Goal: Information Seeking & Learning: Learn about a topic

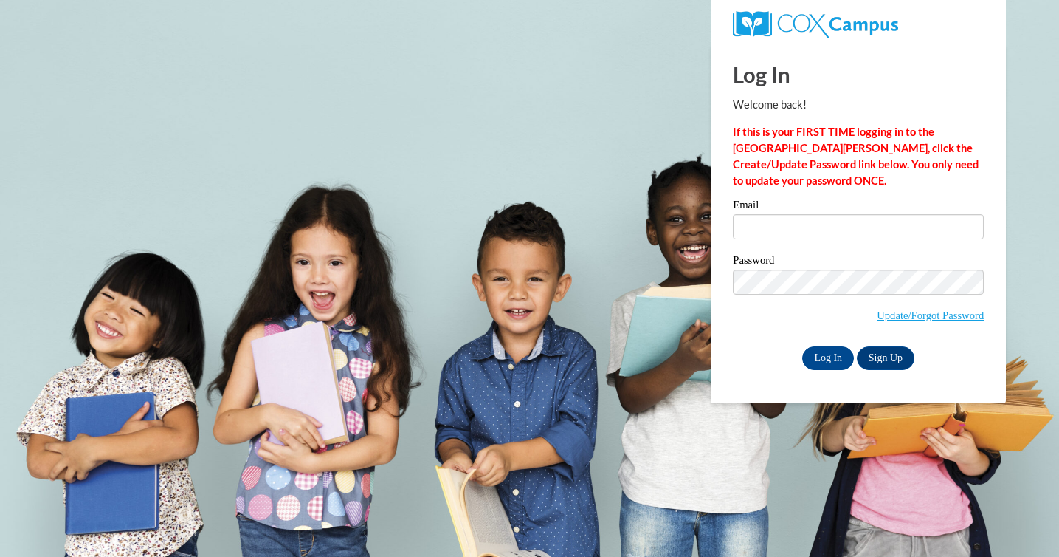
click at [807, 230] on input "Email" at bounding box center [858, 226] width 251 height 25
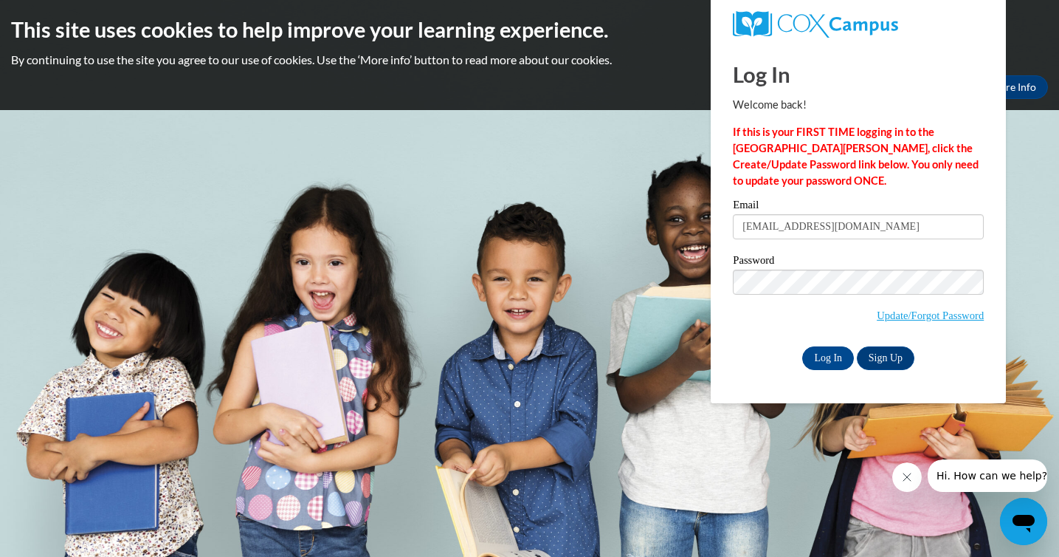
type input "thompsonsara@aasd.k12.wi.us"
click at [803, 346] on input "Log In" at bounding box center [829, 358] width 52 height 24
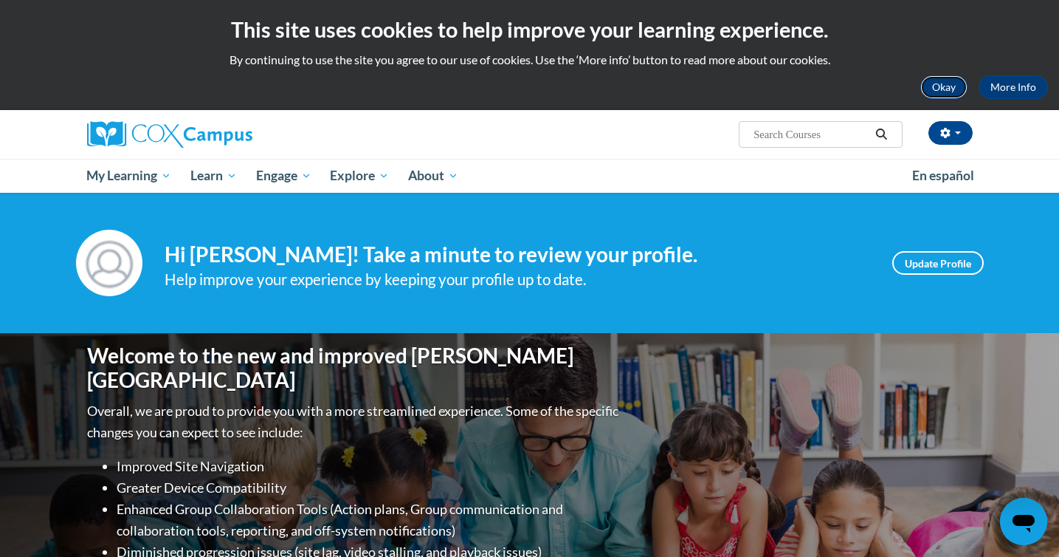
click at [944, 83] on button "Okay" at bounding box center [944, 87] width 47 height 24
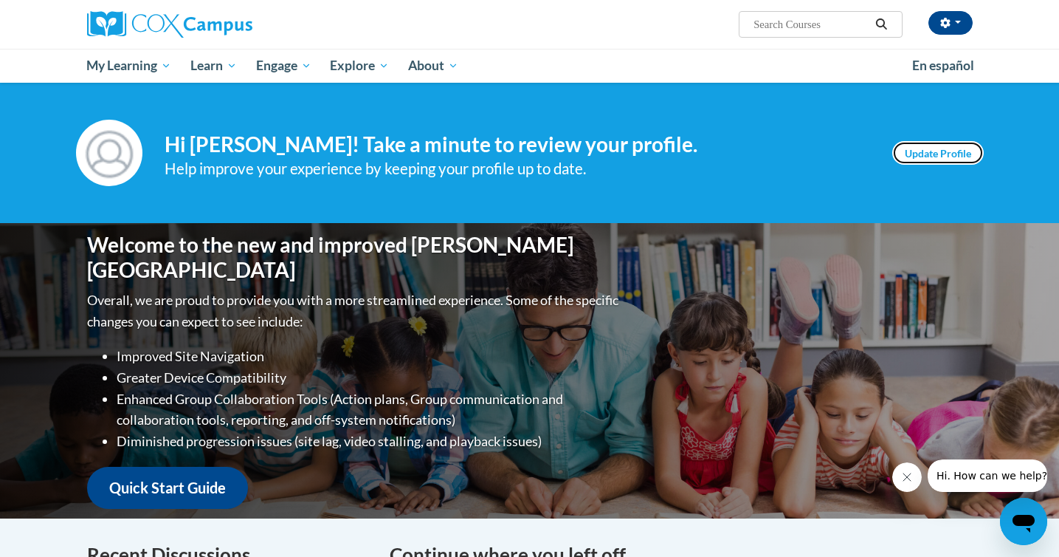
click at [948, 162] on link "Update Profile" at bounding box center [939, 153] width 92 height 24
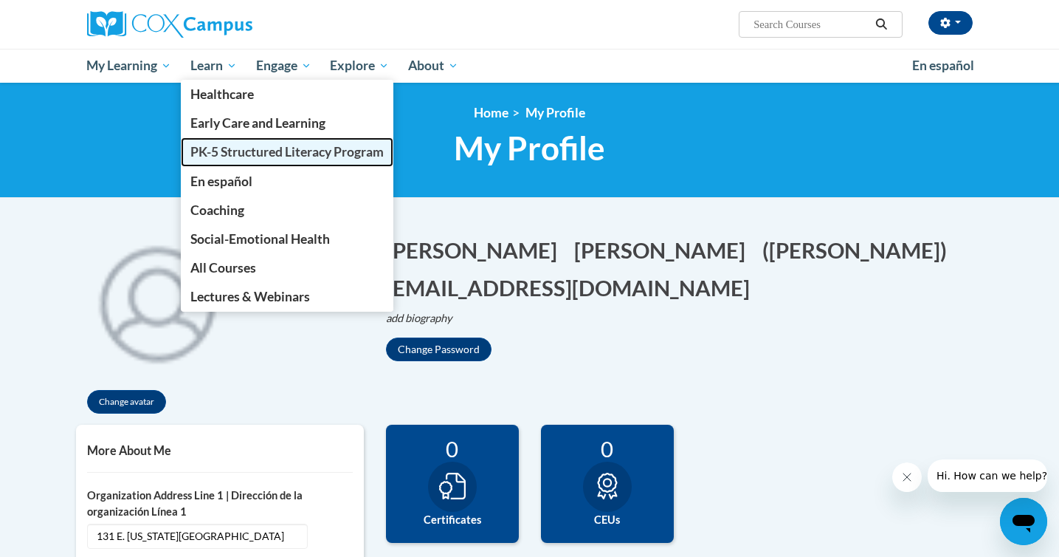
click at [229, 154] on span "PK-5 Structured Literacy Program" at bounding box center [286, 152] width 193 height 16
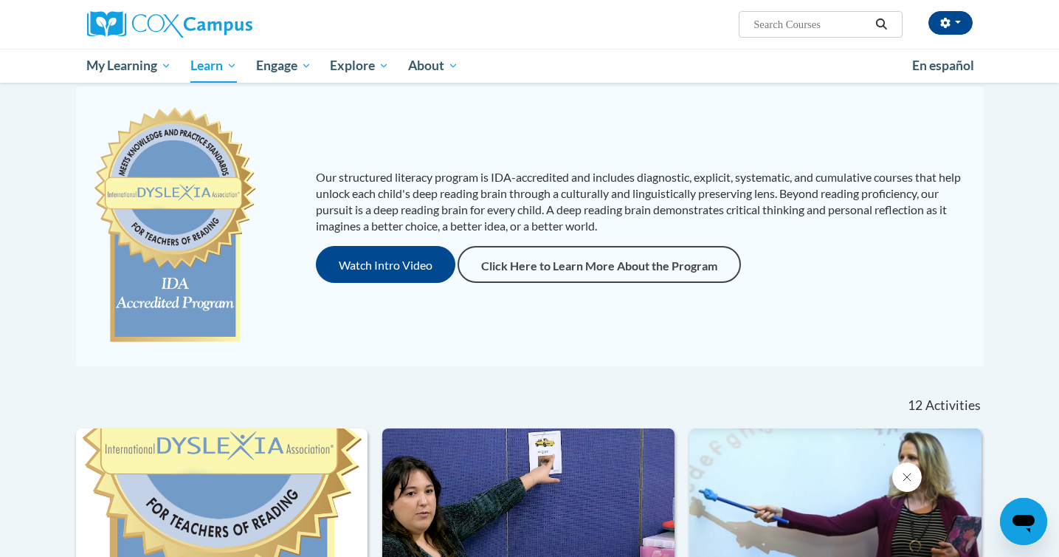
scroll to position [126, 0]
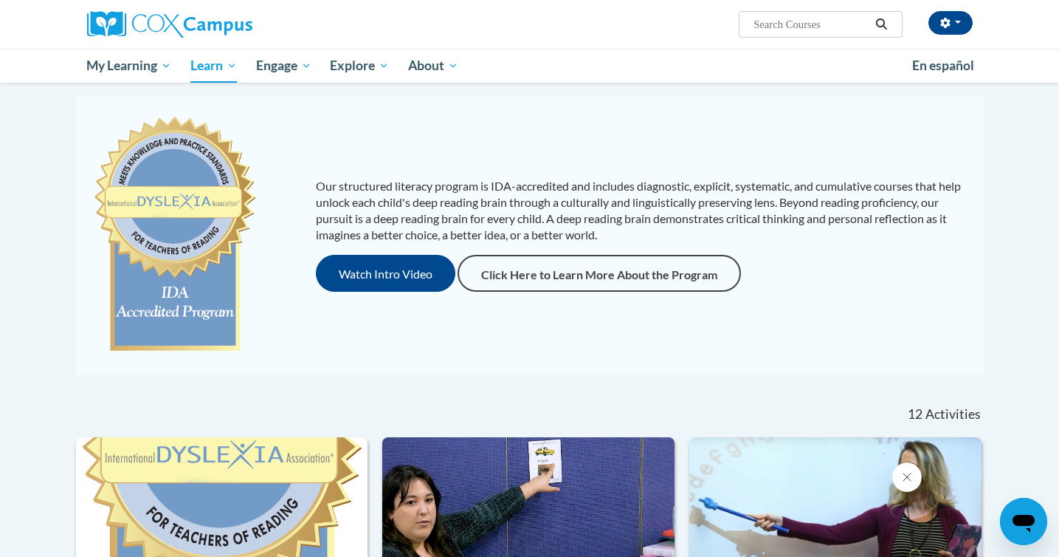
click at [348, 292] on div "Our structured literacy program is IDA-accredited and includes diagnostic, expl…" at bounding box center [530, 234] width 901 height 251
click at [347, 275] on button "Watch Intro Video" at bounding box center [386, 273] width 140 height 37
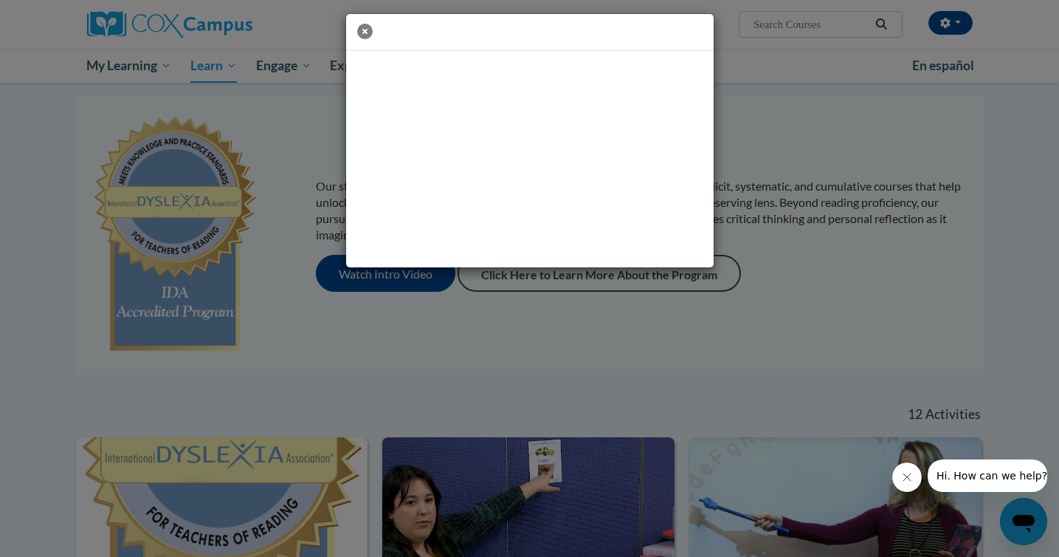
click at [359, 26] on icon "button" at bounding box center [365, 32] width 16 height 16
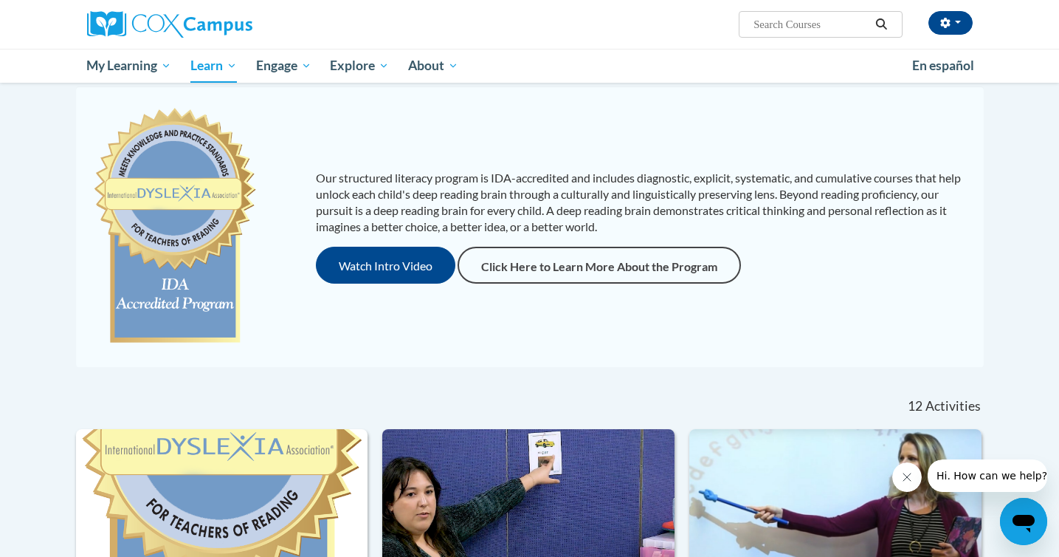
scroll to position [135, 0]
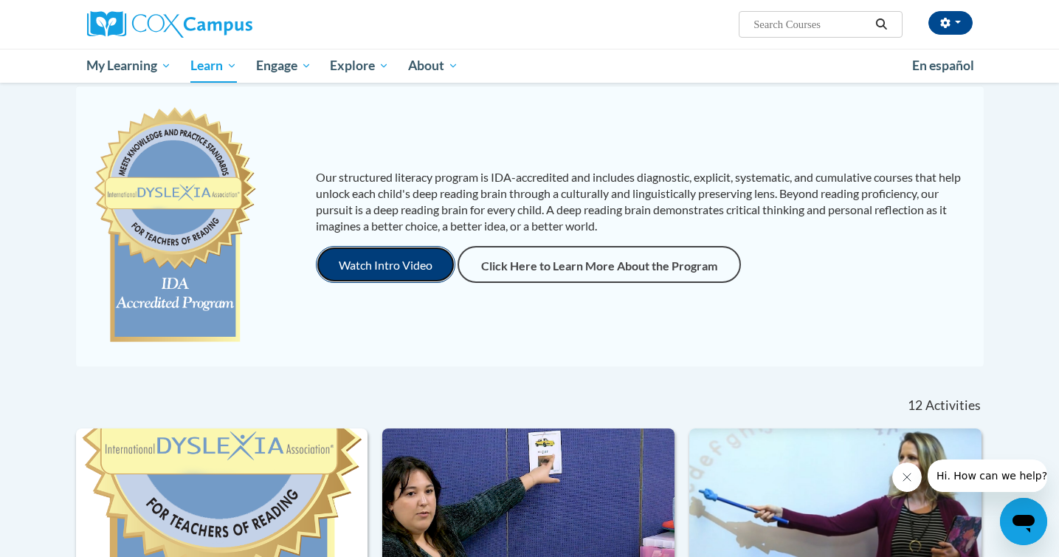
click at [388, 266] on button "Watch Intro Video" at bounding box center [386, 264] width 140 height 37
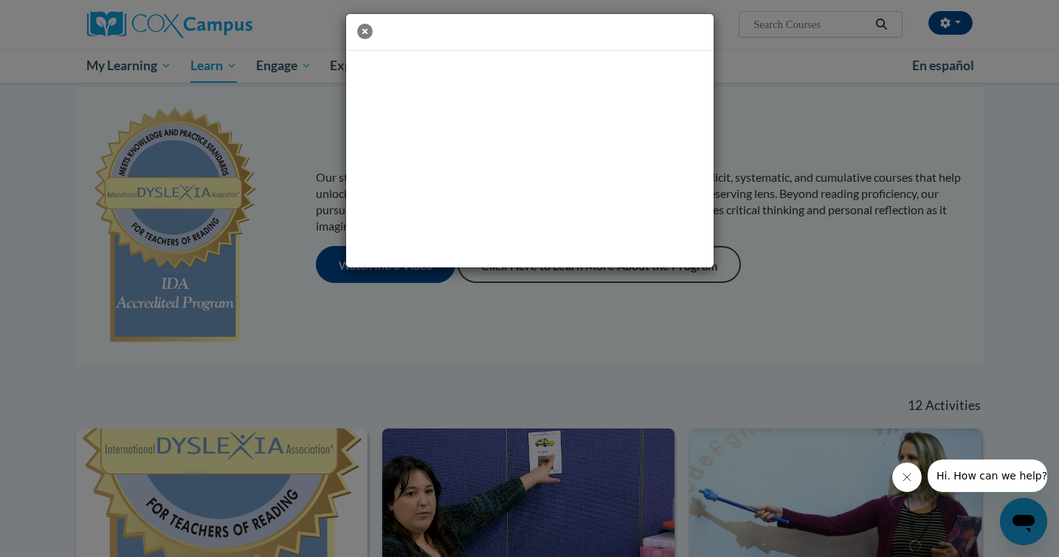
click at [369, 33] on icon "button" at bounding box center [365, 32] width 16 height 16
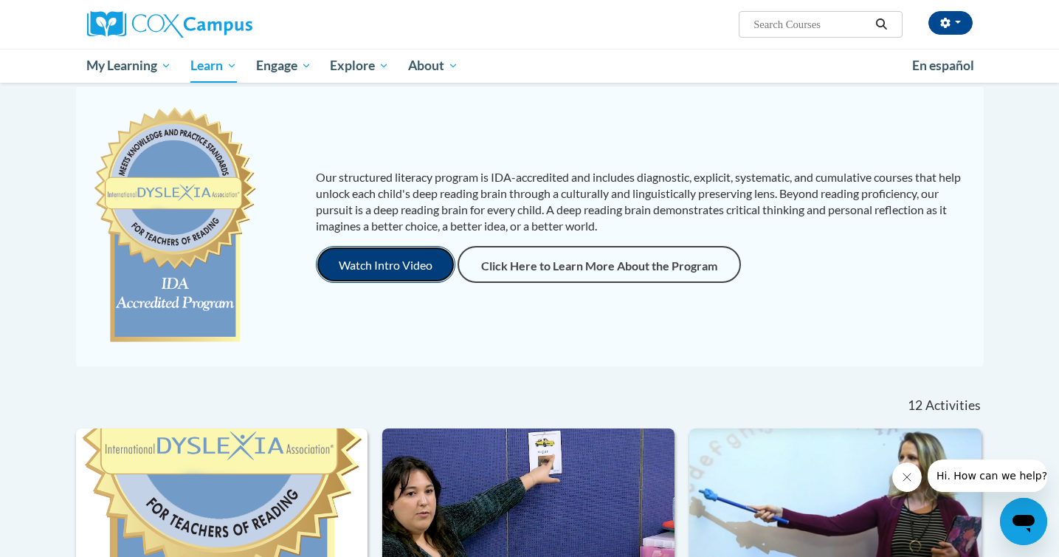
click at [410, 271] on button "Watch Intro Video" at bounding box center [386, 264] width 140 height 37
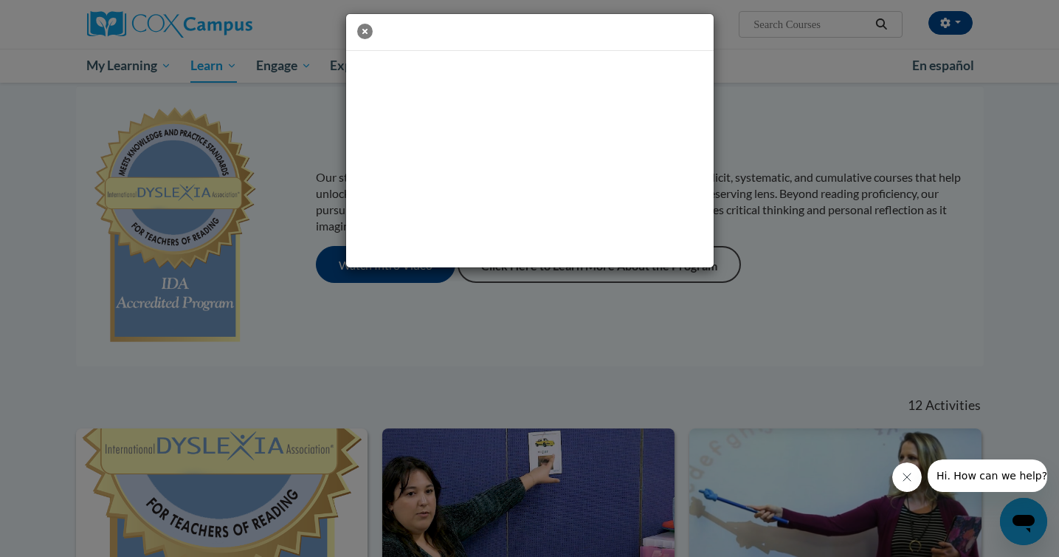
click at [363, 36] on icon "button" at bounding box center [365, 32] width 16 height 16
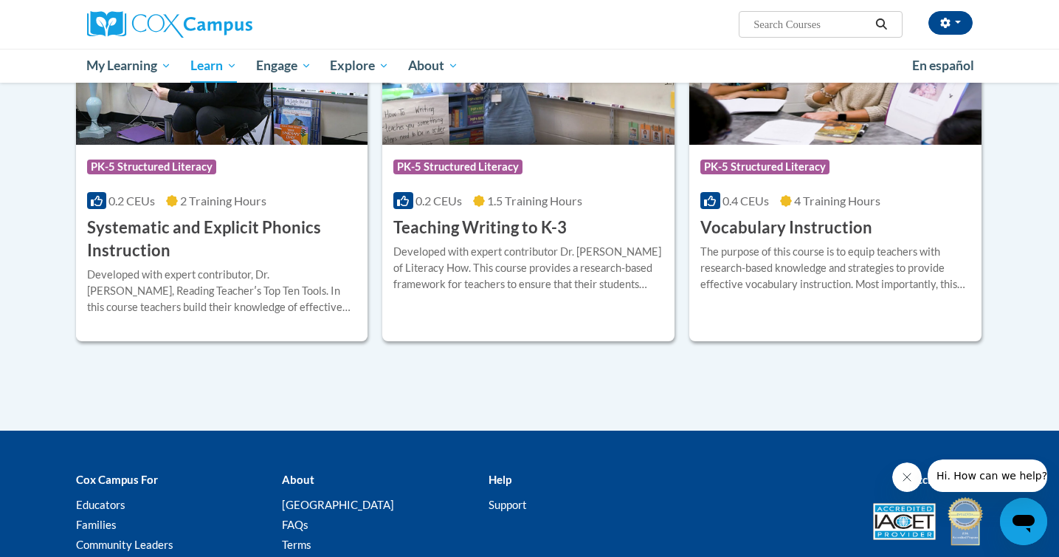
scroll to position [1680, 0]
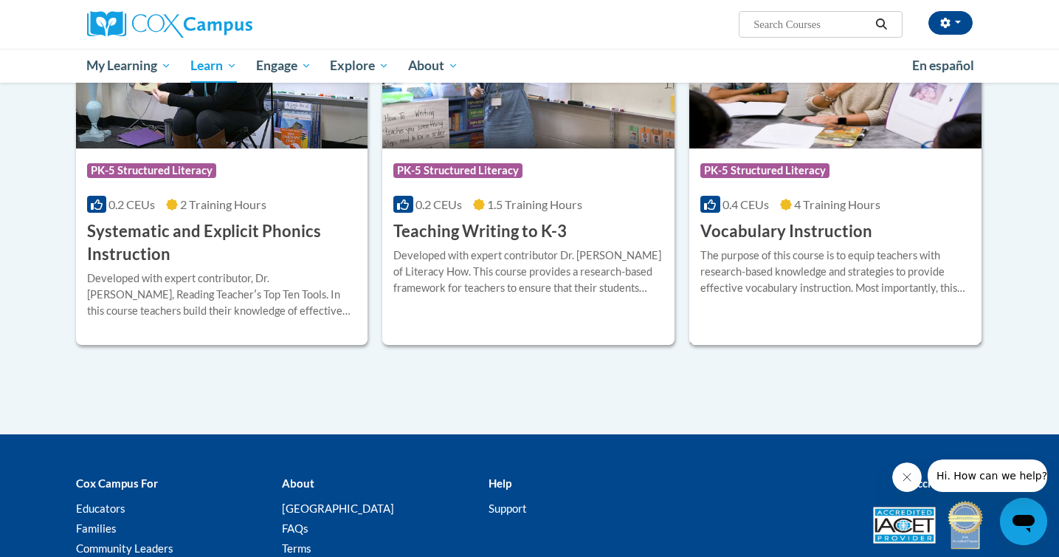
click at [783, 239] on h3 "Vocabulary Instruction" at bounding box center [787, 231] width 172 height 23
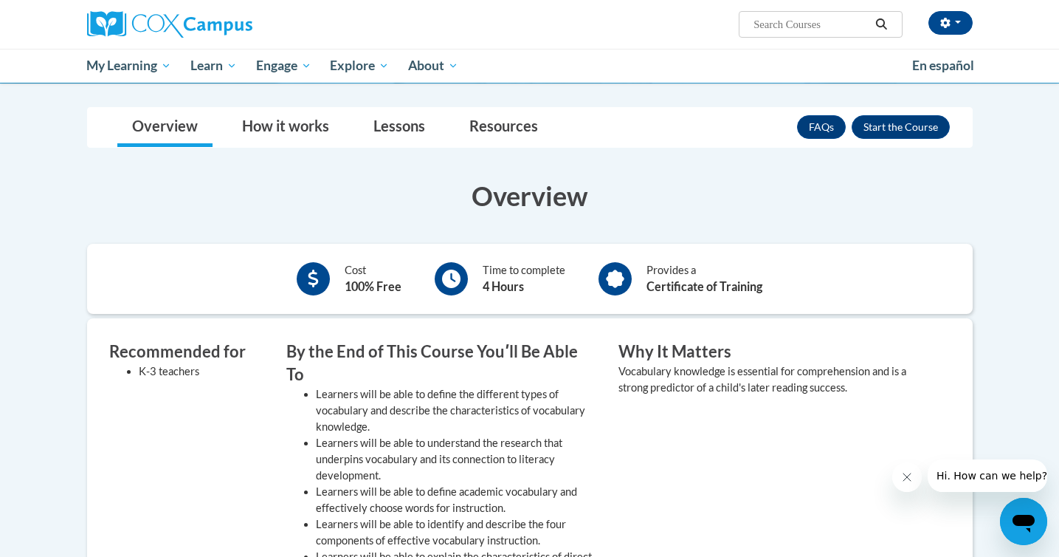
scroll to position [207, 0]
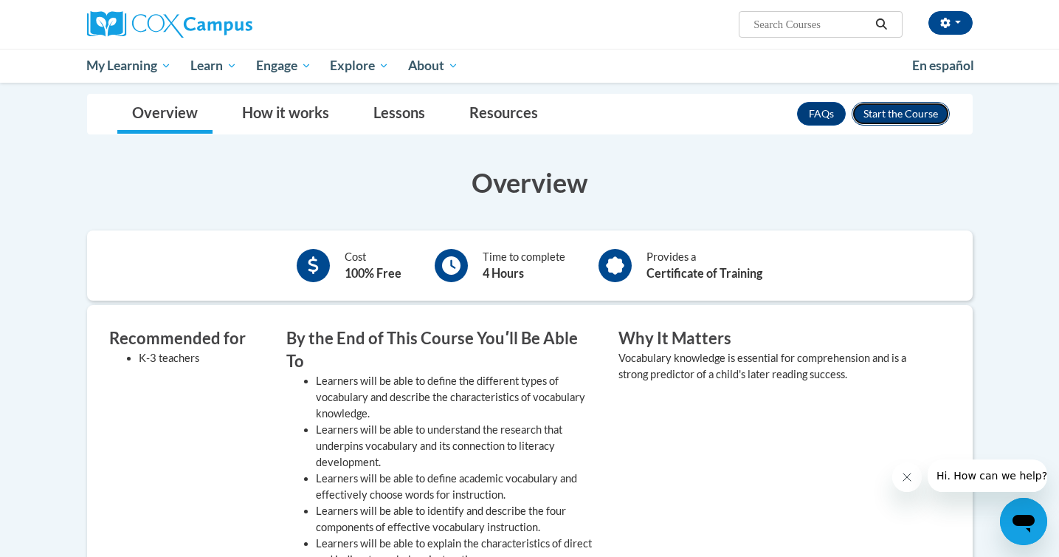
click at [898, 109] on button "Enroll" at bounding box center [901, 114] width 98 height 24
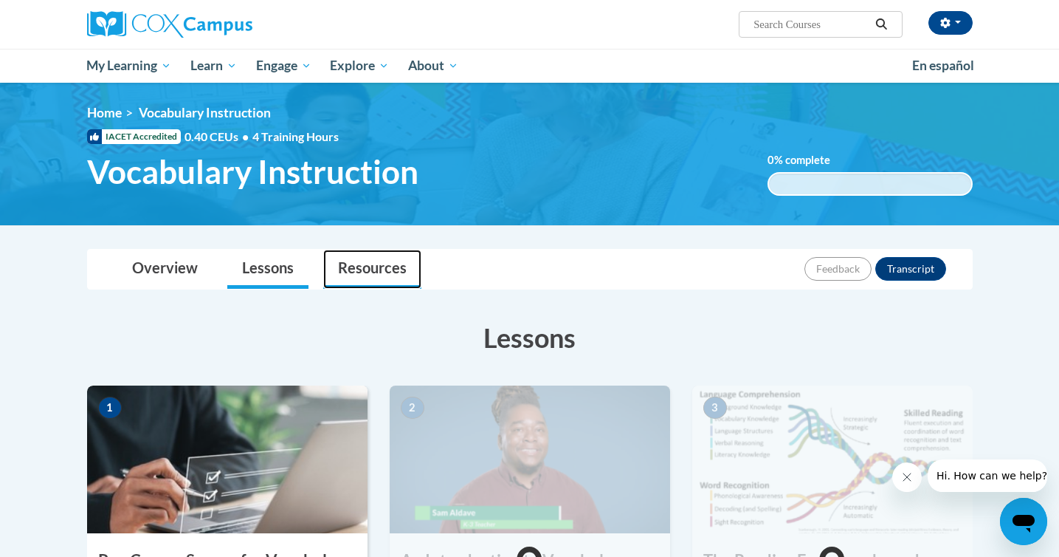
click at [349, 273] on link "Resources" at bounding box center [372, 269] width 98 height 39
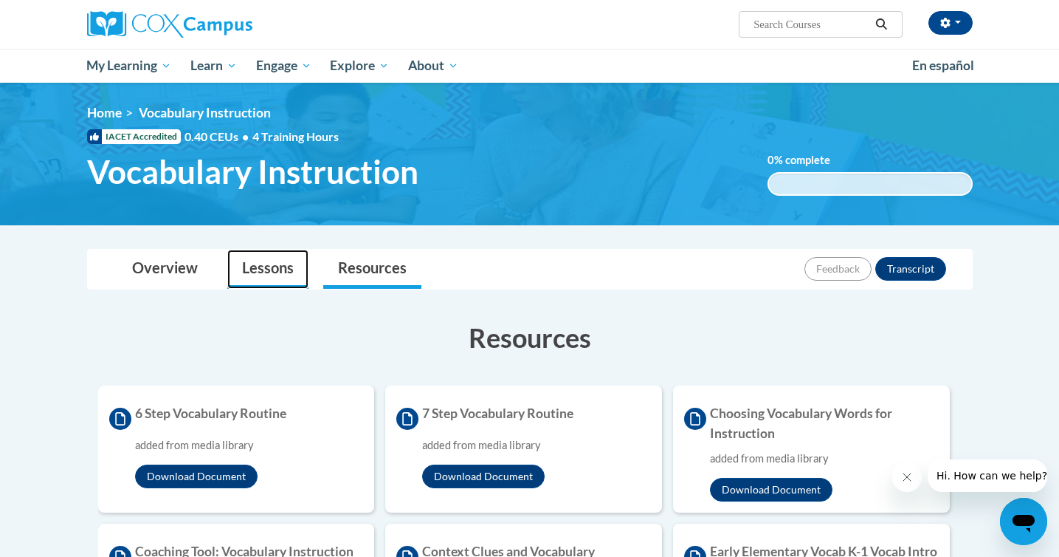
click at [255, 271] on link "Lessons" at bounding box center [267, 269] width 81 height 39
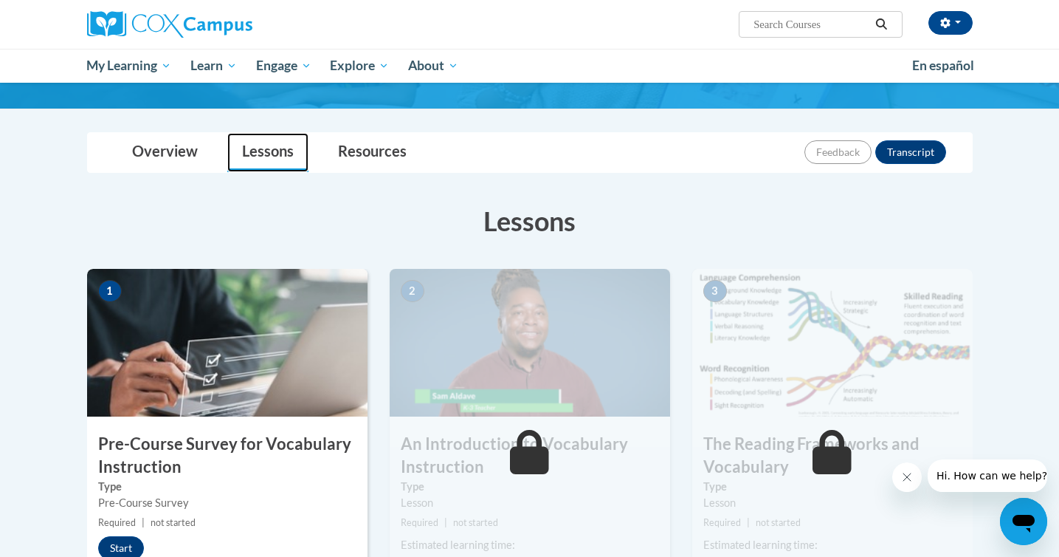
scroll to position [121, 0]
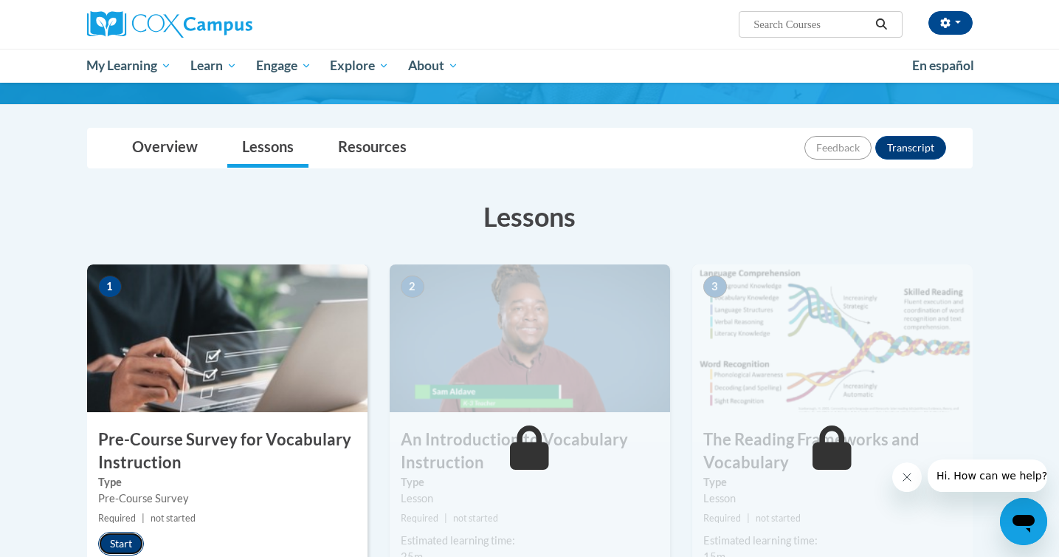
click at [114, 546] on button "Start" at bounding box center [121, 544] width 46 height 24
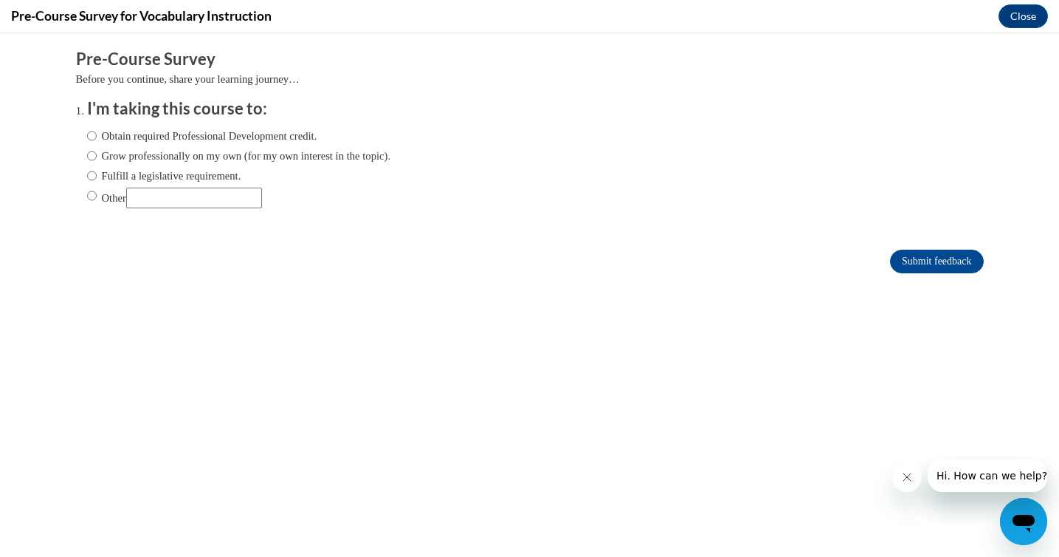
scroll to position [0, 0]
click at [91, 136] on input "Obtain required Professional Development credit." at bounding box center [92, 136] width 10 height 16
radio input "true"
click at [915, 259] on input "Submit feedback" at bounding box center [936, 262] width 93 height 24
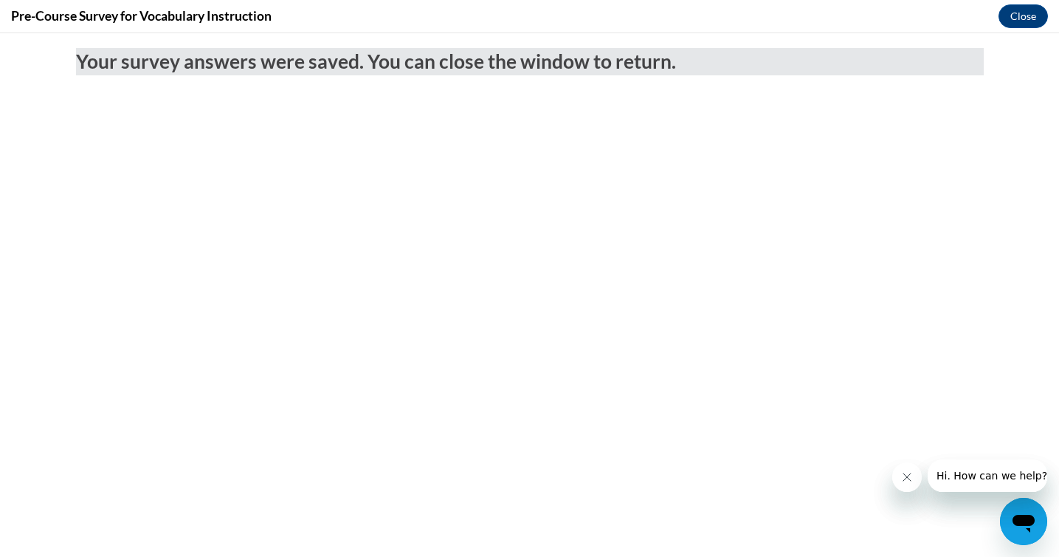
click at [1027, 30] on div "Pre-Course Survey for Vocabulary Instruction Close" at bounding box center [529, 16] width 1059 height 33
click at [1026, 16] on button "Close" at bounding box center [1023, 16] width 49 height 24
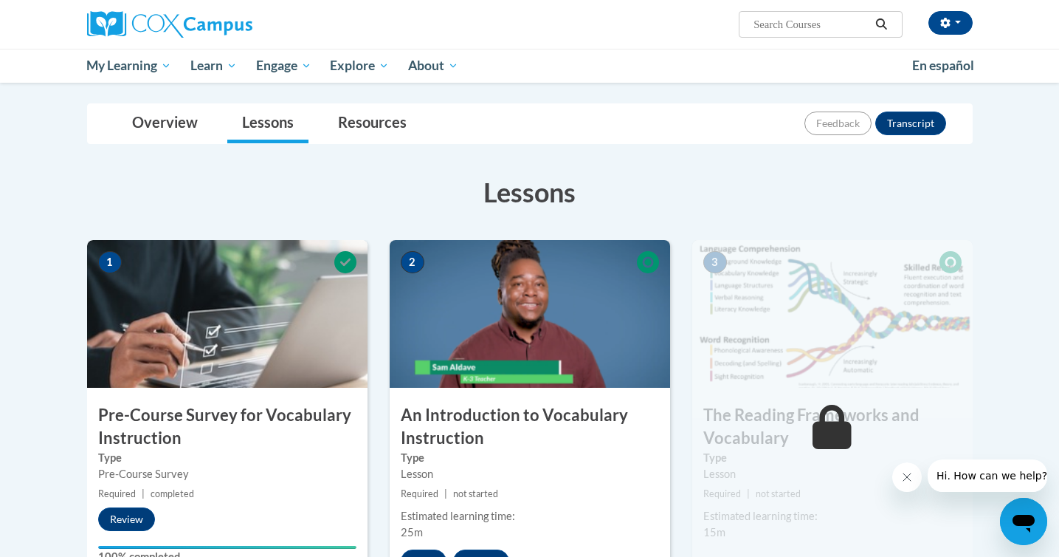
scroll to position [206, 0]
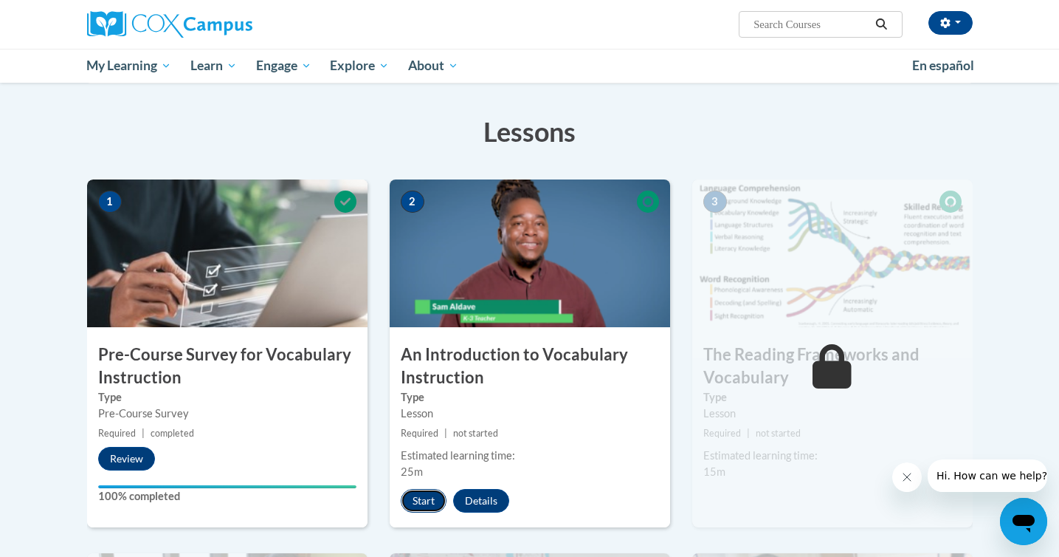
click at [427, 504] on button "Start" at bounding box center [424, 501] width 46 height 24
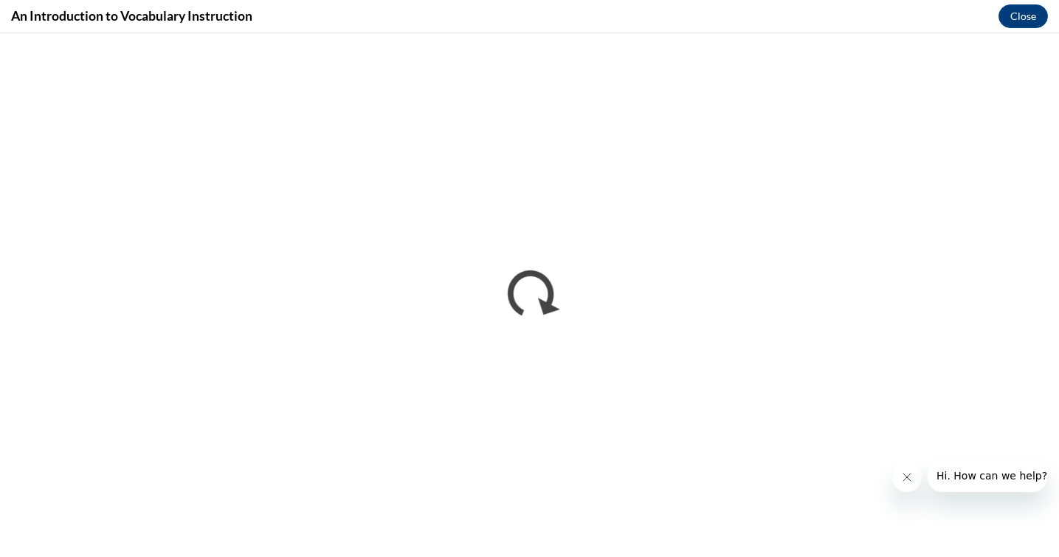
scroll to position [0, 0]
click at [1010, 21] on button "Close" at bounding box center [1023, 16] width 49 height 24
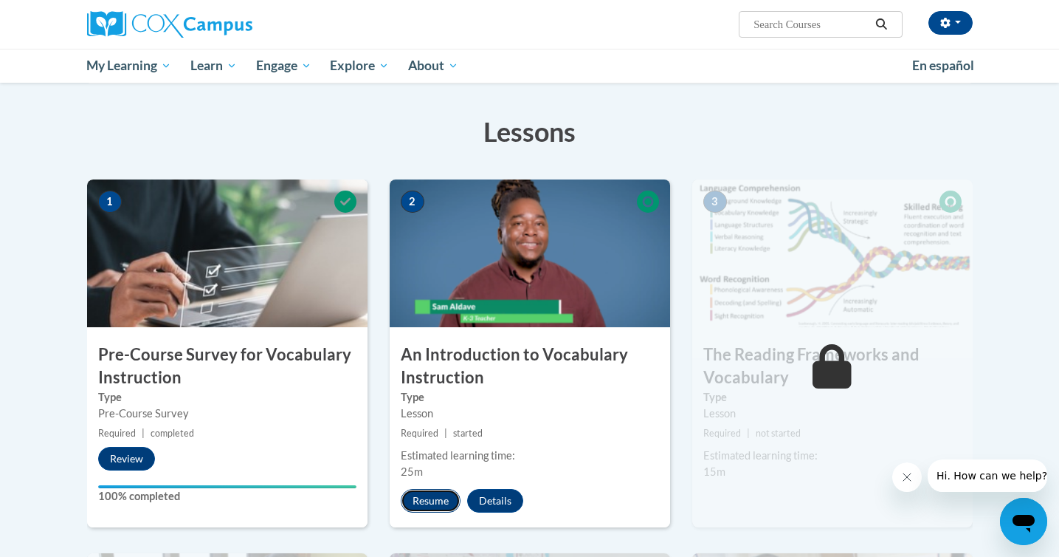
click at [442, 503] on button "Resume" at bounding box center [431, 501] width 60 height 24
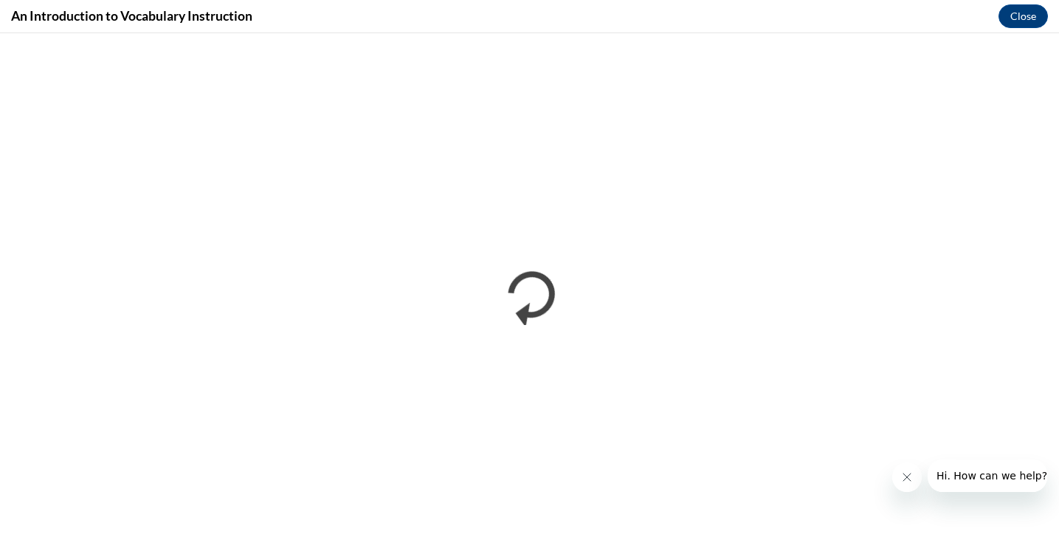
click at [898, 481] on button "Close message from company" at bounding box center [908, 477] width 30 height 30
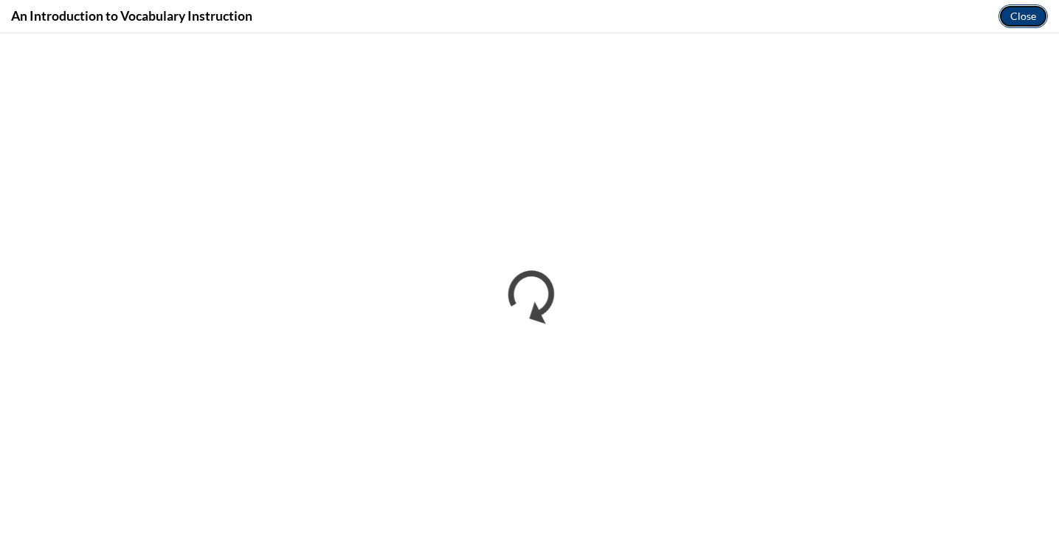
click at [1018, 18] on button "Close" at bounding box center [1023, 16] width 49 height 24
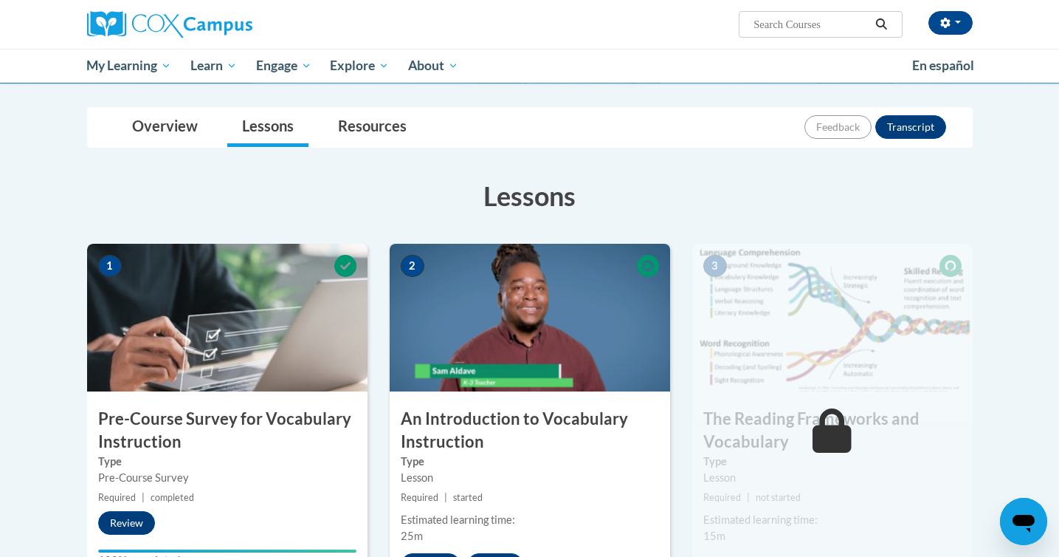
scroll to position [141, 0]
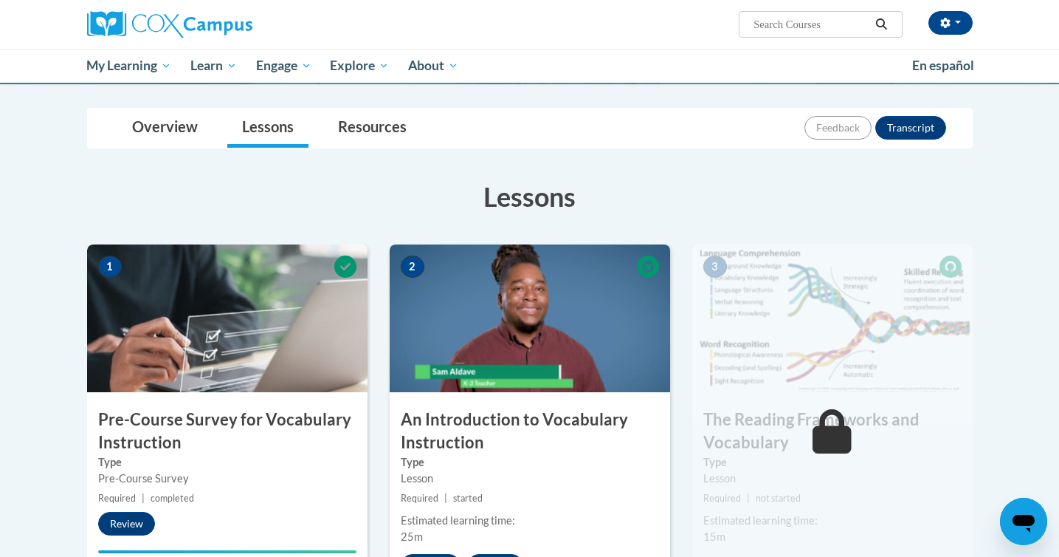
click at [647, 273] on icon at bounding box center [648, 266] width 22 height 22
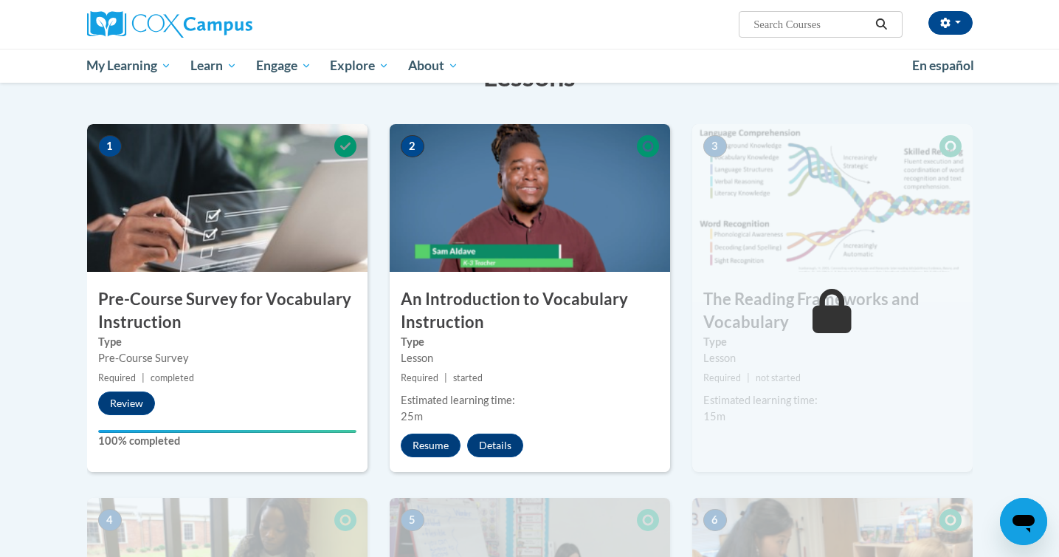
scroll to position [264, 0]
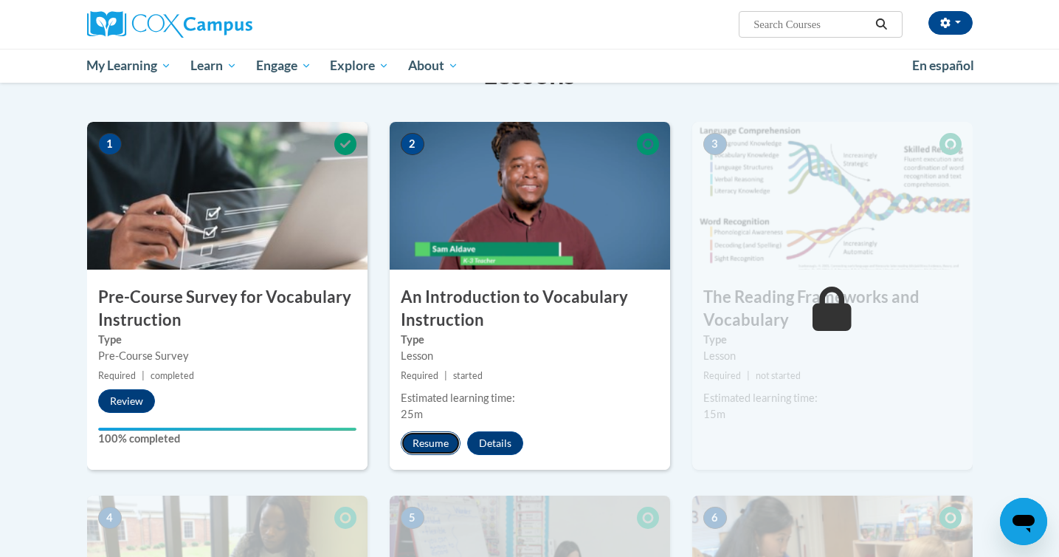
click at [428, 449] on button "Resume" at bounding box center [431, 443] width 60 height 24
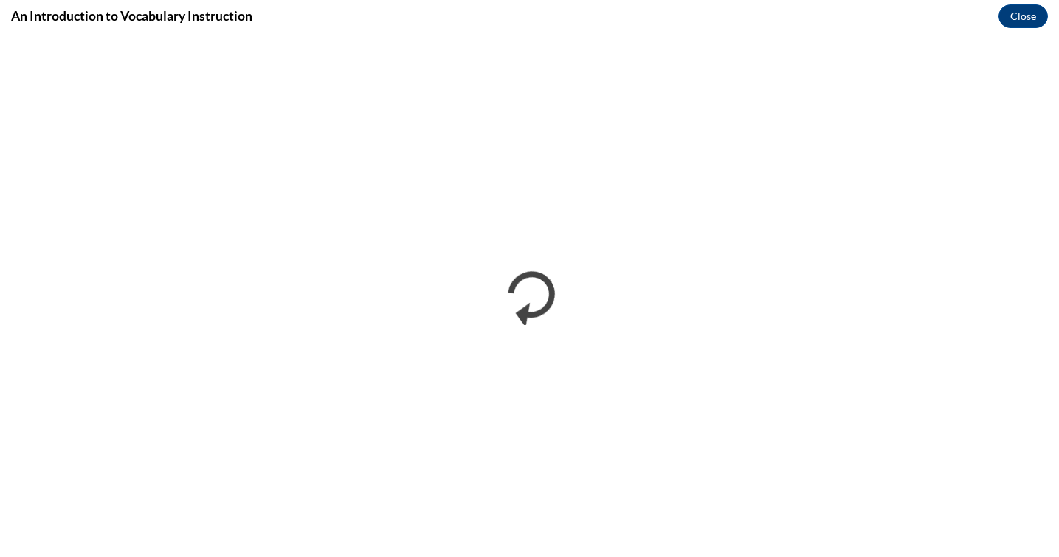
scroll to position [0, 0]
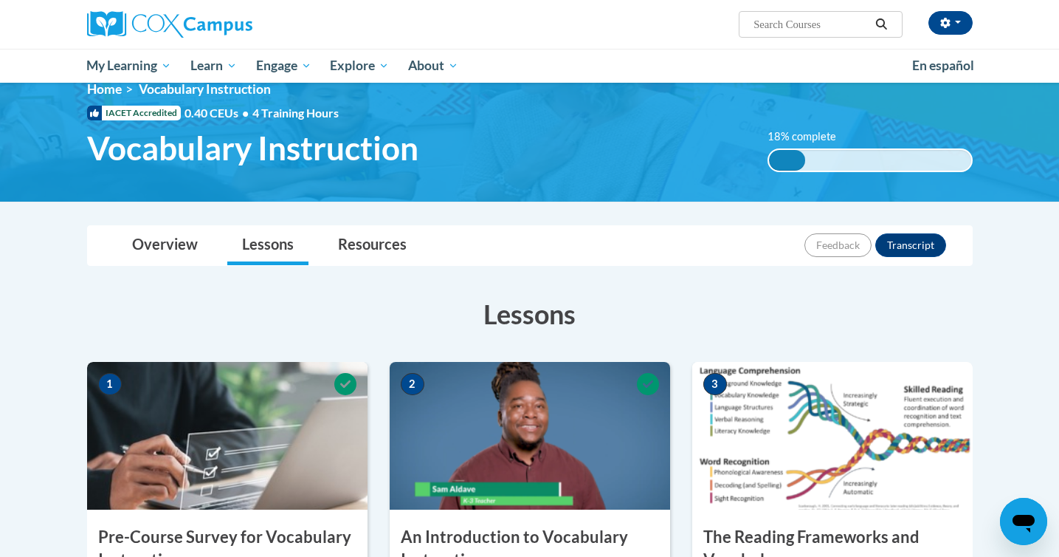
scroll to position [19, 0]
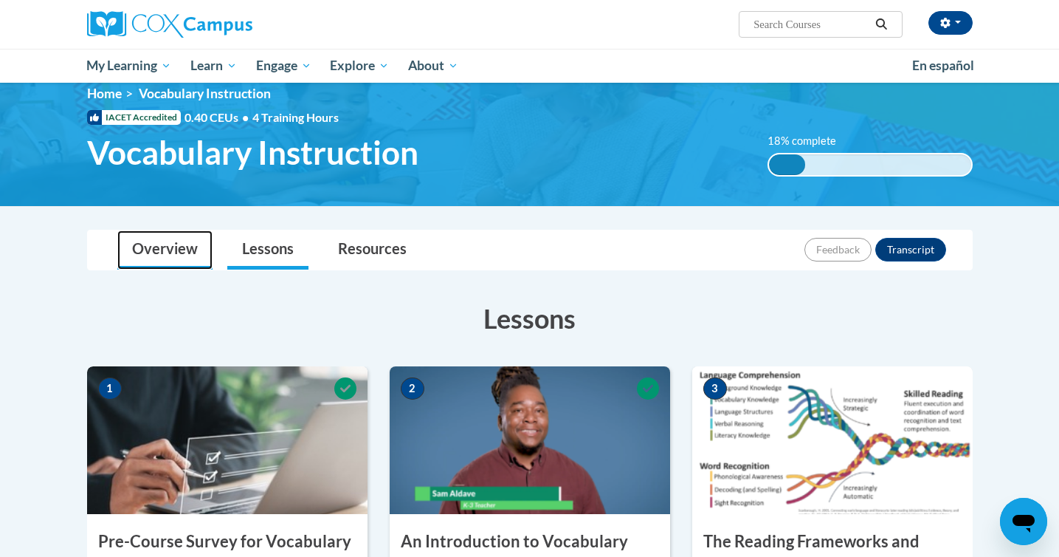
click at [196, 242] on link "Overview" at bounding box center [164, 249] width 95 height 39
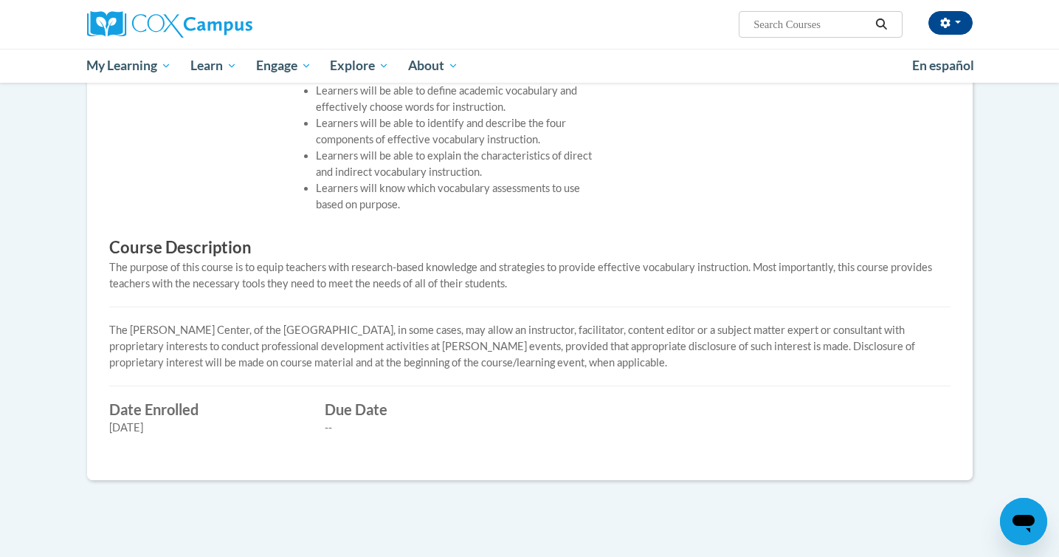
scroll to position [145, 0]
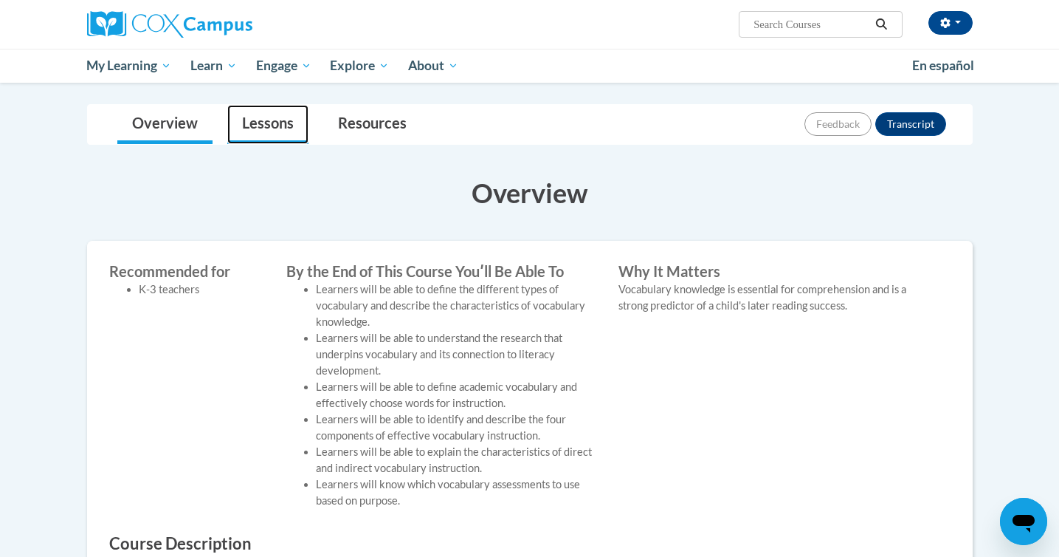
click at [280, 139] on link "Lessons" at bounding box center [267, 124] width 81 height 39
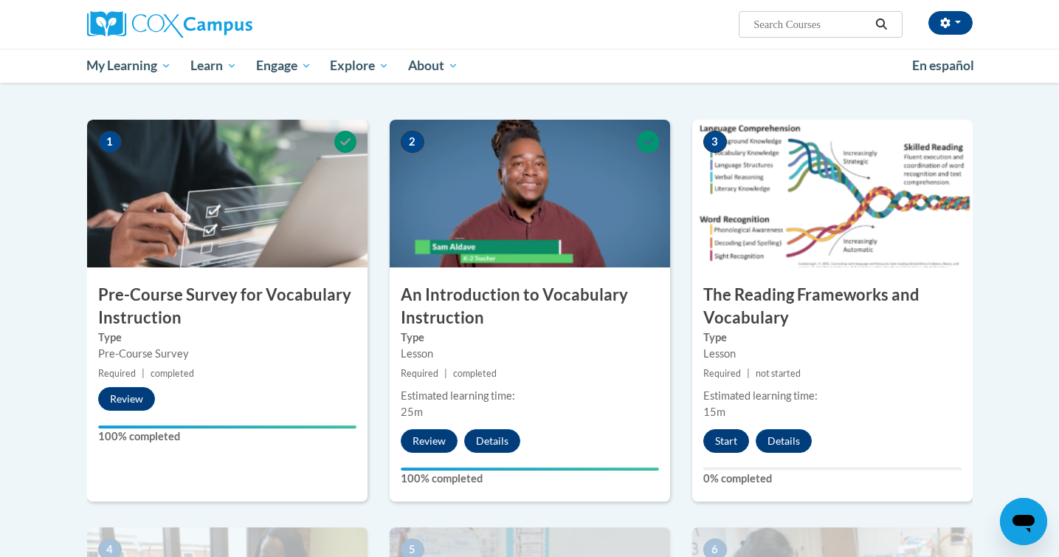
scroll to position [267, 0]
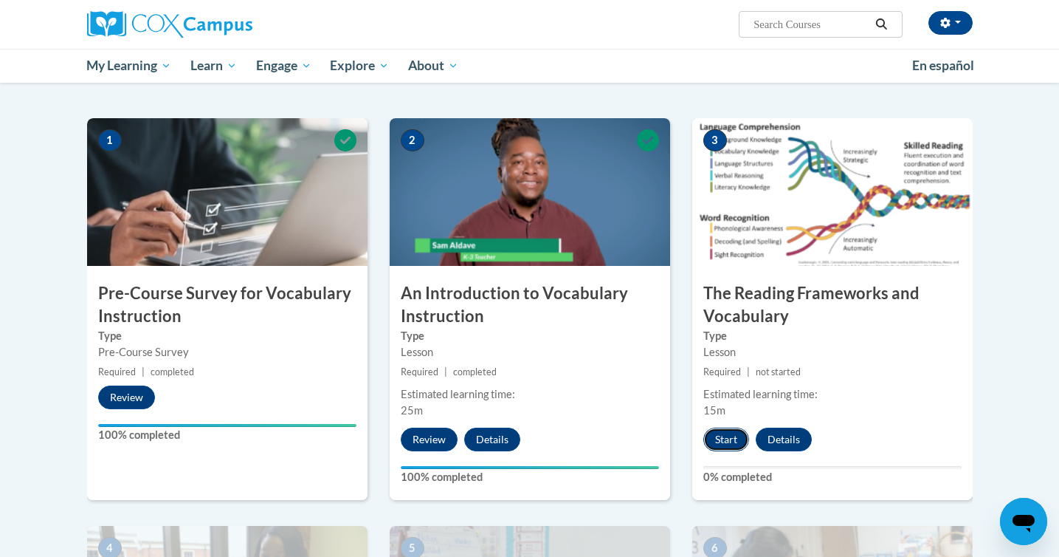
click at [737, 442] on button "Start" at bounding box center [727, 439] width 46 height 24
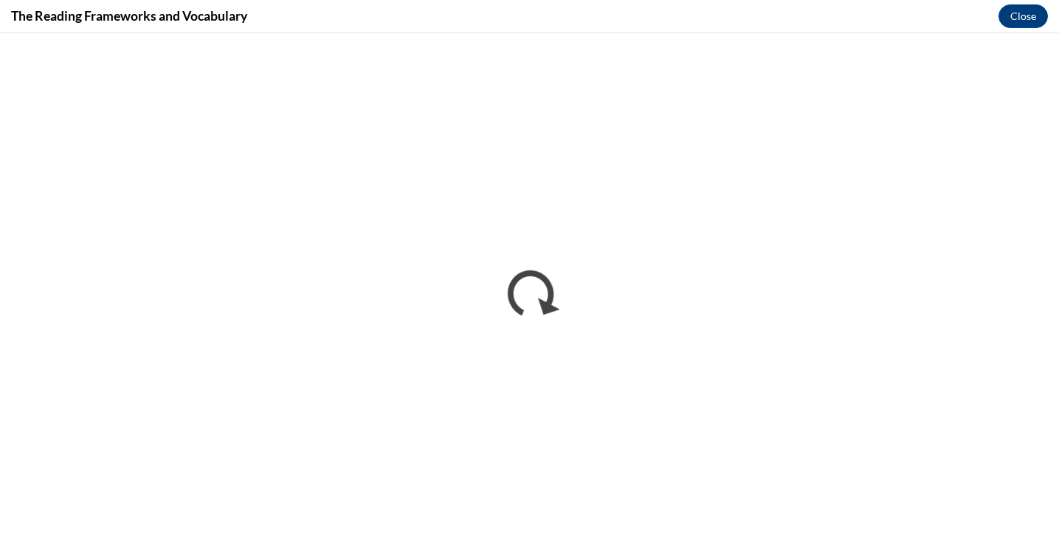
scroll to position [0, 0]
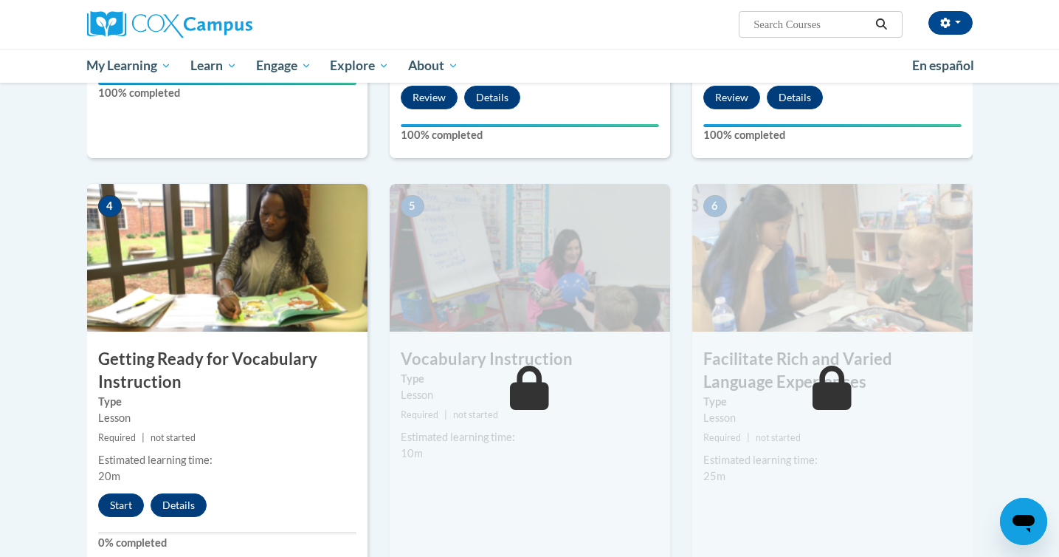
scroll to position [616, 0]
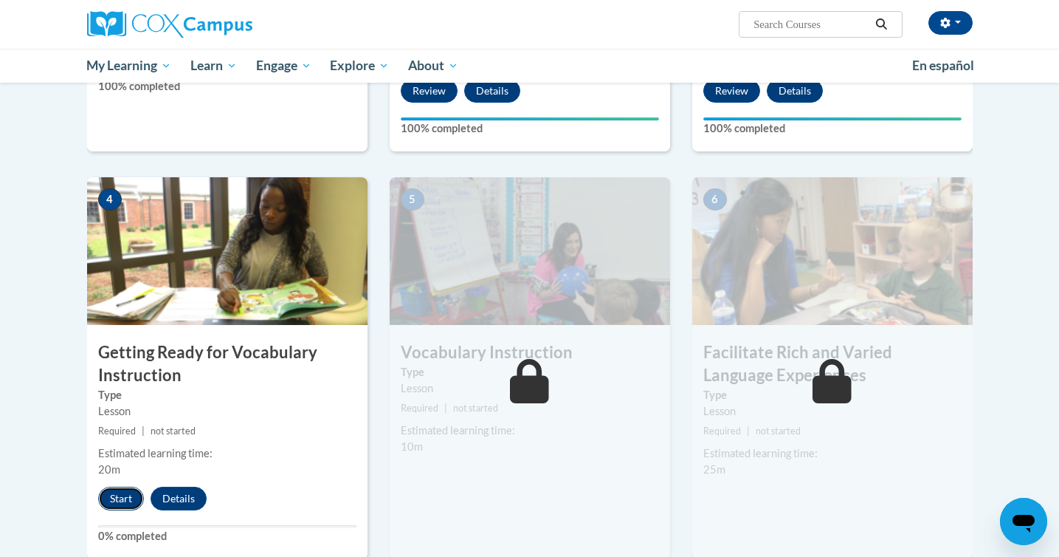
click at [111, 502] on button "Start" at bounding box center [121, 499] width 46 height 24
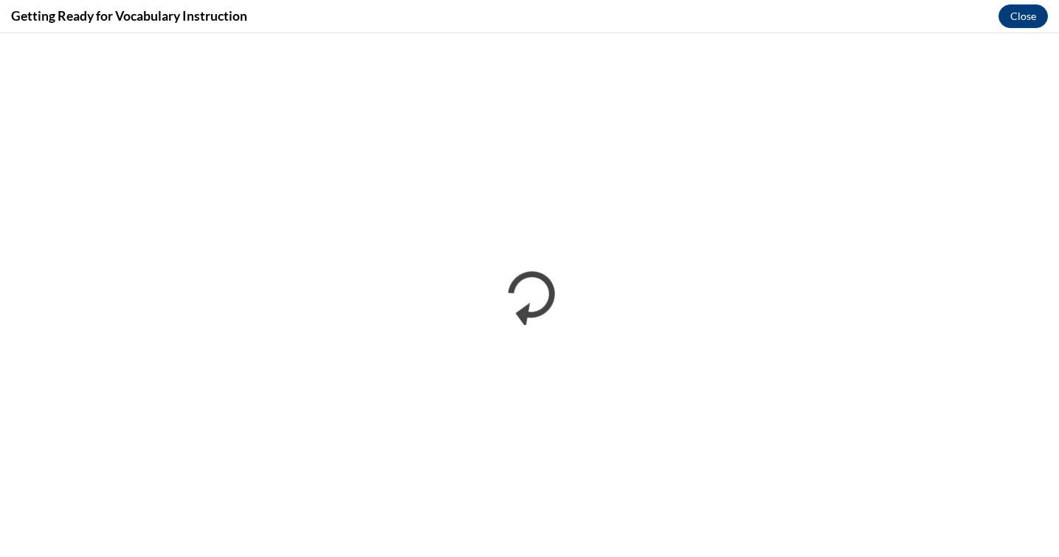
scroll to position [0, 0]
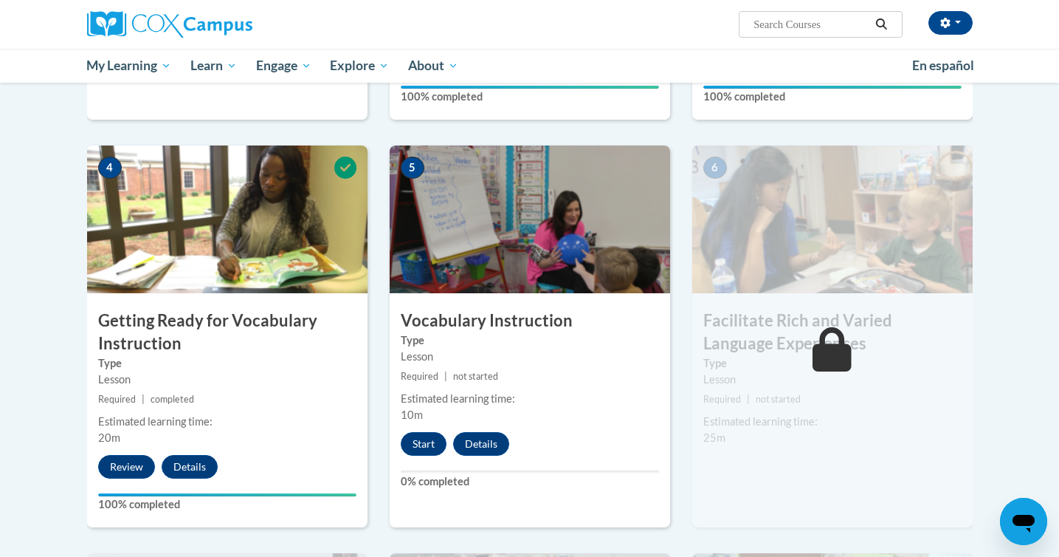
scroll to position [655, 0]
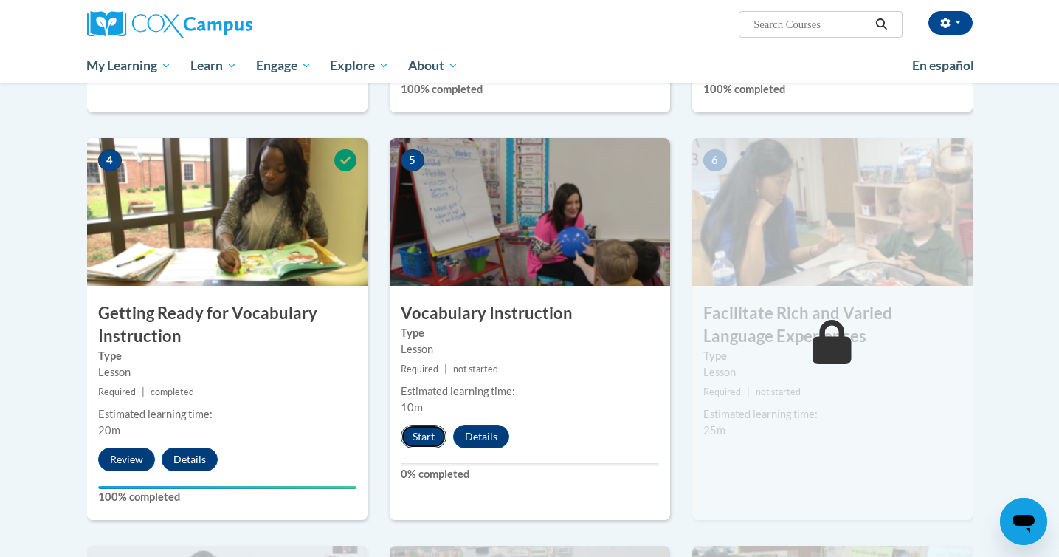
click at [432, 437] on button "Start" at bounding box center [424, 437] width 46 height 24
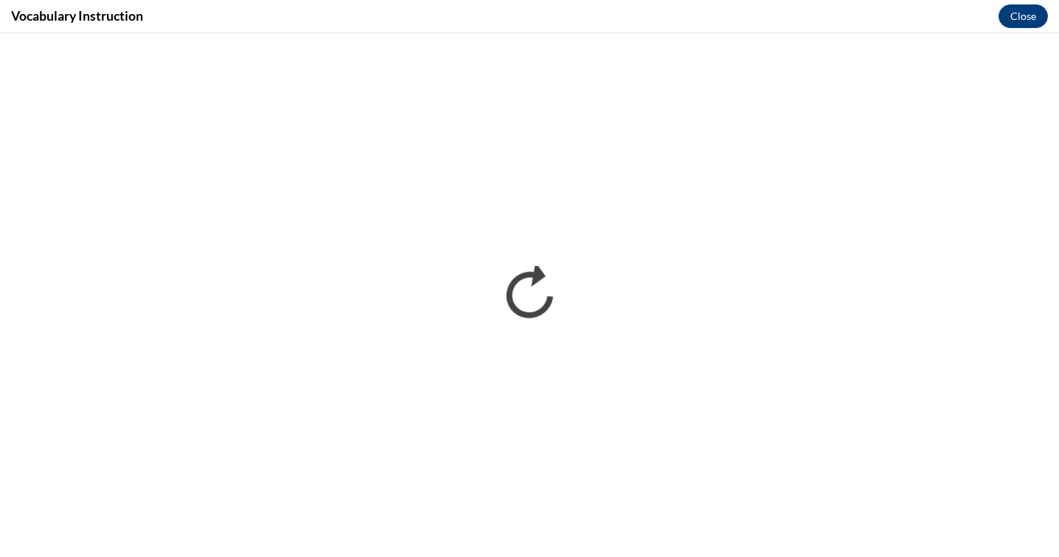
scroll to position [0, 0]
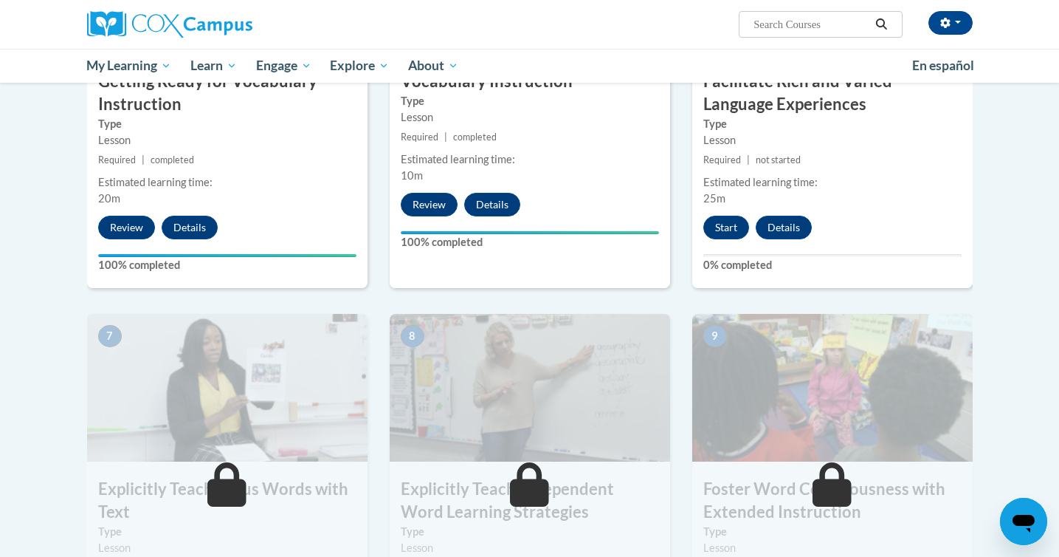
scroll to position [886, 0]
click at [715, 231] on button "Start" at bounding box center [727, 228] width 46 height 24
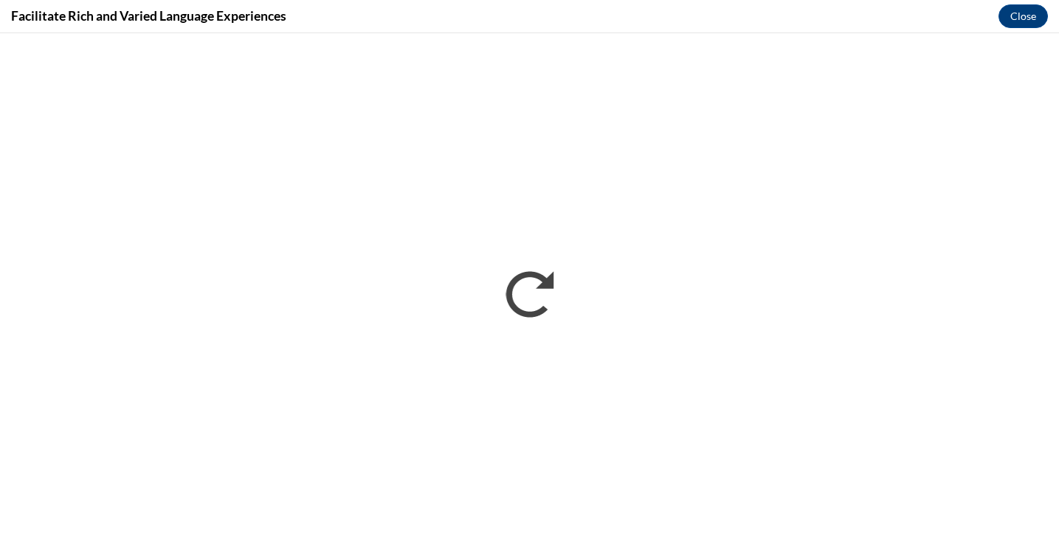
scroll to position [0, 0]
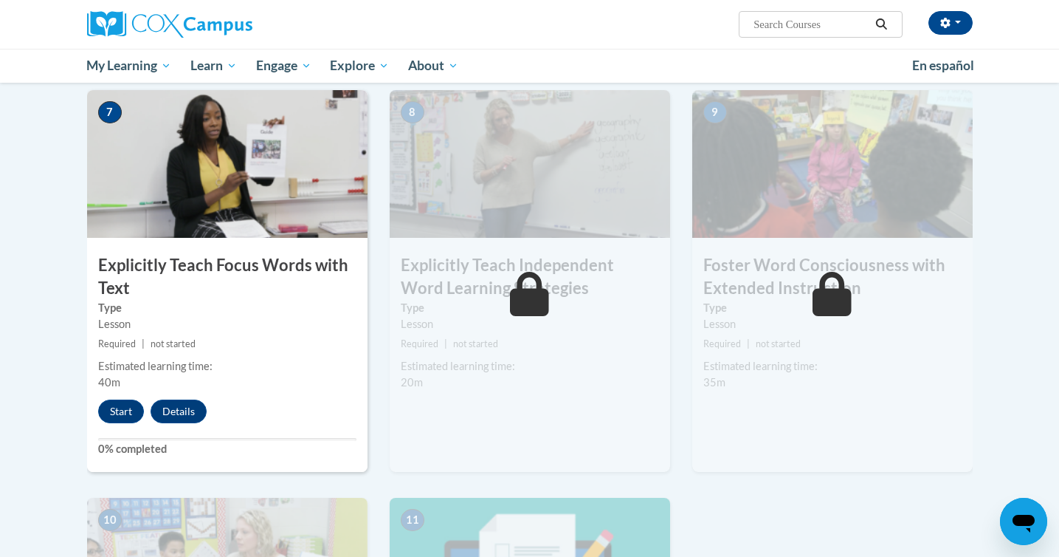
scroll to position [1115, 0]
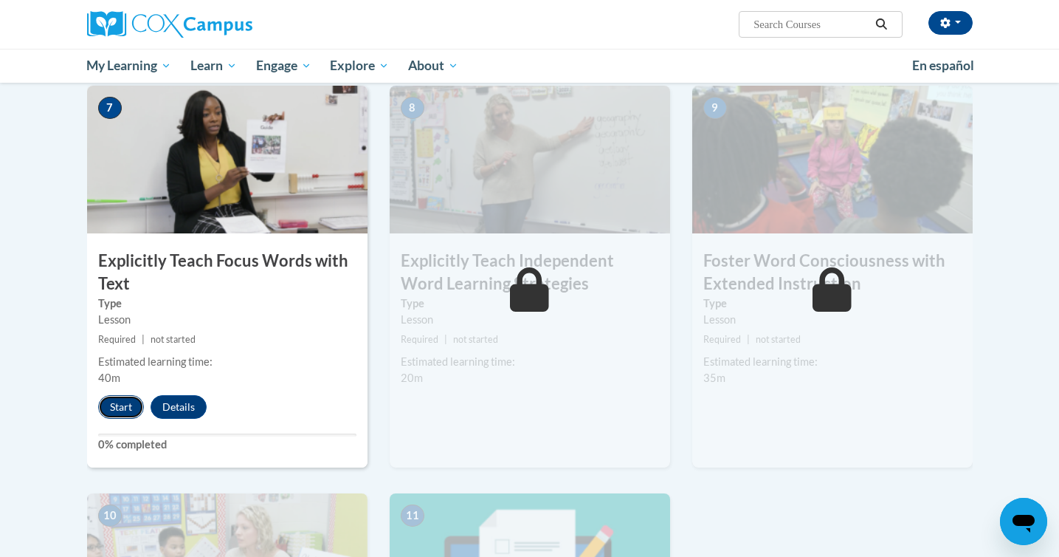
click at [122, 410] on button "Start" at bounding box center [121, 407] width 46 height 24
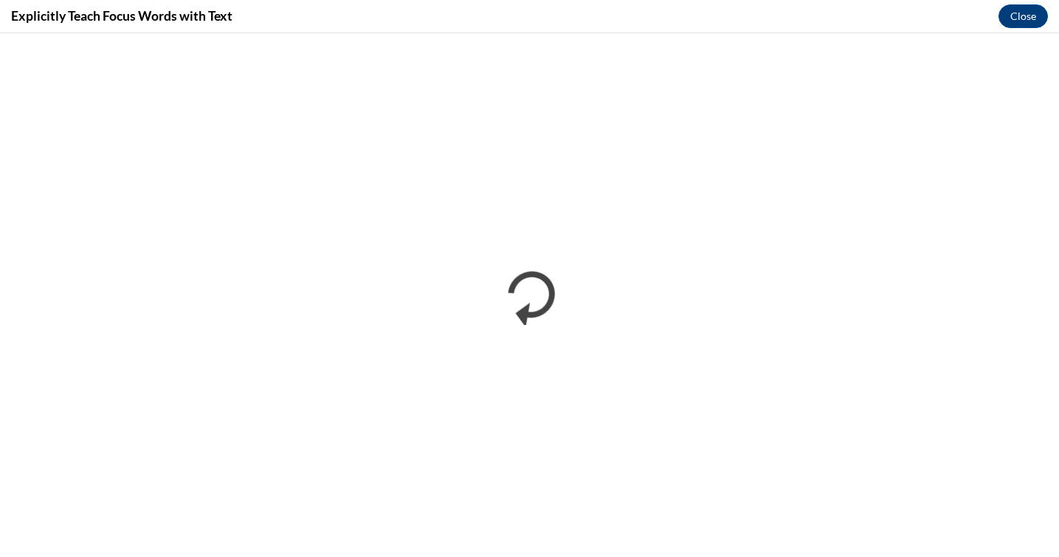
scroll to position [0, 0]
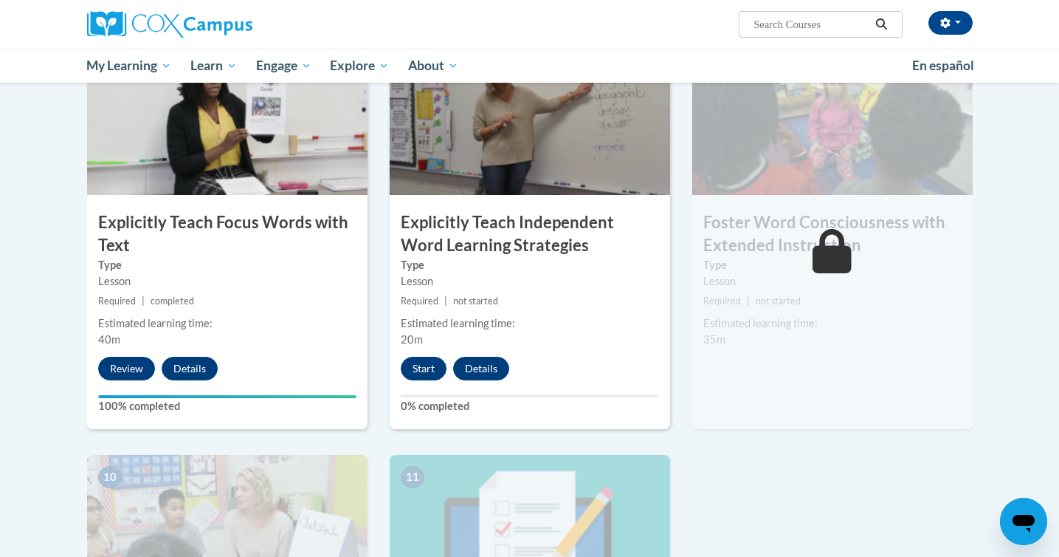
scroll to position [1150, 0]
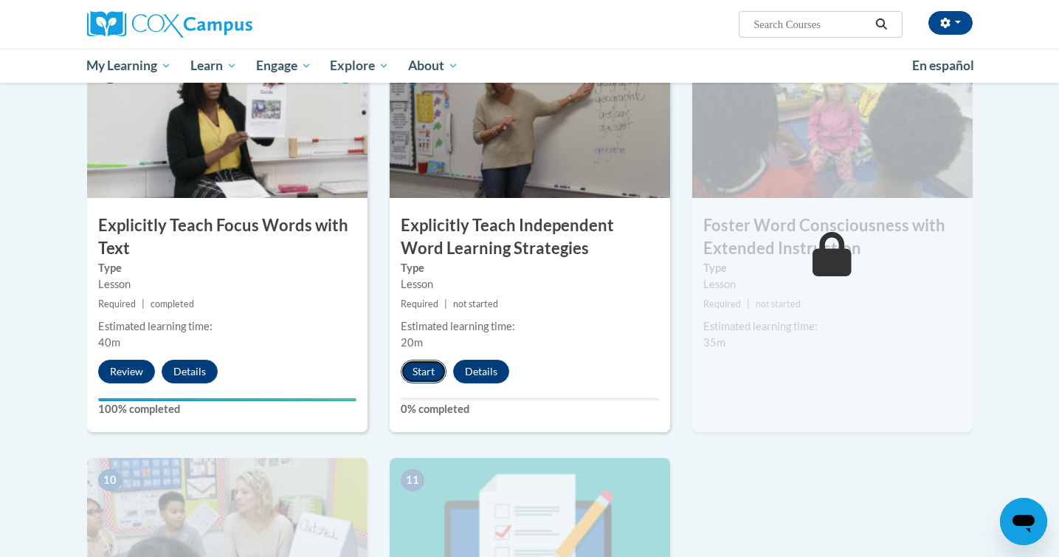
click at [416, 369] on button "Start" at bounding box center [424, 372] width 46 height 24
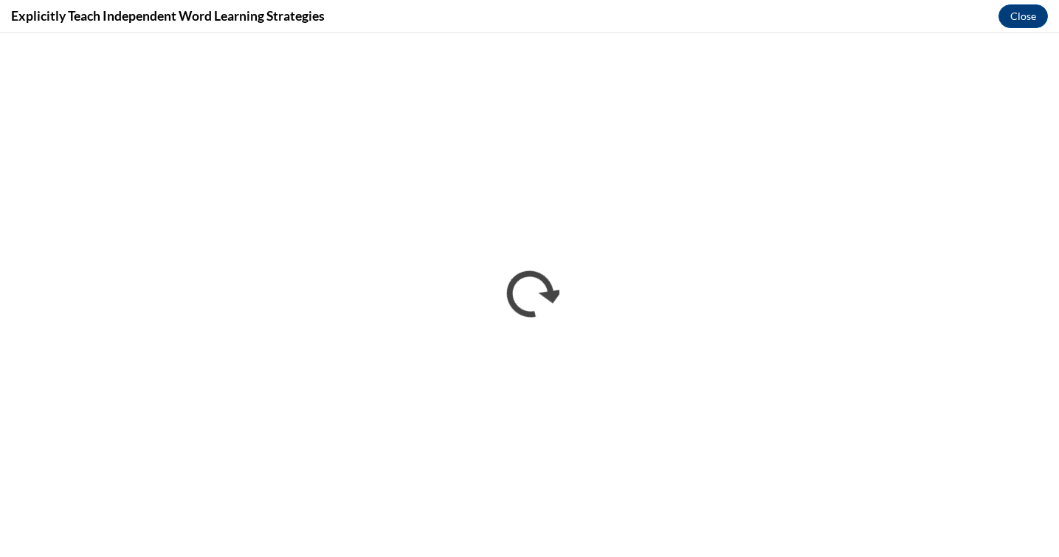
scroll to position [0, 0]
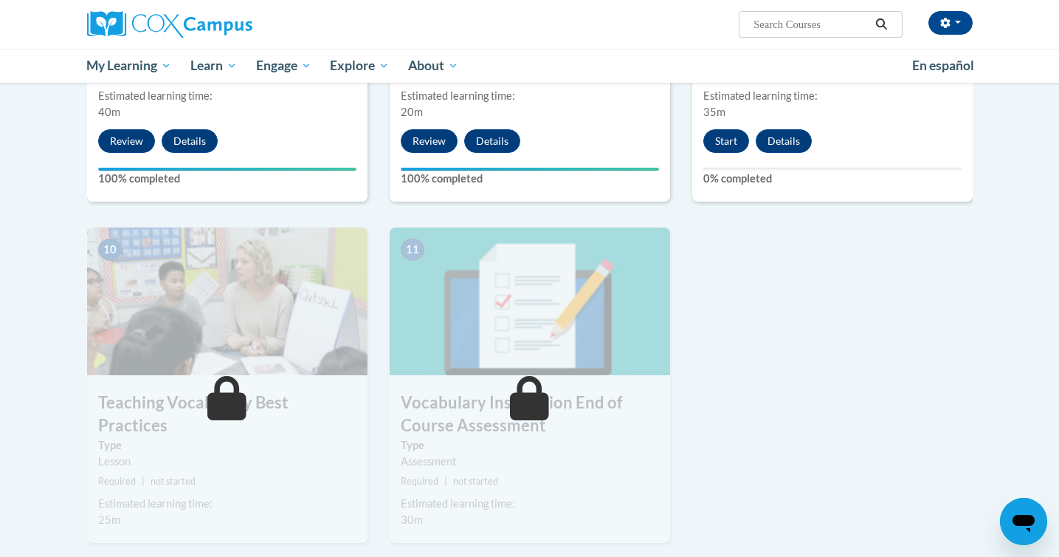
scroll to position [1377, 0]
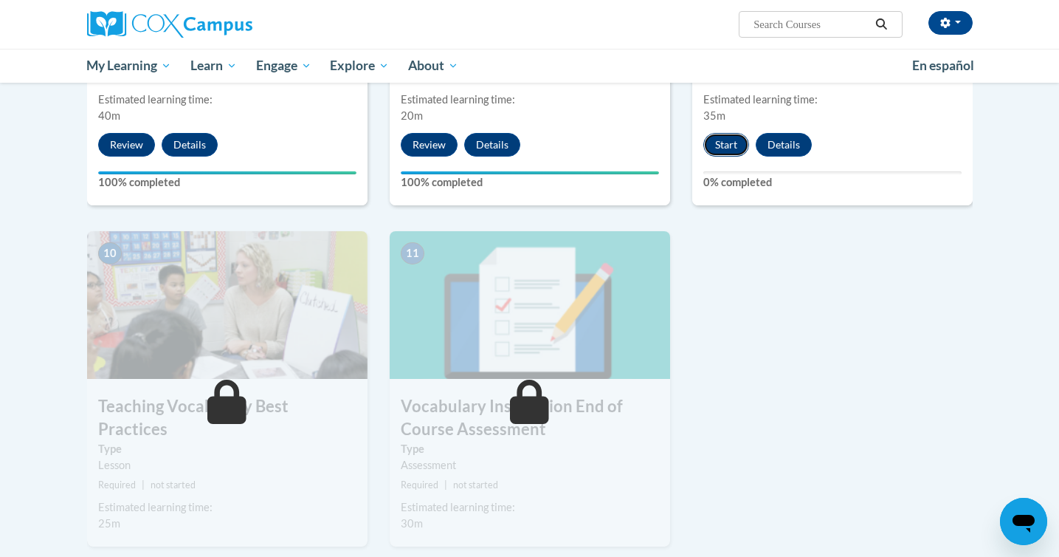
click at [711, 148] on button "Start" at bounding box center [727, 145] width 46 height 24
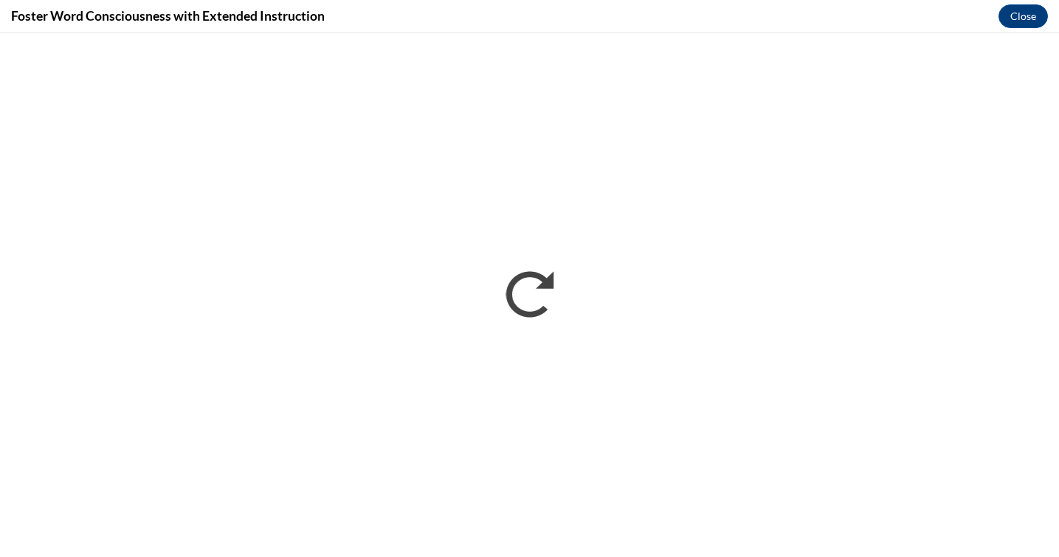
scroll to position [0, 0]
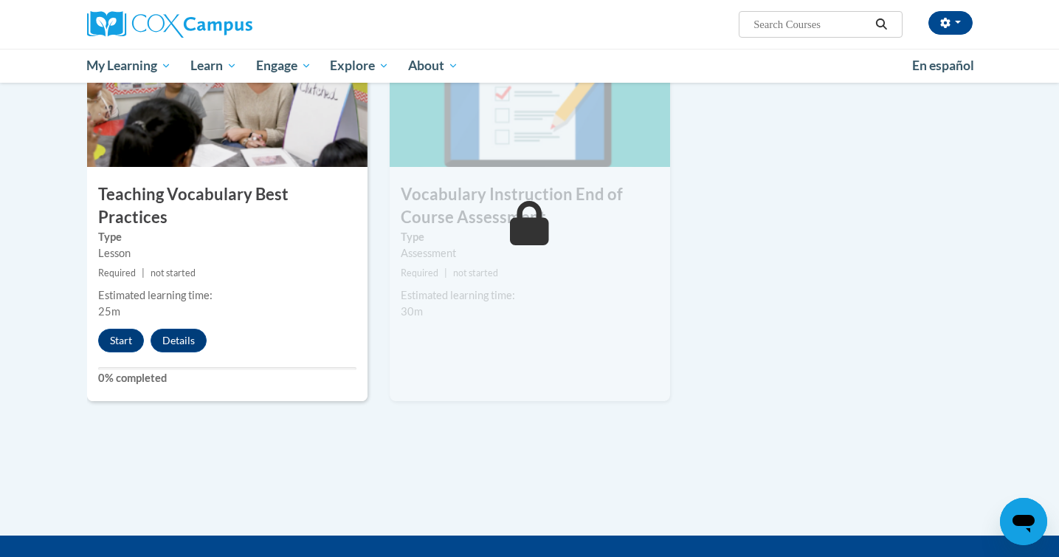
scroll to position [1640, 0]
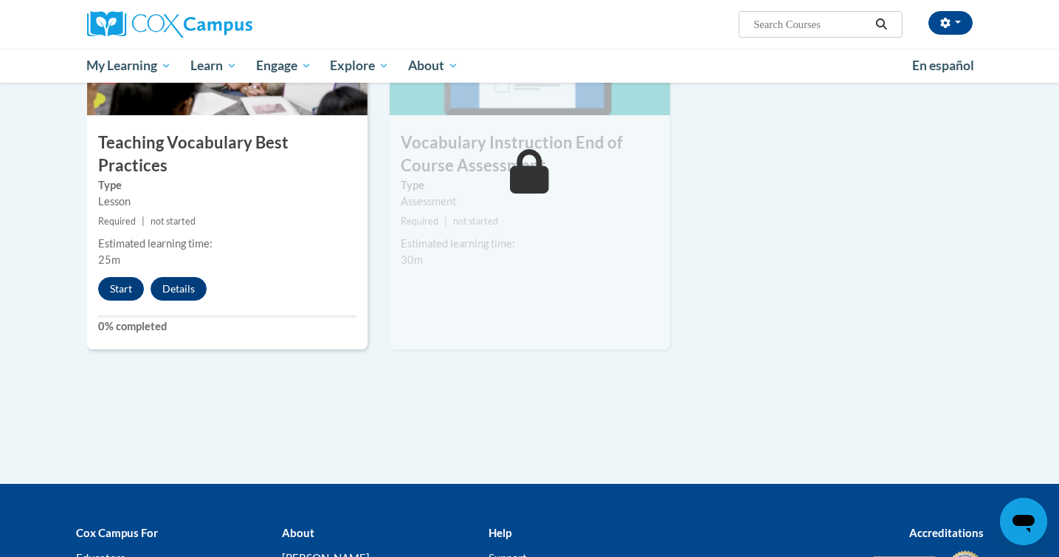
click at [118, 278] on div "10 Teaching Vocabulary Best Practices Type Lesson Required | not started Estima…" at bounding box center [227, 159] width 281 height 382
click at [117, 277] on button "Start" at bounding box center [121, 289] width 46 height 24
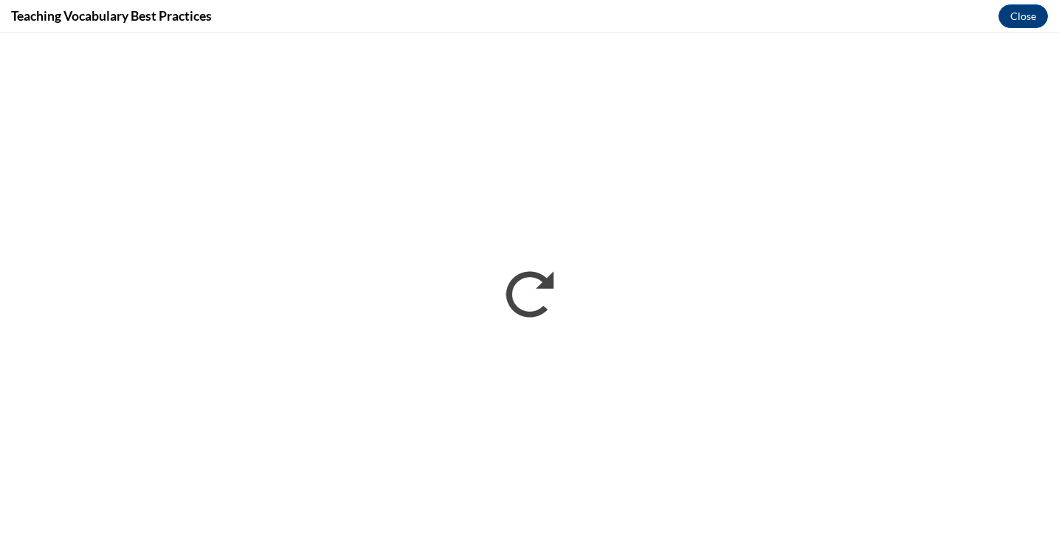
scroll to position [0, 0]
click at [1032, 14] on button "Close" at bounding box center [1023, 16] width 49 height 24
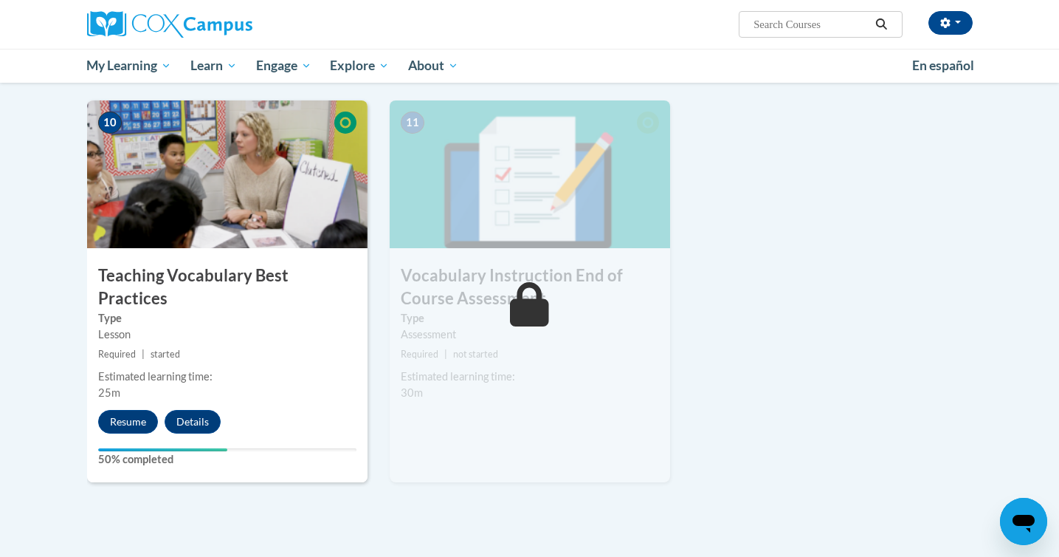
scroll to position [1499, 0]
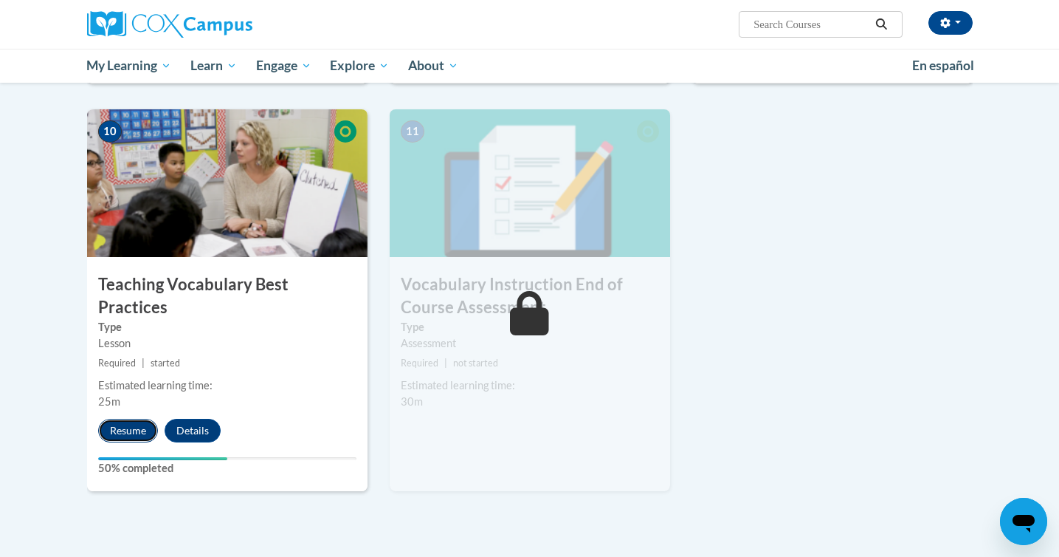
click at [126, 419] on button "Resume" at bounding box center [128, 431] width 60 height 24
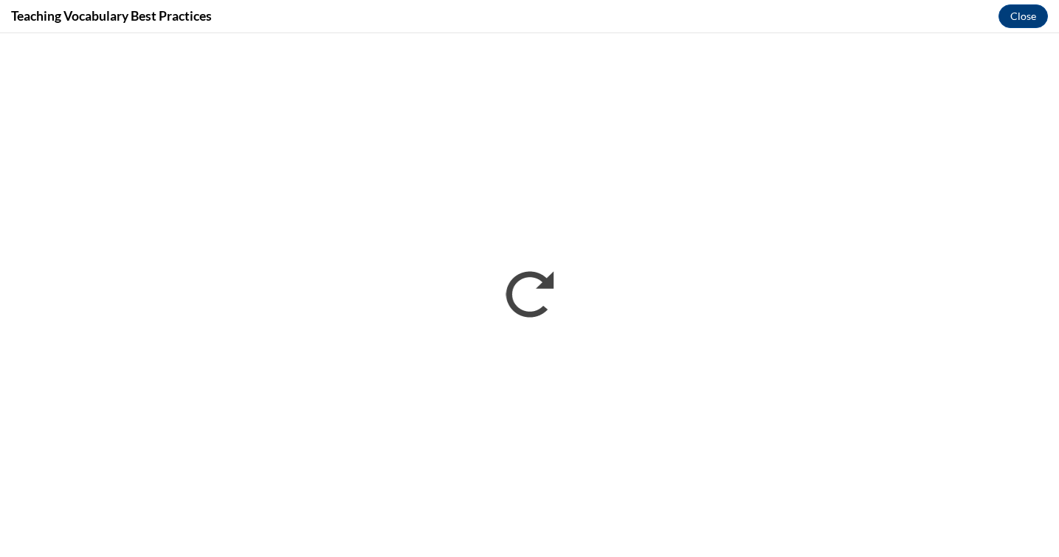
scroll to position [0, 0]
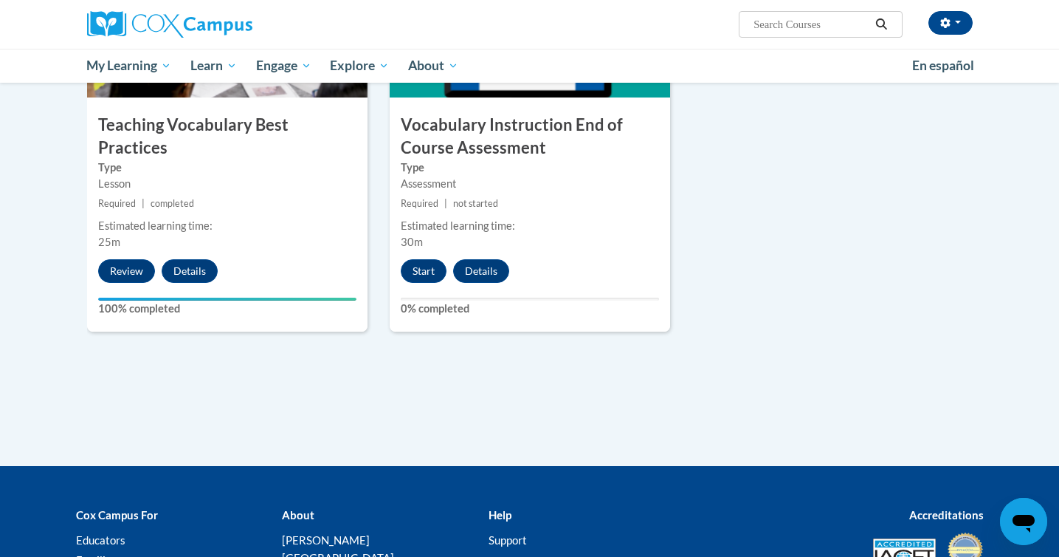
scroll to position [1657, 0]
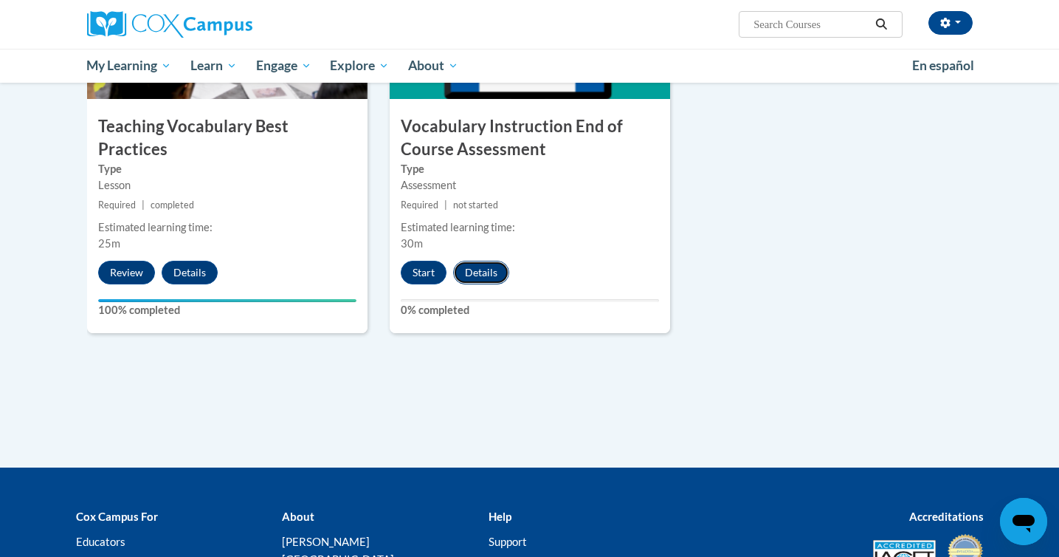
click at [490, 277] on button "Details" at bounding box center [481, 273] width 56 height 24
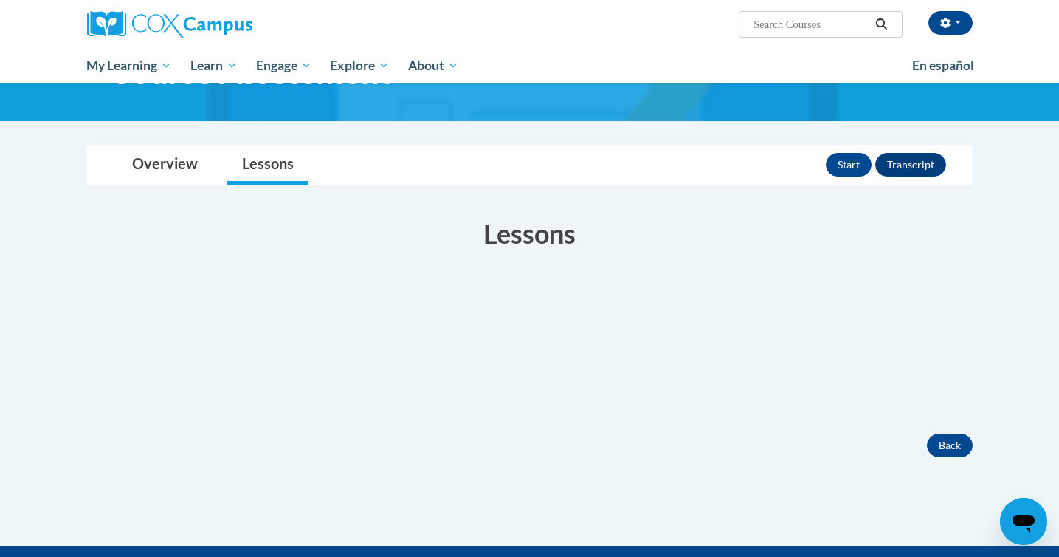
scroll to position [113, 0]
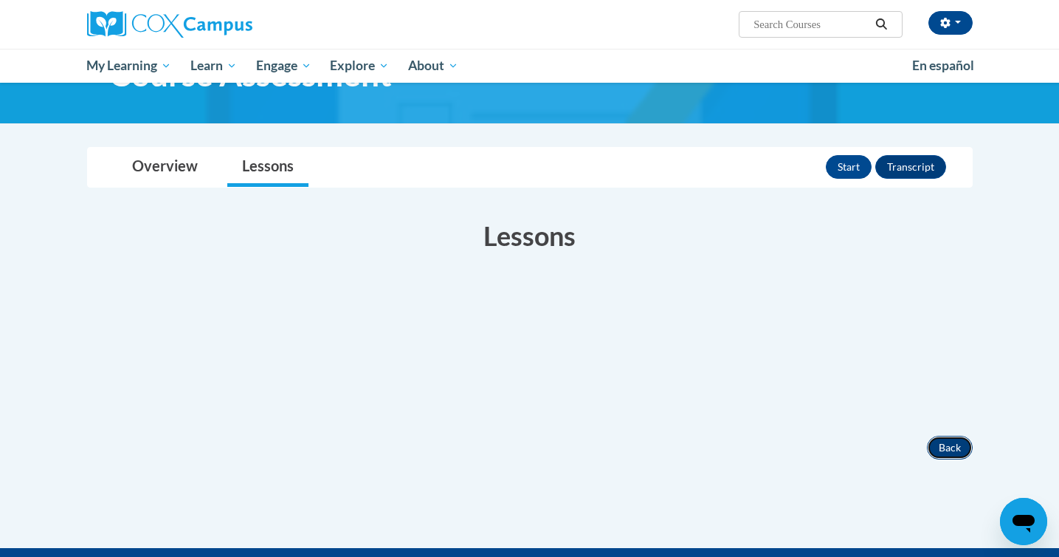
click at [961, 447] on button "Back" at bounding box center [950, 448] width 46 height 24
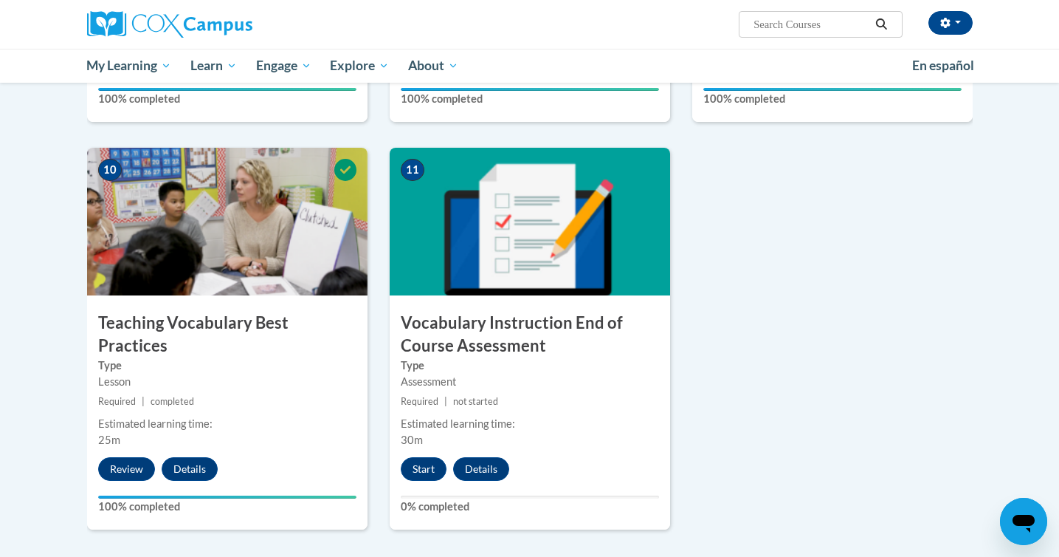
scroll to position [1461, 0]
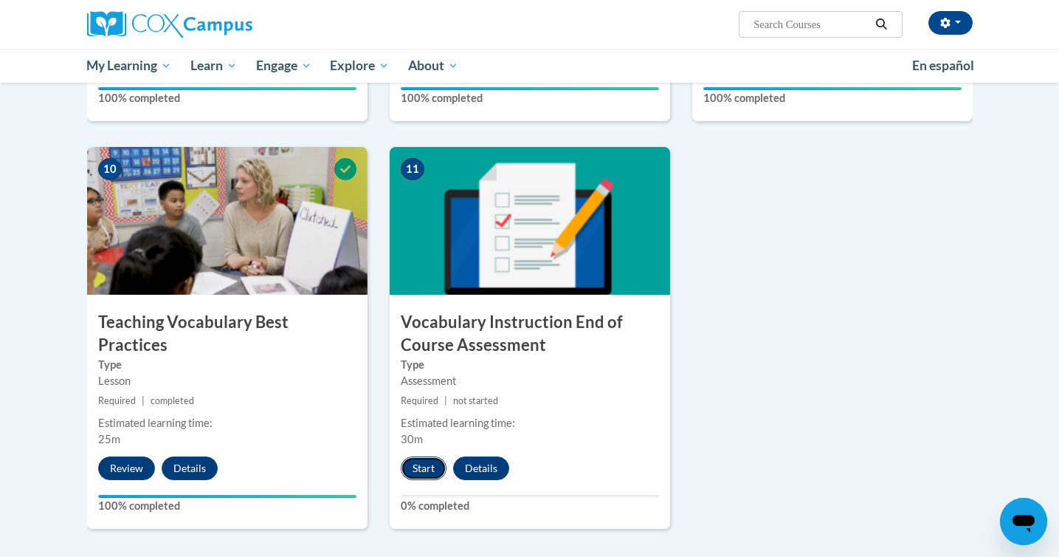
click at [431, 464] on button "Start" at bounding box center [424, 468] width 46 height 24
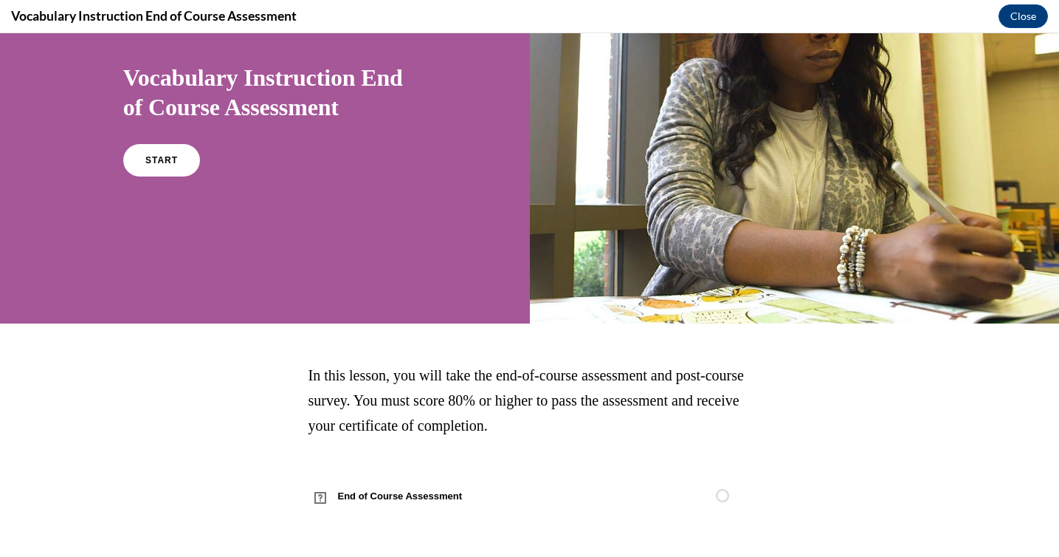
scroll to position [117, 0]
click at [165, 152] on link "START" at bounding box center [161, 160] width 80 height 34
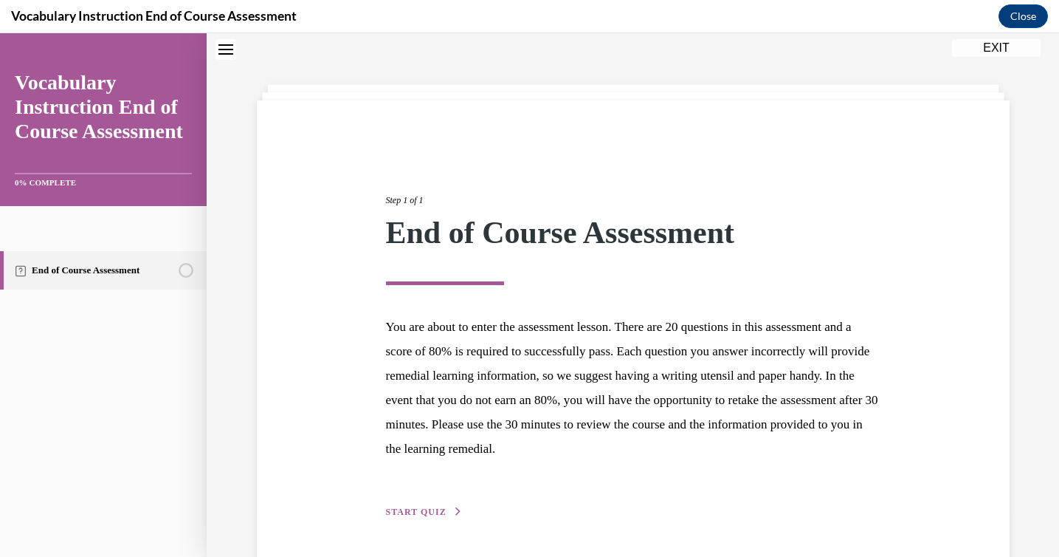
scroll to position [97, 0]
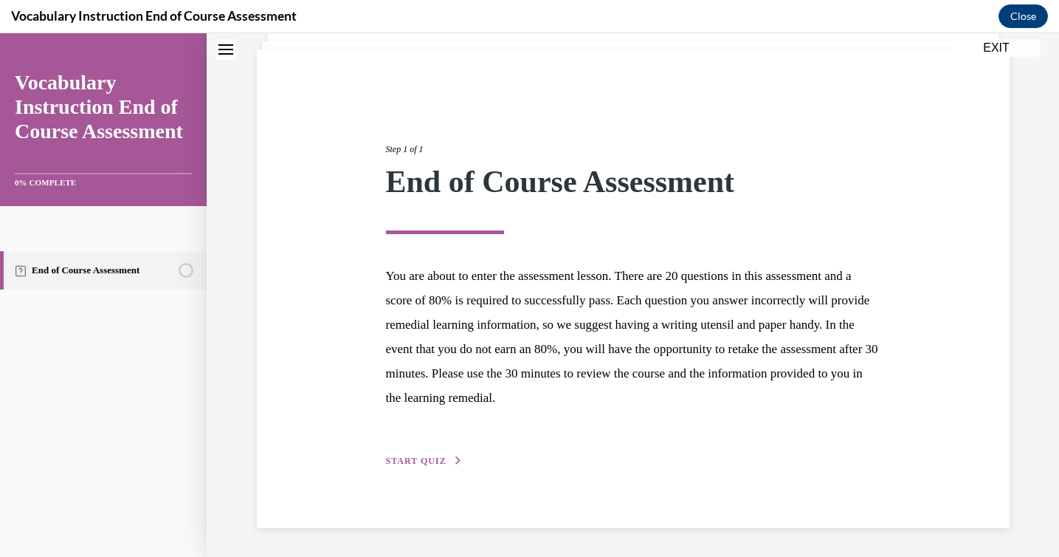
click at [413, 458] on span "START QUIZ" at bounding box center [416, 461] width 61 height 10
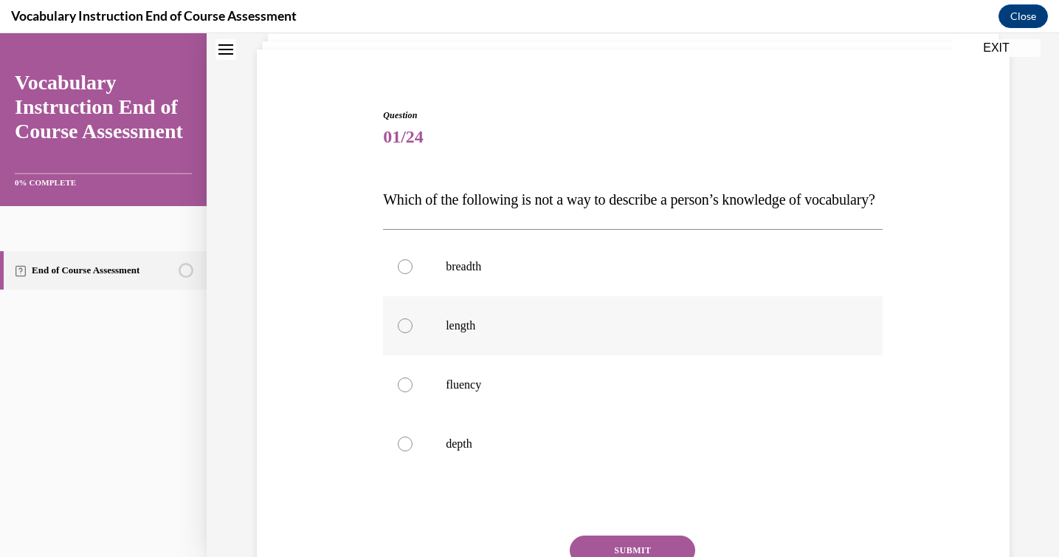
click at [425, 355] on label "length" at bounding box center [633, 325] width 500 height 59
click at [413, 333] on input "length" at bounding box center [405, 325] width 15 height 15
radio input "true"
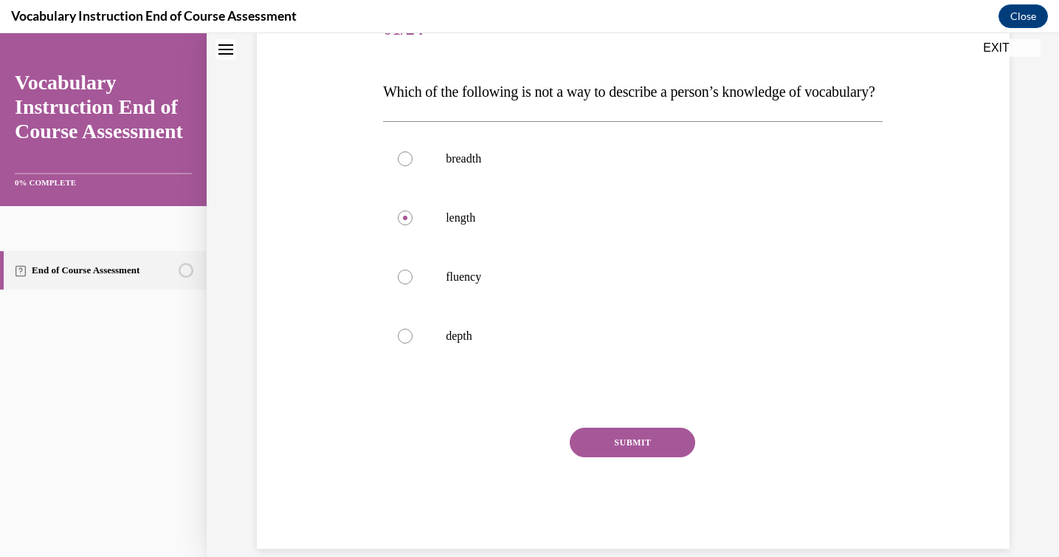
click at [601, 457] on button "SUBMIT" at bounding box center [633, 442] width 126 height 30
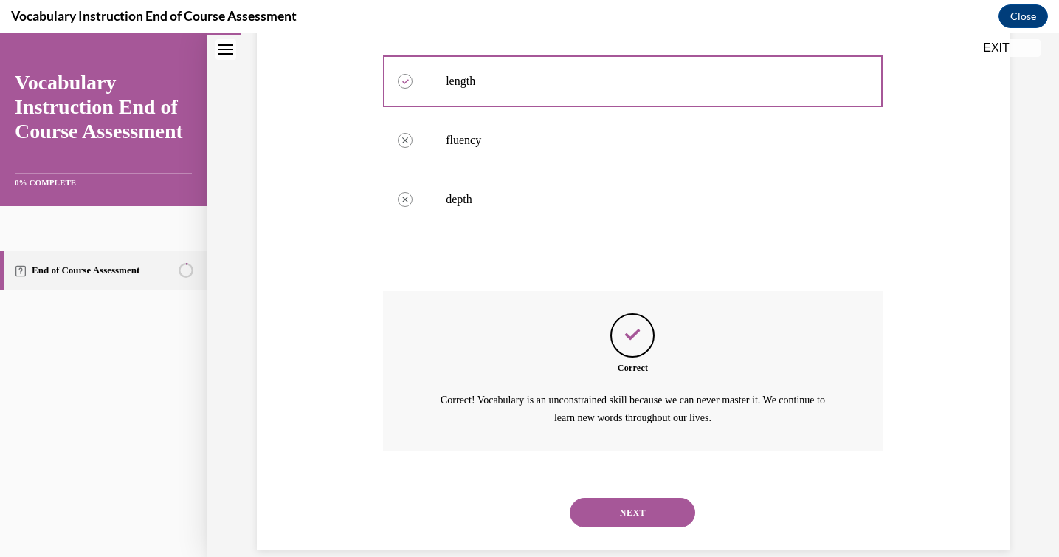
scroll to position [392, 0]
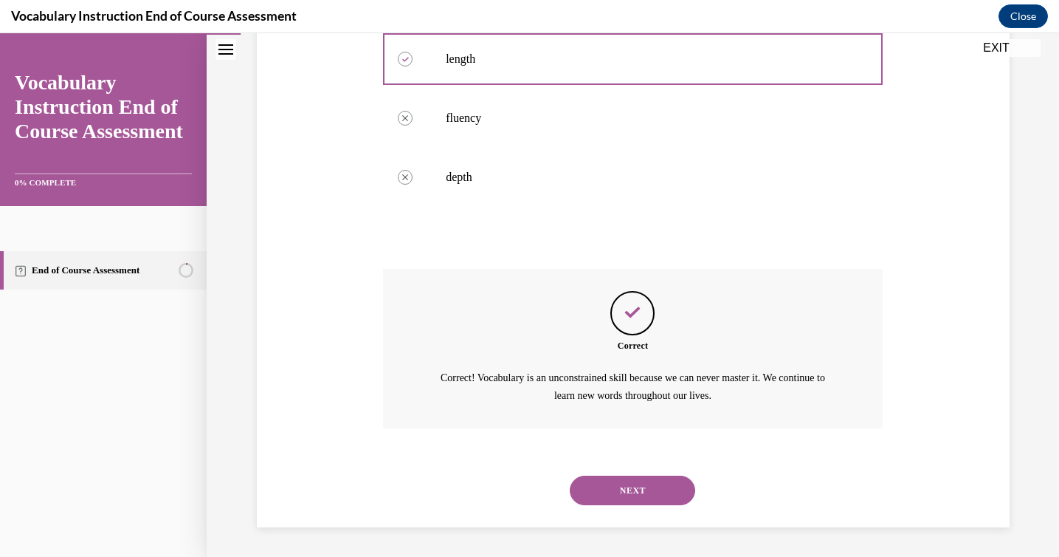
click at [616, 495] on button "NEXT" at bounding box center [633, 490] width 126 height 30
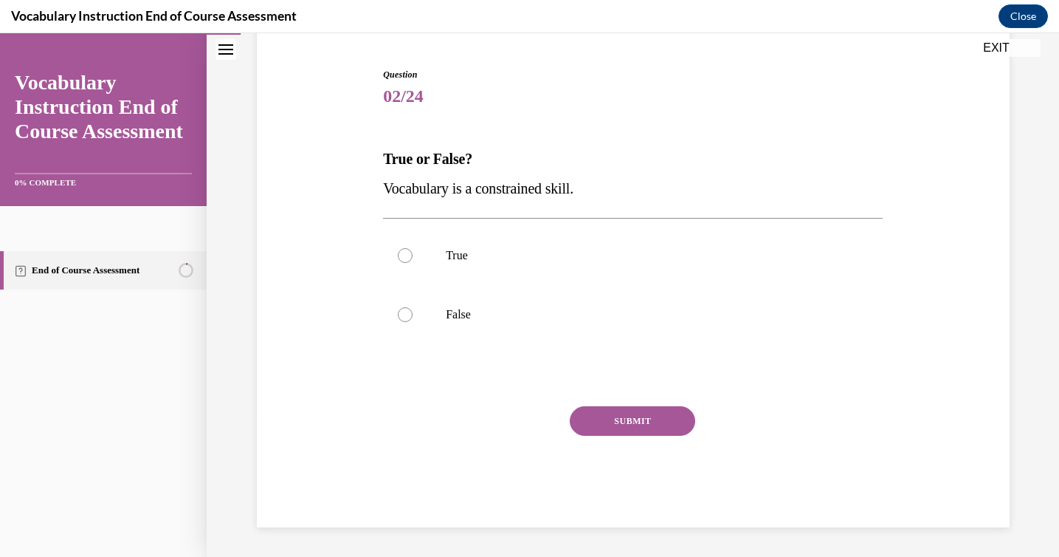
scroll to position [137, 0]
click at [537, 316] on p "False" at bounding box center [646, 314] width 400 height 15
click at [413, 316] on input "False" at bounding box center [405, 314] width 15 height 15
radio input "true"
click at [605, 418] on button "SUBMIT" at bounding box center [633, 421] width 126 height 30
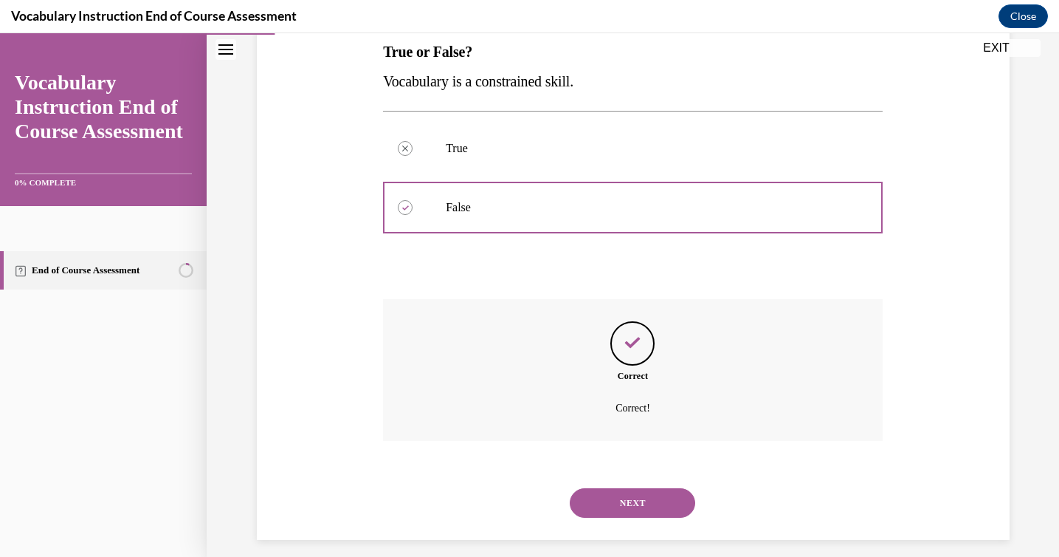
scroll to position [257, 0]
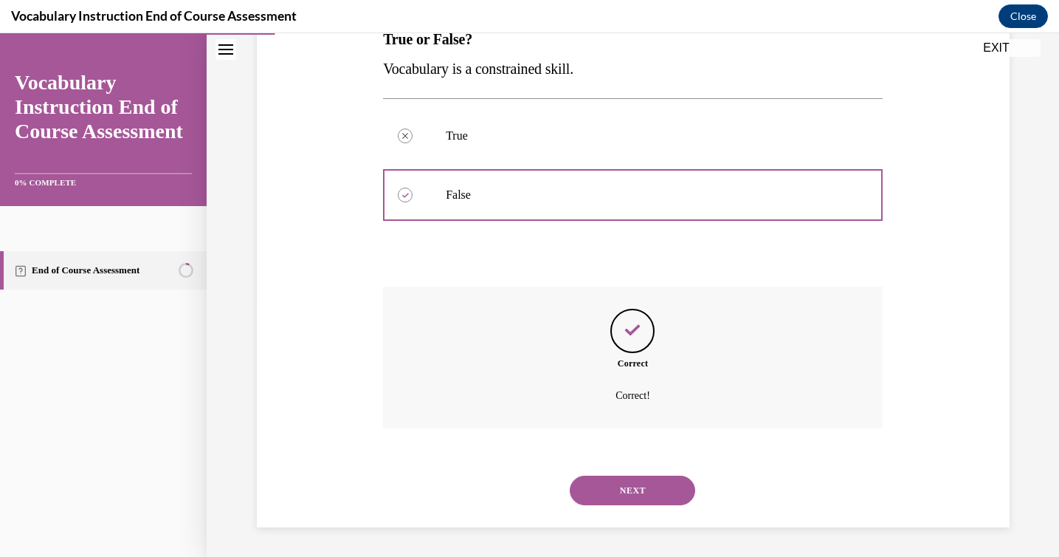
click at [618, 492] on button "NEXT" at bounding box center [633, 490] width 126 height 30
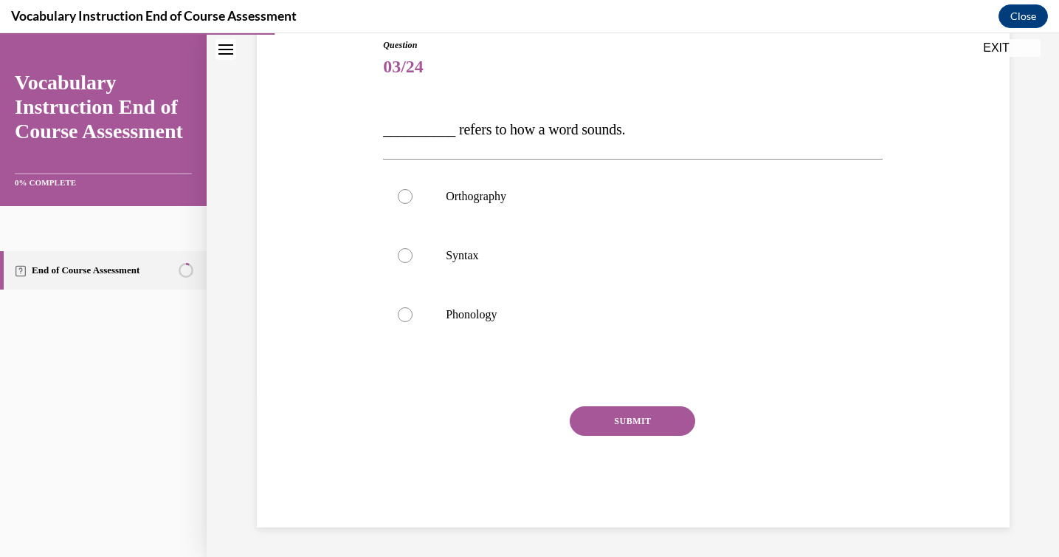
scroll to position [164, 0]
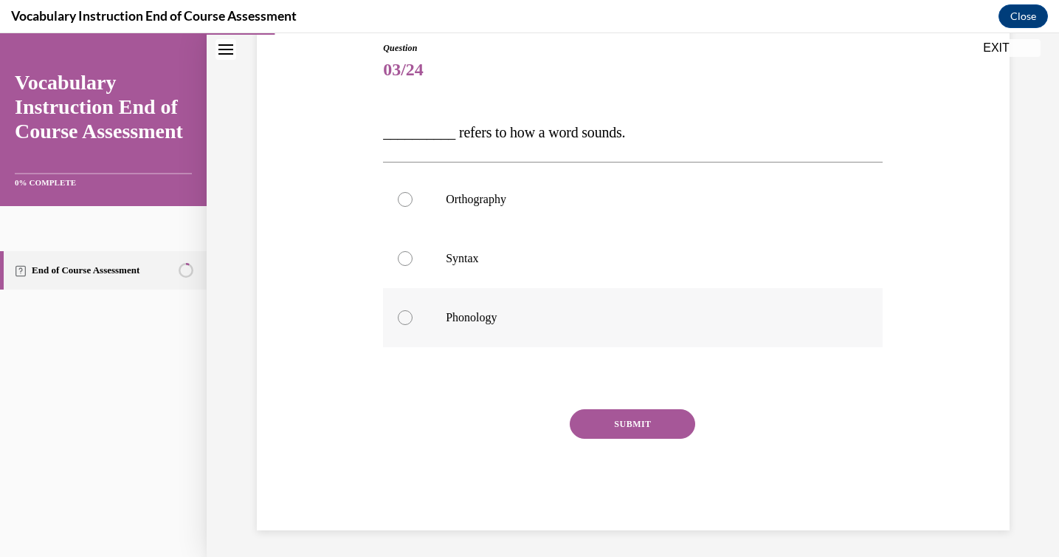
click at [471, 319] on p "Phonology" at bounding box center [646, 317] width 400 height 15
click at [413, 319] on input "Phonology" at bounding box center [405, 317] width 15 height 15
radio input "true"
click at [591, 416] on button "SUBMIT" at bounding box center [633, 424] width 126 height 30
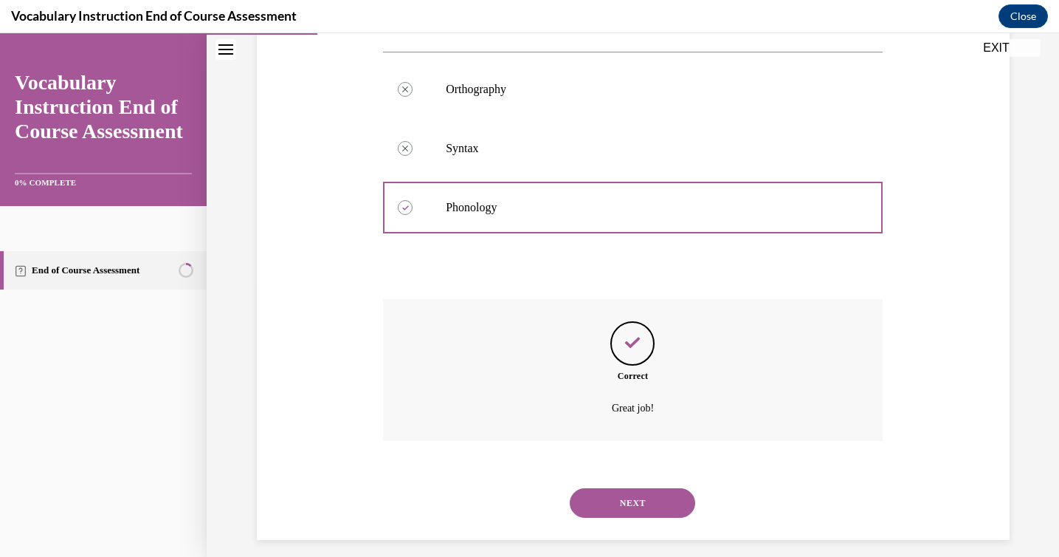
scroll to position [286, 0]
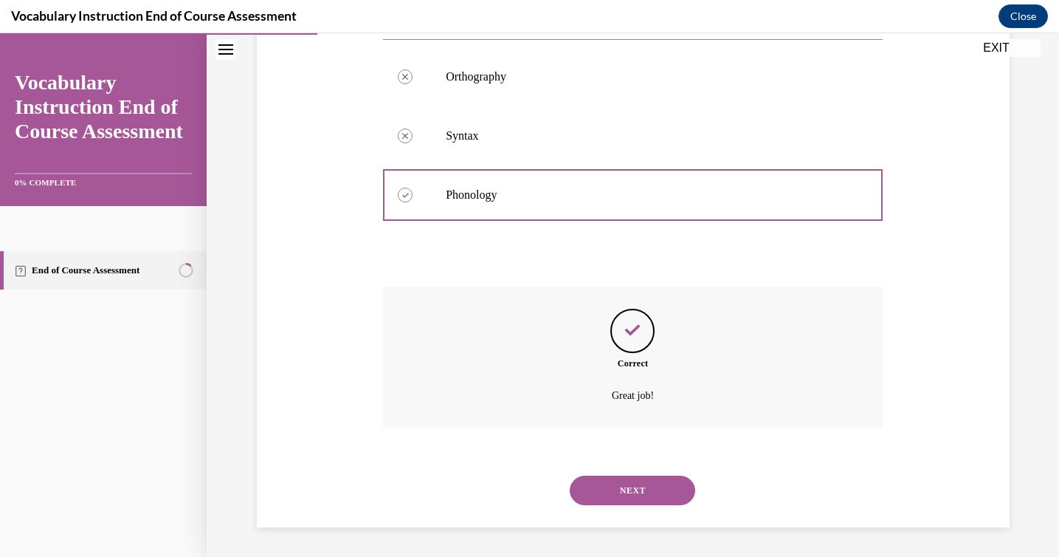
click at [615, 519] on div "NEXT" at bounding box center [633, 490] width 500 height 59
click at [614, 498] on button "NEXT" at bounding box center [633, 490] width 126 height 30
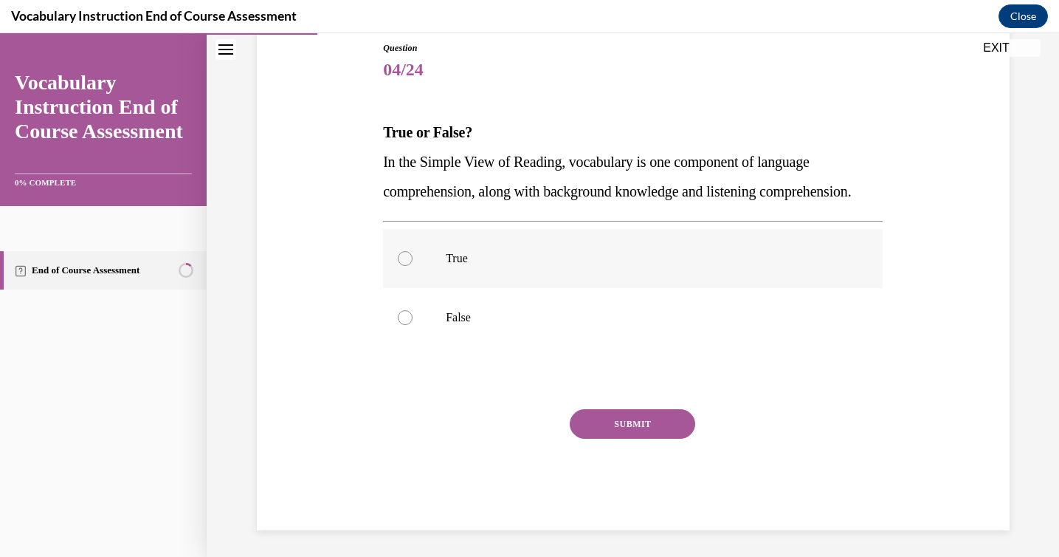
click at [499, 266] on p "True" at bounding box center [646, 258] width 400 height 15
click at [413, 266] on input "True" at bounding box center [405, 258] width 15 height 15
radio input "true"
click at [619, 439] on button "SUBMIT" at bounding box center [633, 424] width 126 height 30
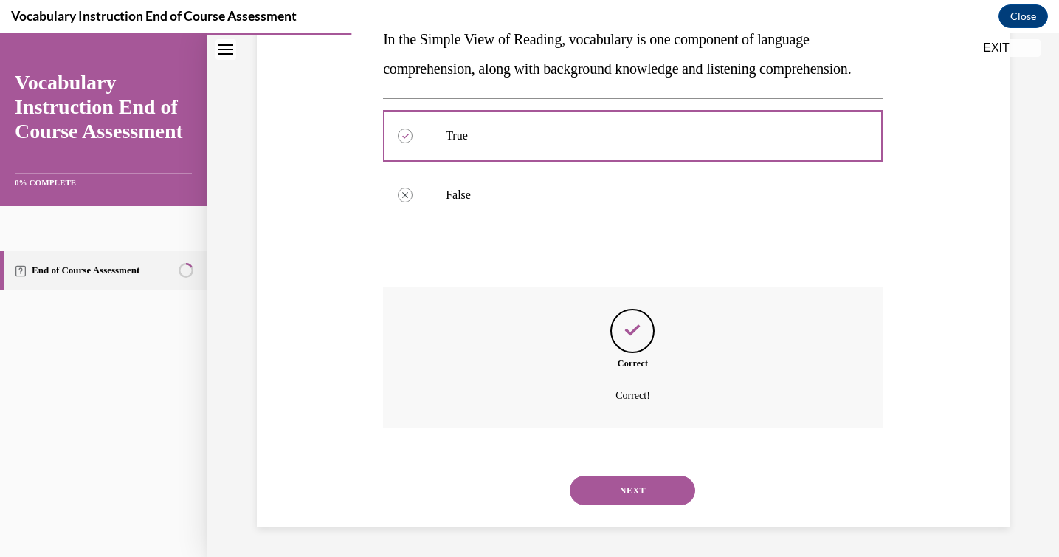
click at [622, 500] on button "NEXT" at bounding box center [633, 490] width 126 height 30
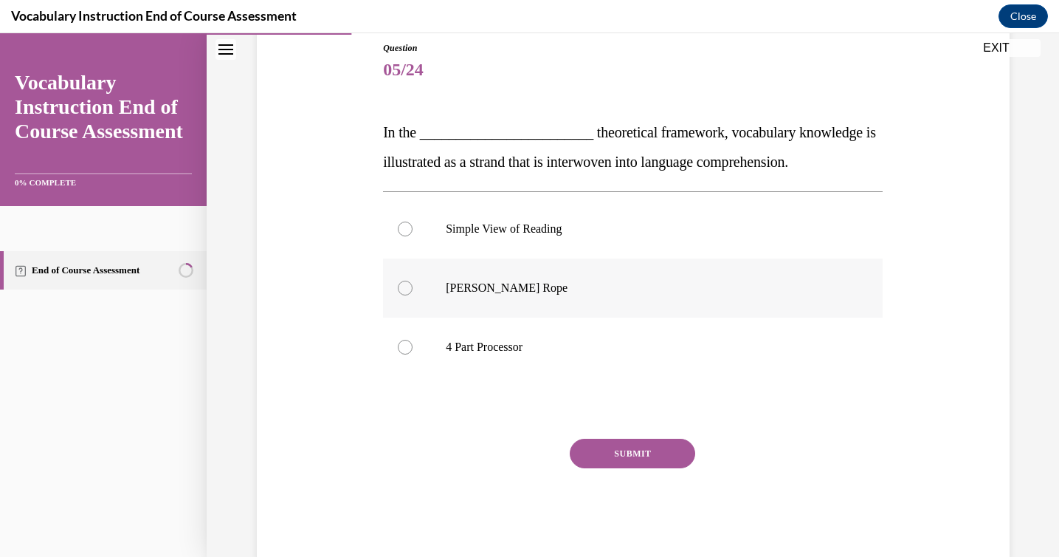
click at [530, 270] on label "Scarborough's Rope" at bounding box center [633, 287] width 500 height 59
click at [413, 281] on input "Scarborough's Rope" at bounding box center [405, 288] width 15 height 15
radio input "true"
click at [599, 452] on button "SUBMIT" at bounding box center [633, 454] width 126 height 30
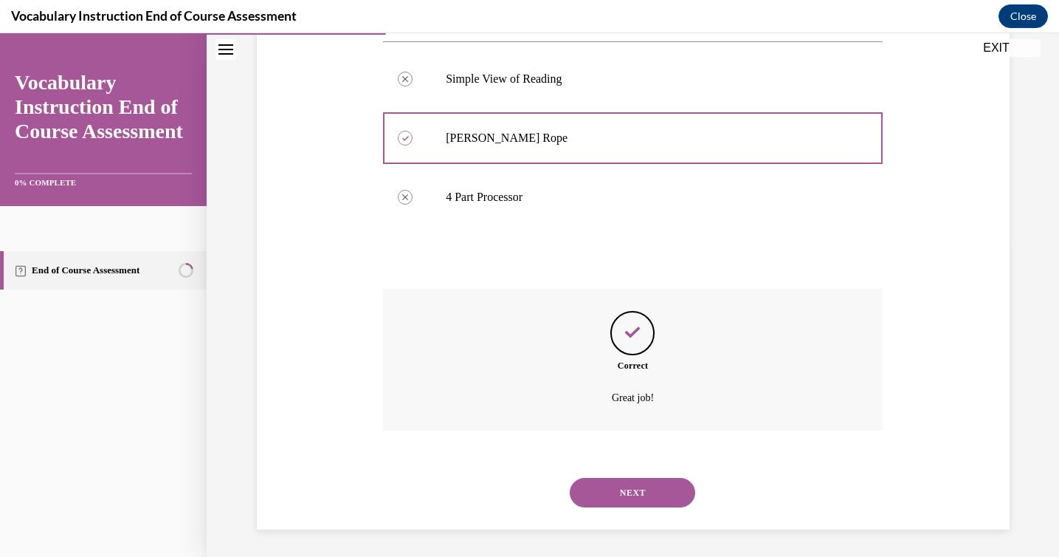
scroll to position [316, 0]
click at [630, 489] on button "NEXT" at bounding box center [633, 490] width 126 height 30
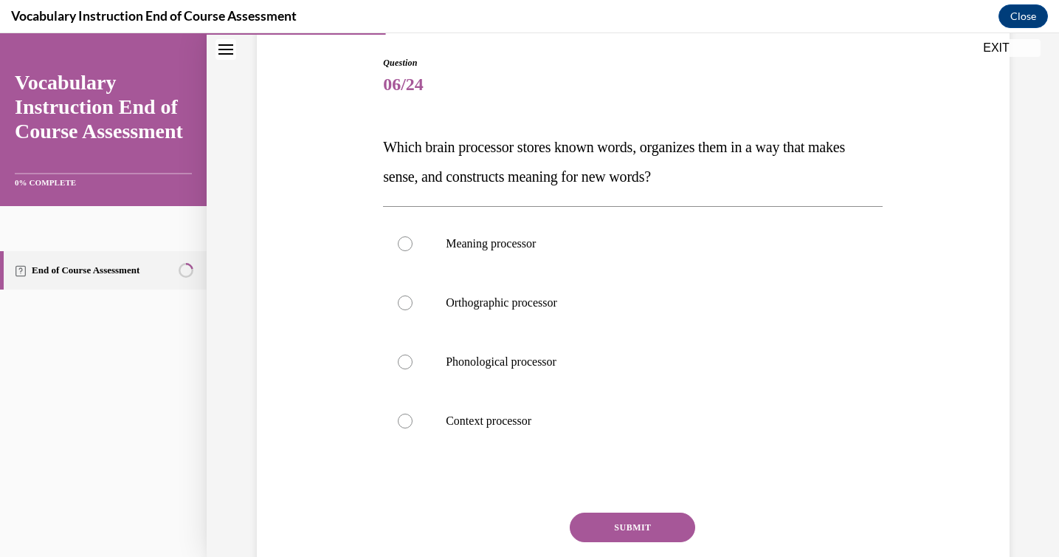
scroll to position [150, 0]
click at [525, 252] on label "Meaning processor" at bounding box center [633, 242] width 500 height 59
click at [413, 250] on input "Meaning processor" at bounding box center [405, 243] width 15 height 15
radio input "true"
click at [624, 518] on button "SUBMIT" at bounding box center [633, 527] width 126 height 30
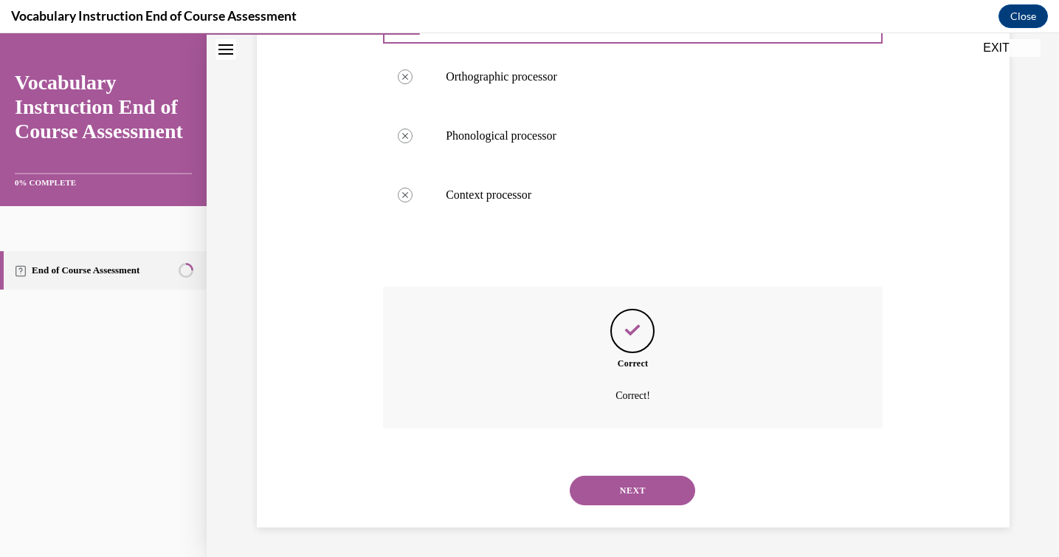
click at [622, 491] on button "NEXT" at bounding box center [633, 490] width 126 height 30
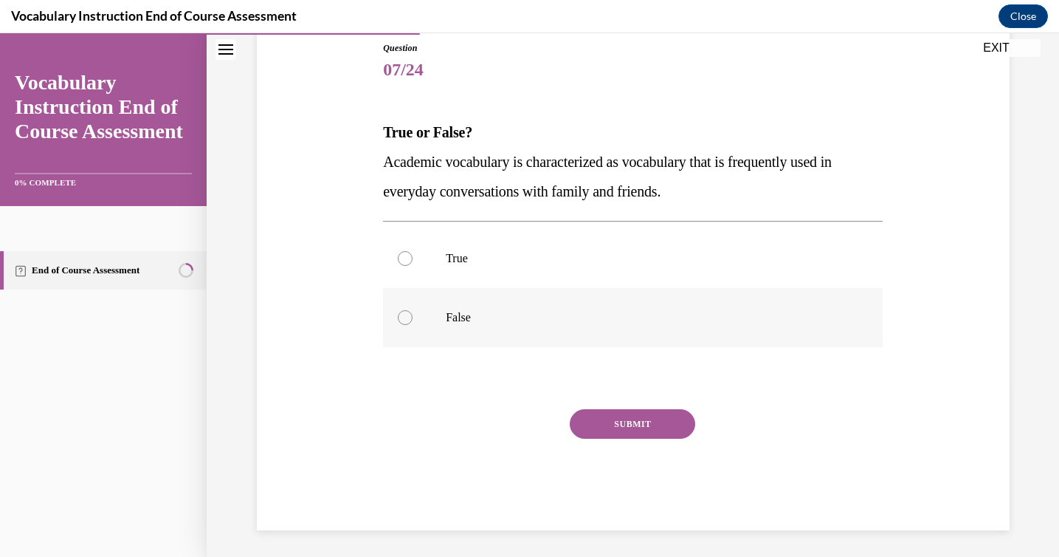
click at [473, 323] on p "False" at bounding box center [646, 317] width 400 height 15
click at [413, 323] on input "False" at bounding box center [405, 317] width 15 height 15
radio input "true"
click at [582, 422] on button "SUBMIT" at bounding box center [633, 424] width 126 height 30
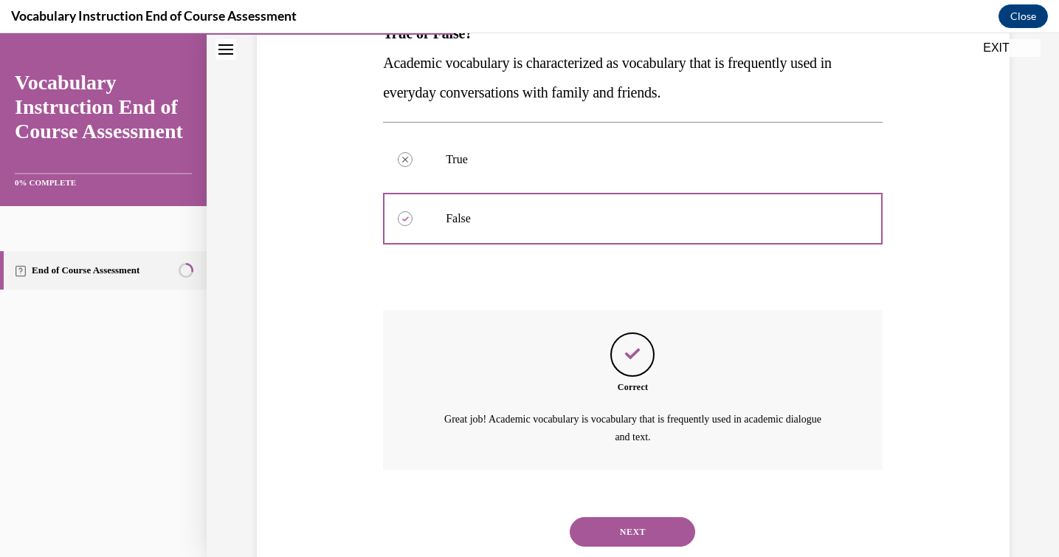
scroll to position [303, 0]
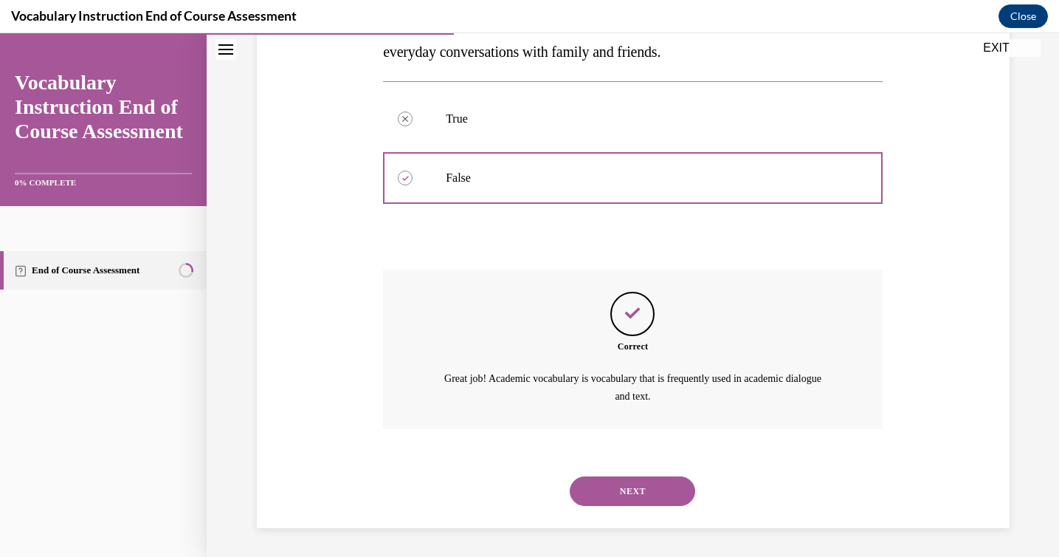
click at [636, 492] on button "NEXT" at bounding box center [633, 491] width 126 height 30
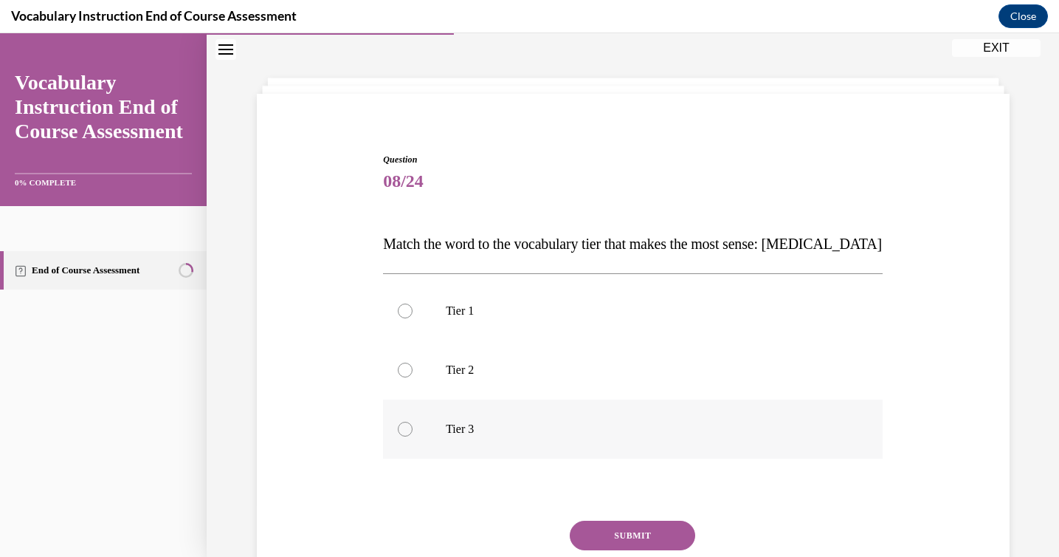
scroll to position [50, 0]
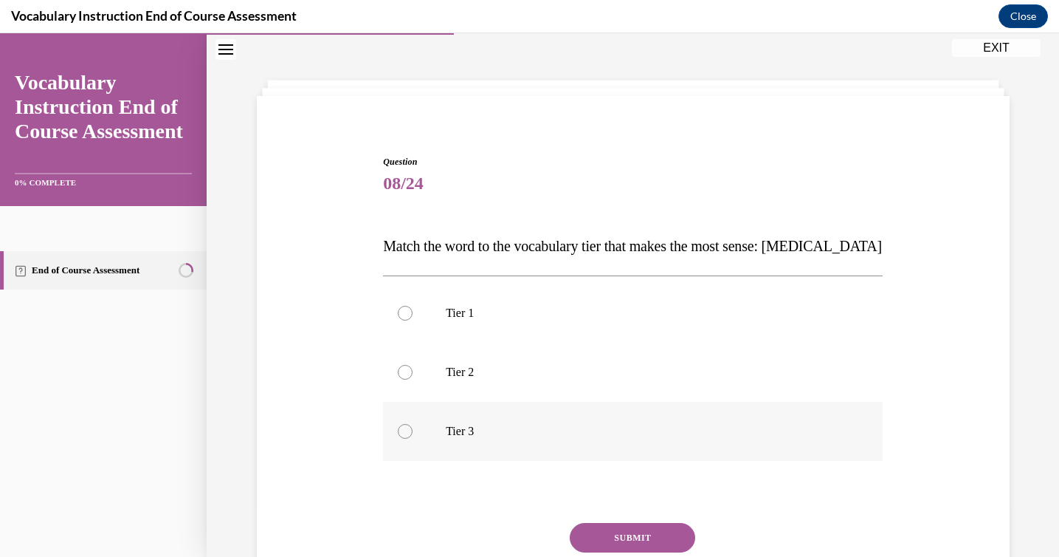
click at [553, 427] on p "Tier 3" at bounding box center [646, 431] width 400 height 15
click at [413, 427] on input "Tier 3" at bounding box center [405, 431] width 15 height 15
radio input "true"
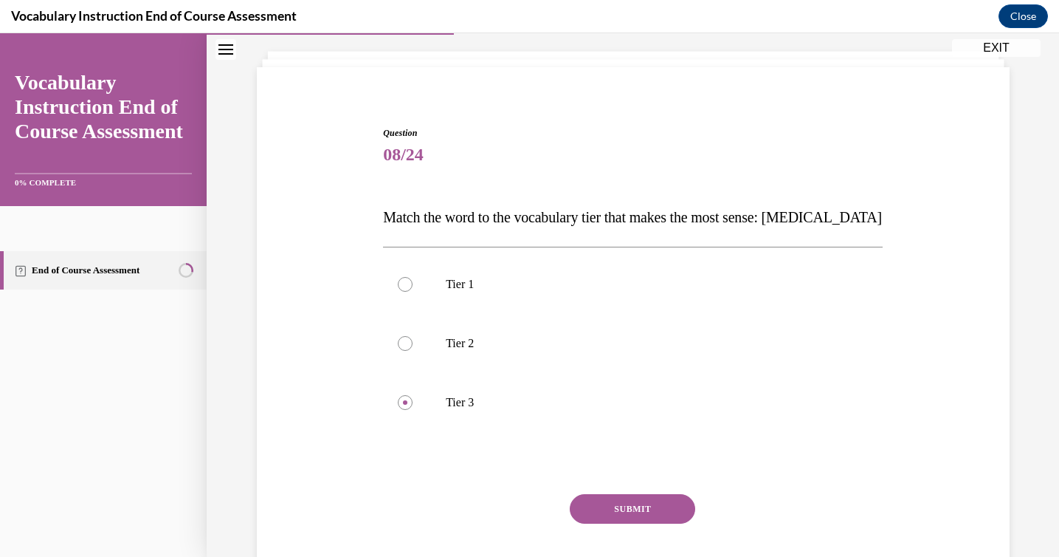
click at [611, 506] on button "SUBMIT" at bounding box center [633, 509] width 126 height 30
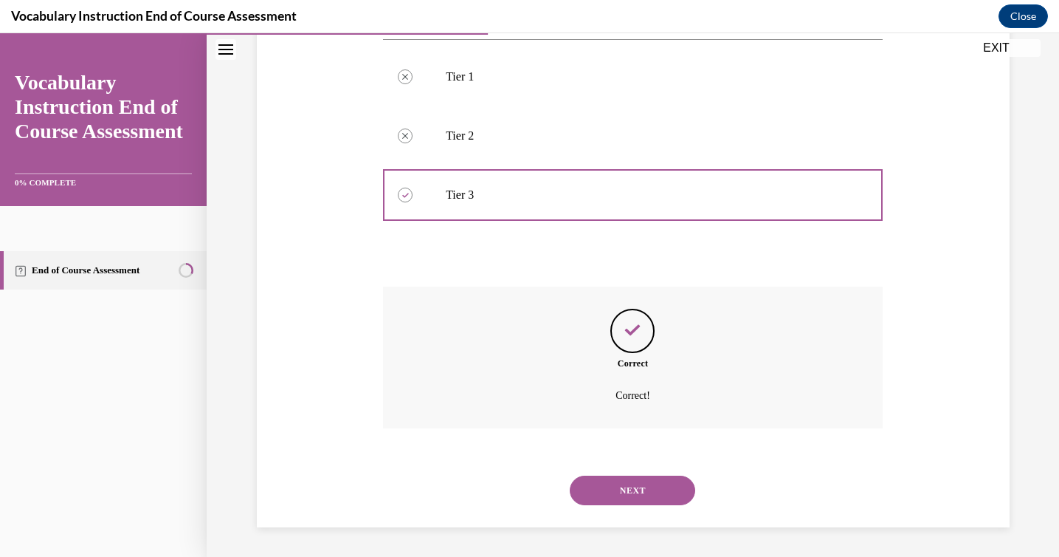
click at [607, 491] on button "NEXT" at bounding box center [633, 490] width 126 height 30
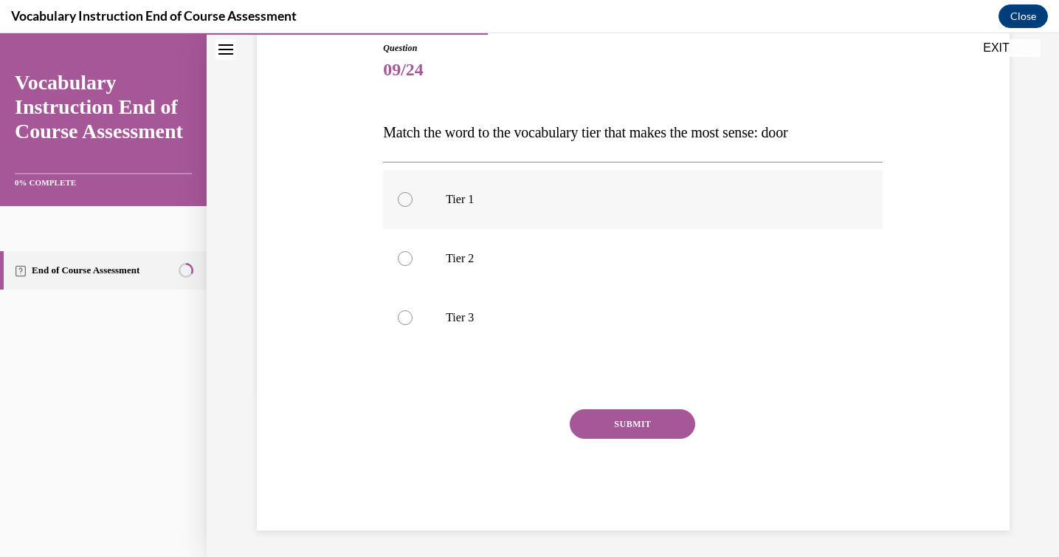
click at [492, 205] on p "Tier 1" at bounding box center [646, 199] width 400 height 15
click at [413, 205] on input "Tier 1" at bounding box center [405, 199] width 15 height 15
radio input "true"
click at [627, 420] on button "SUBMIT" at bounding box center [633, 424] width 126 height 30
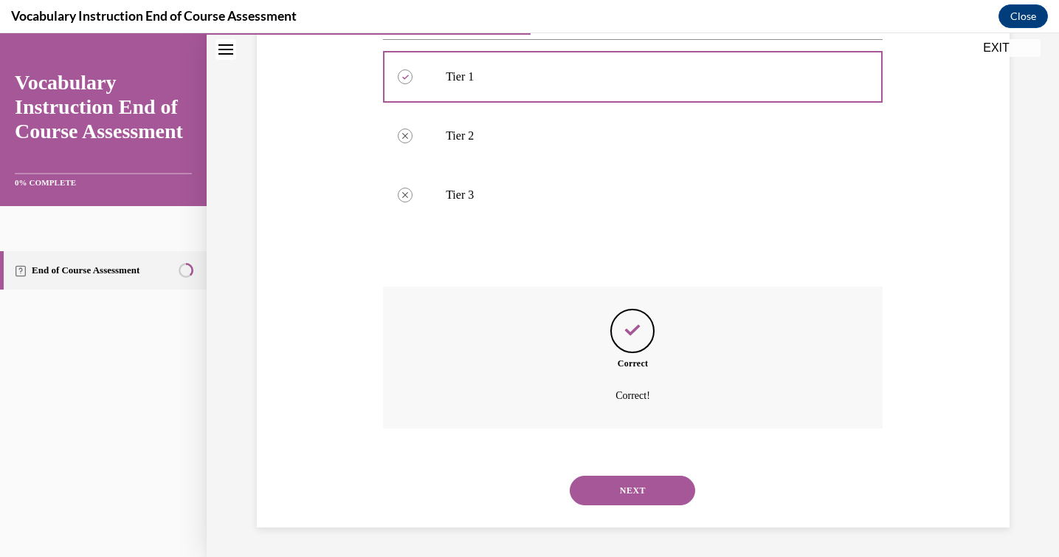
click at [619, 481] on button "NEXT" at bounding box center [633, 490] width 126 height 30
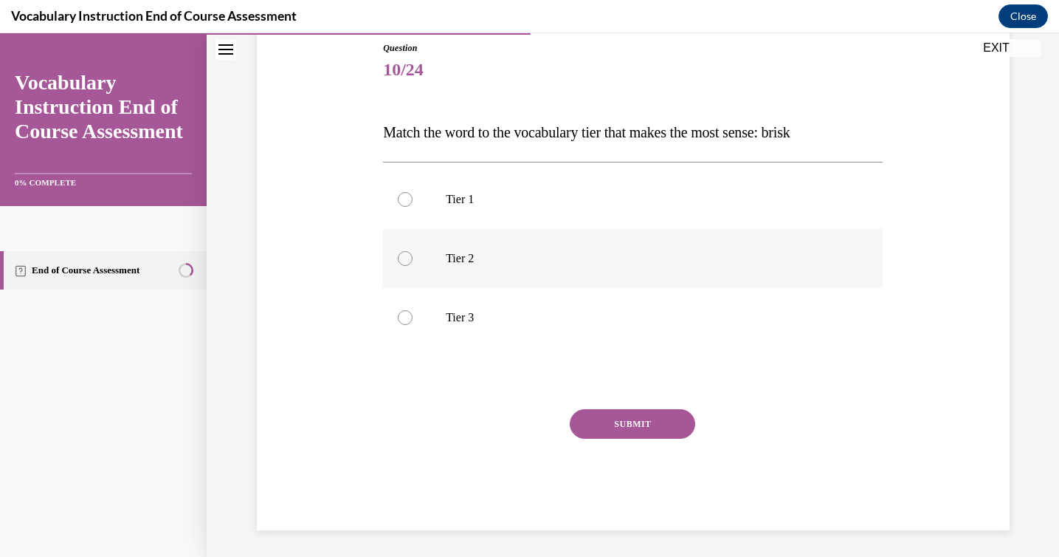
click at [540, 260] on p "Tier 2" at bounding box center [646, 258] width 400 height 15
click at [413, 260] on input "Tier 2" at bounding box center [405, 258] width 15 height 15
radio input "true"
click at [628, 427] on button "SUBMIT" at bounding box center [633, 424] width 126 height 30
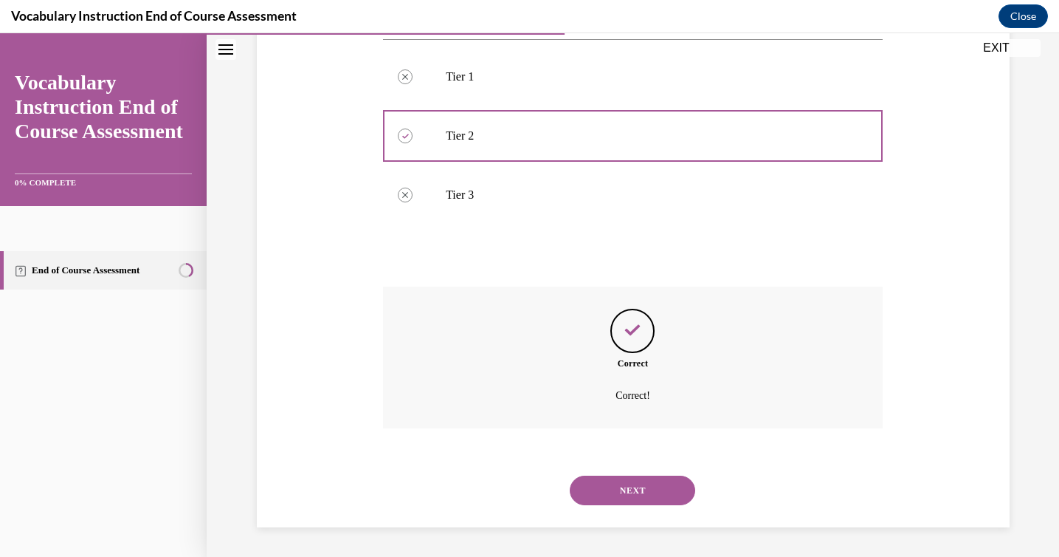
click at [603, 492] on button "NEXT" at bounding box center [633, 490] width 126 height 30
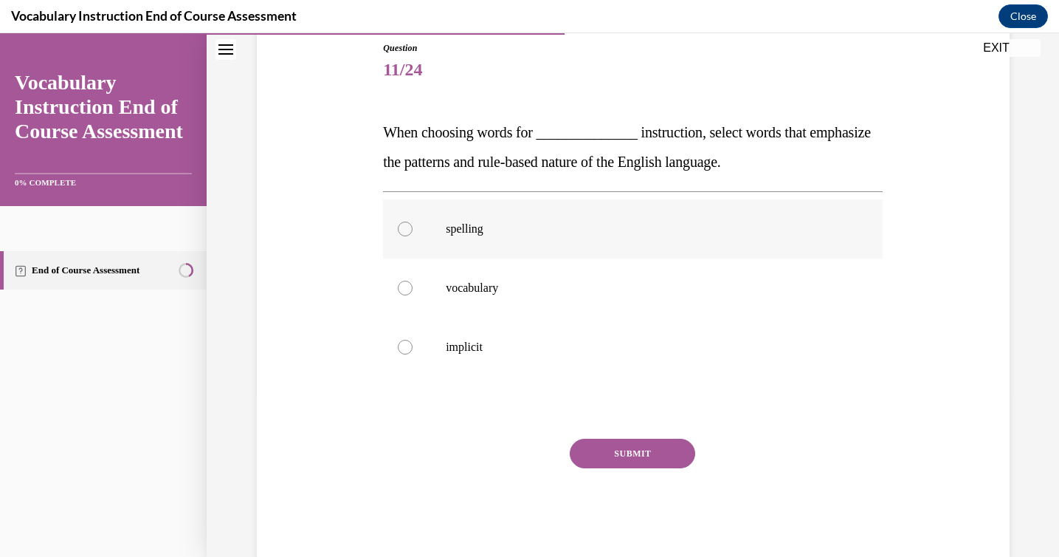
click at [454, 236] on p "spelling" at bounding box center [646, 228] width 400 height 15
click at [413, 236] on input "spelling" at bounding box center [405, 228] width 15 height 15
radio input "true"
click at [583, 447] on button "SUBMIT" at bounding box center [633, 454] width 126 height 30
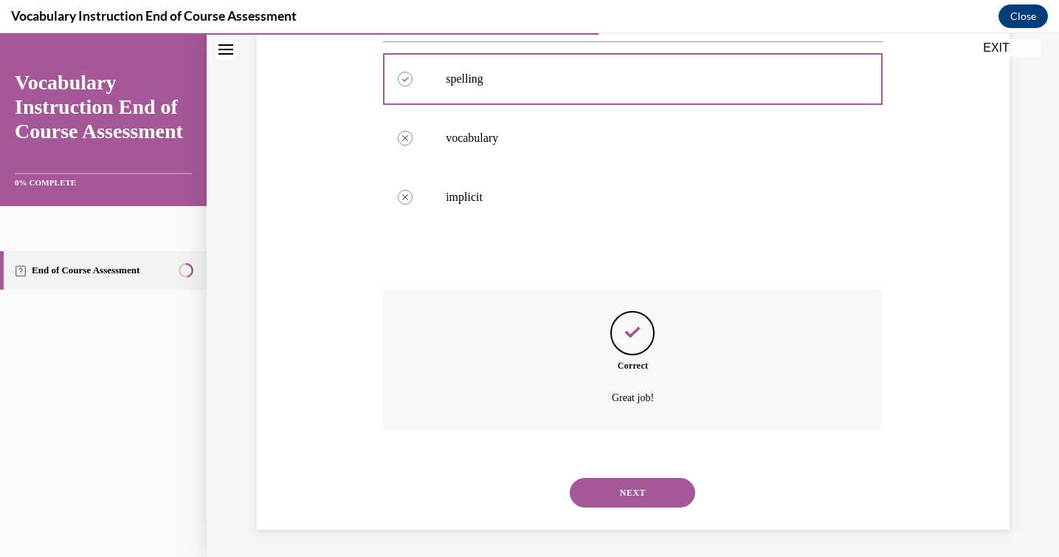
scroll to position [316, 0]
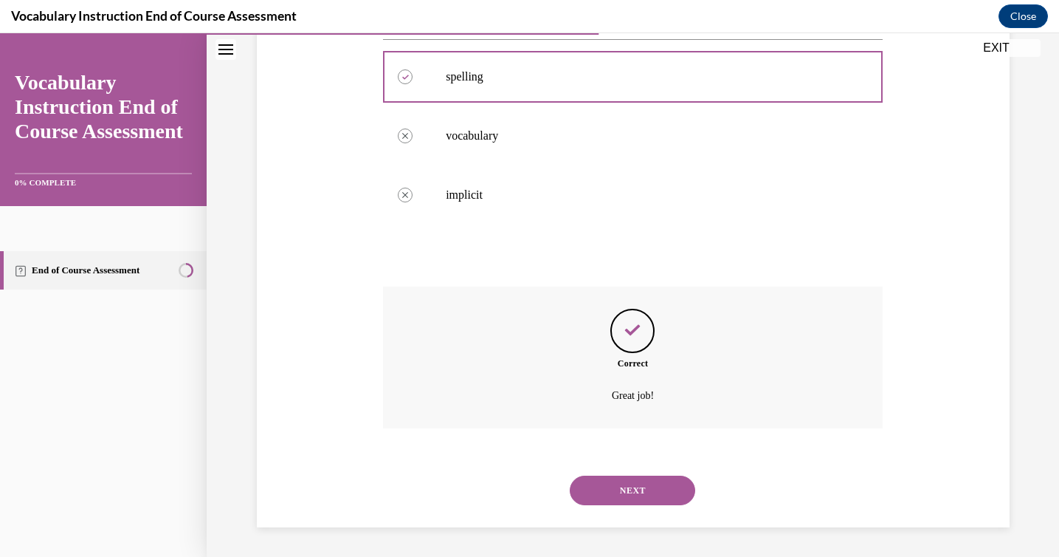
click at [602, 483] on button "NEXT" at bounding box center [633, 490] width 126 height 30
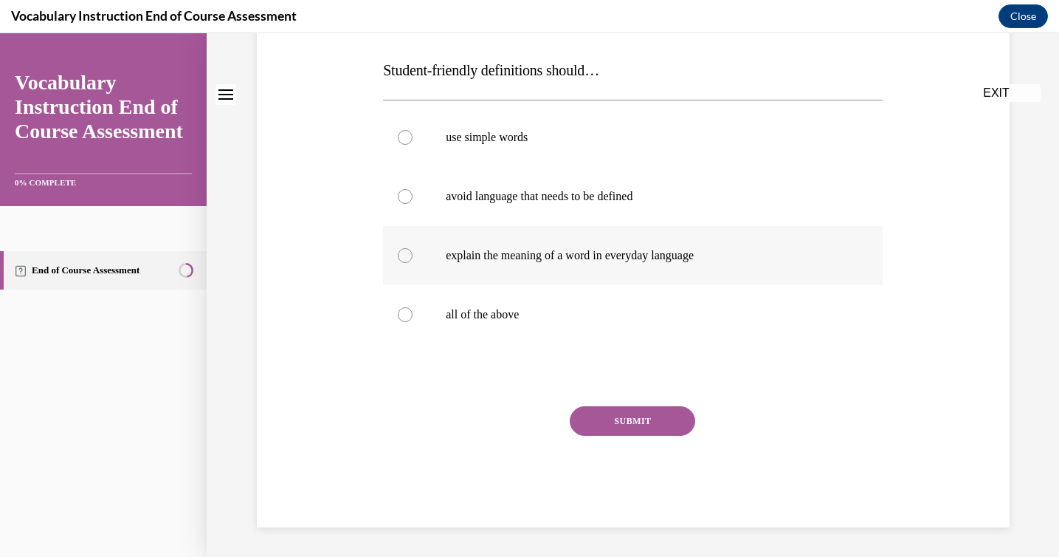
scroll to position [0, 0]
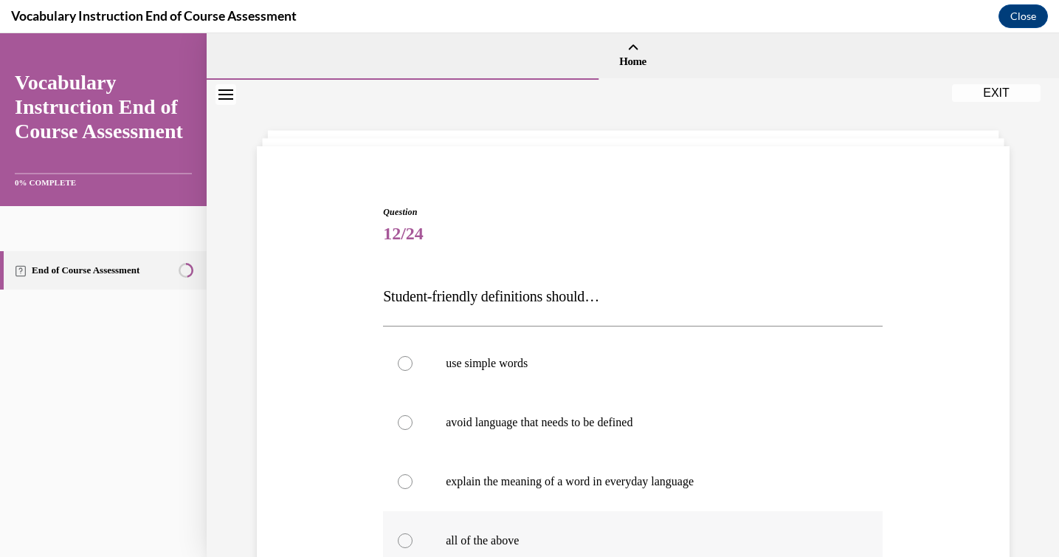
click at [563, 523] on label "all of the above" at bounding box center [633, 540] width 500 height 59
click at [413, 533] on input "all of the above" at bounding box center [405, 540] width 15 height 15
radio input "true"
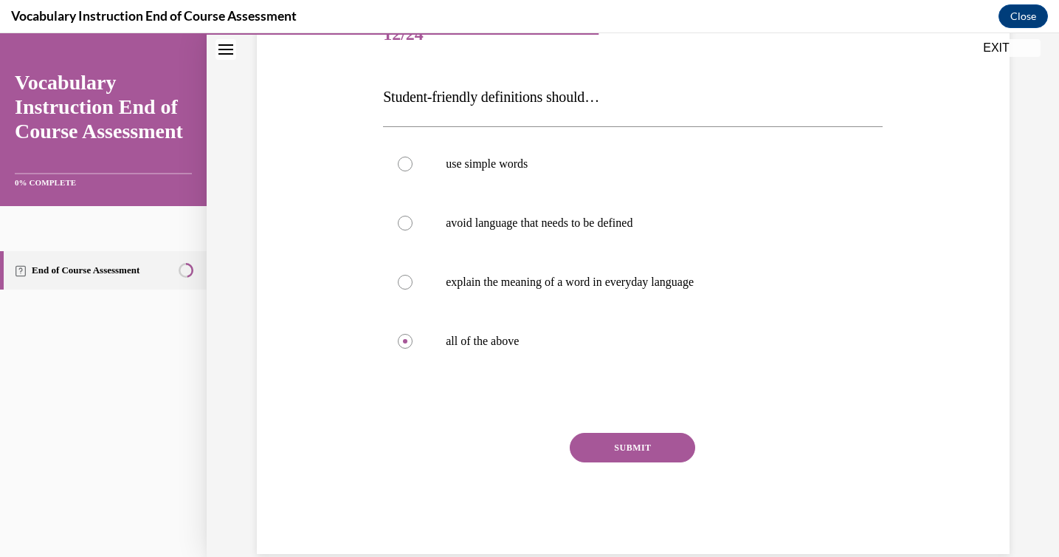
click at [599, 453] on button "SUBMIT" at bounding box center [633, 448] width 126 height 30
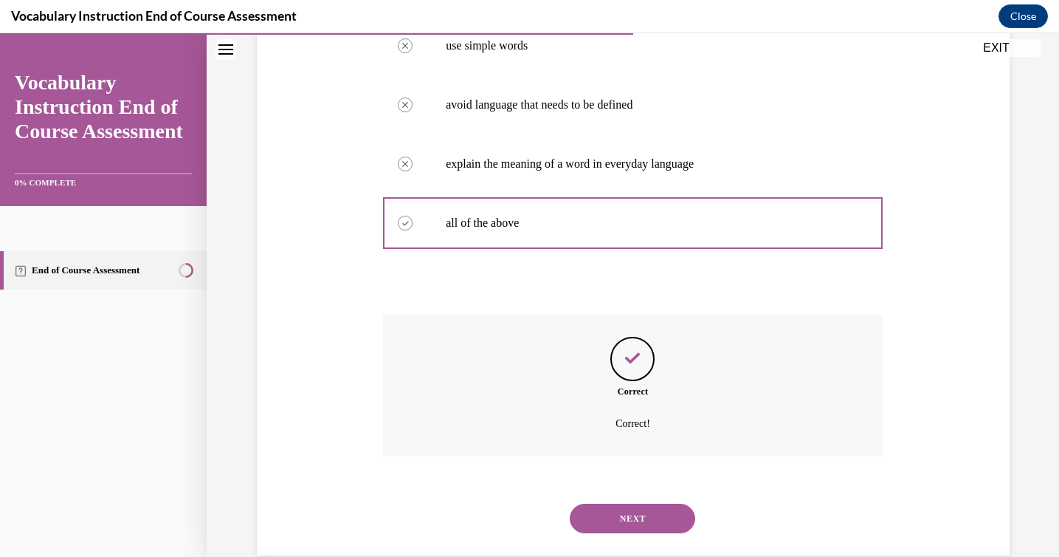
scroll to position [346, 0]
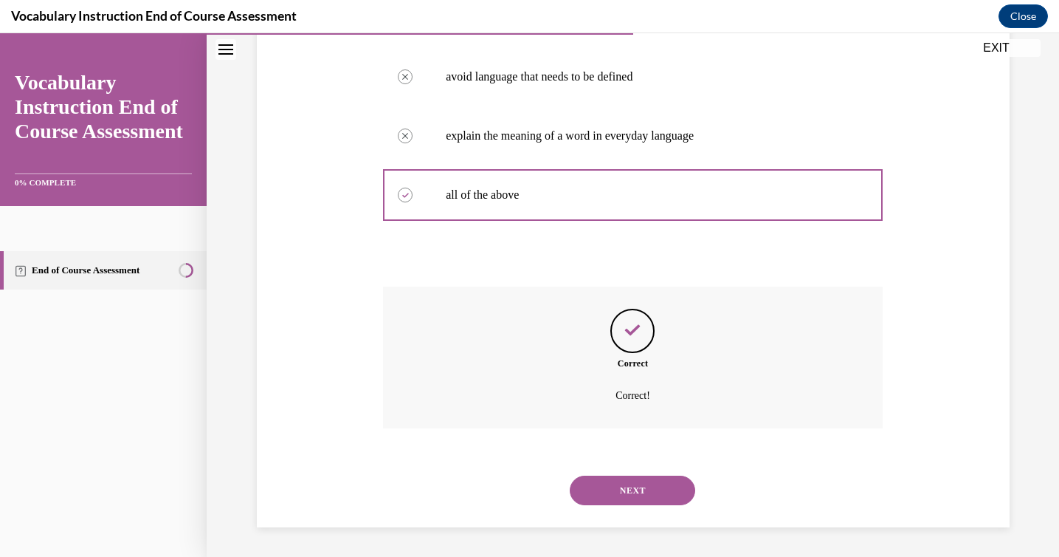
click at [648, 495] on button "NEXT" at bounding box center [633, 490] width 126 height 30
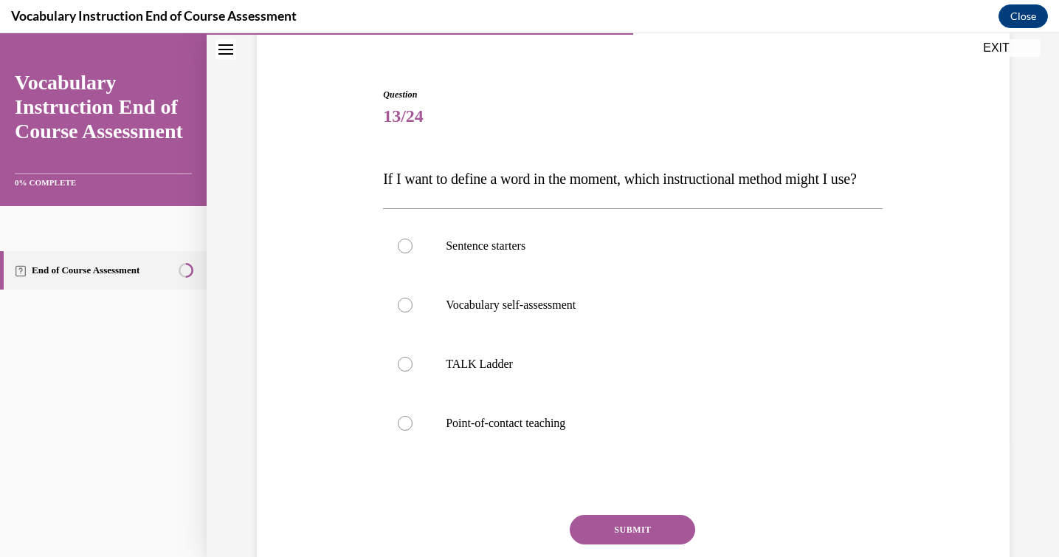
scroll to position [120, 0]
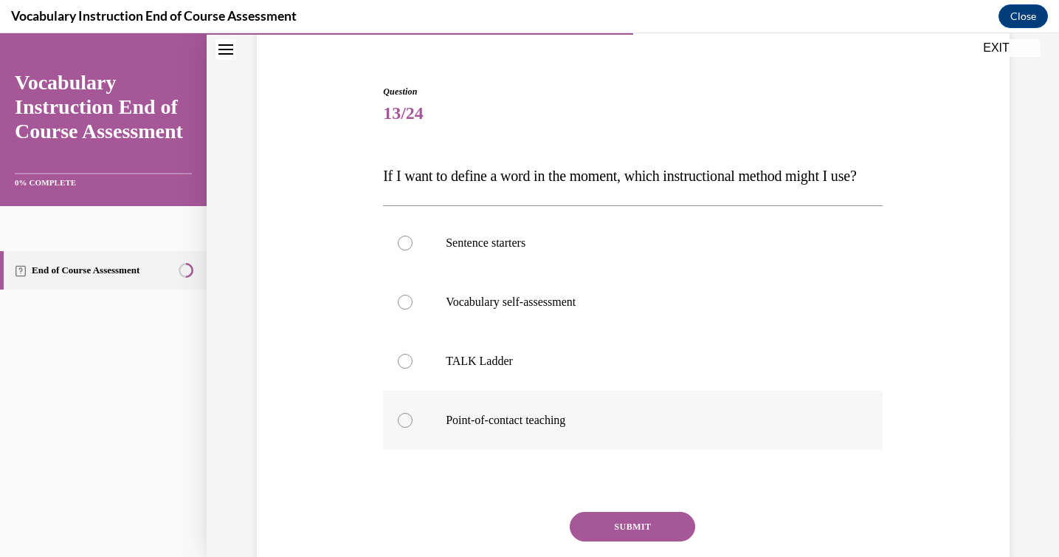
click at [535, 427] on p "Point-of-contact teaching" at bounding box center [646, 420] width 400 height 15
click at [413, 427] on input "Point-of-contact teaching" at bounding box center [405, 420] width 15 height 15
radio input "true"
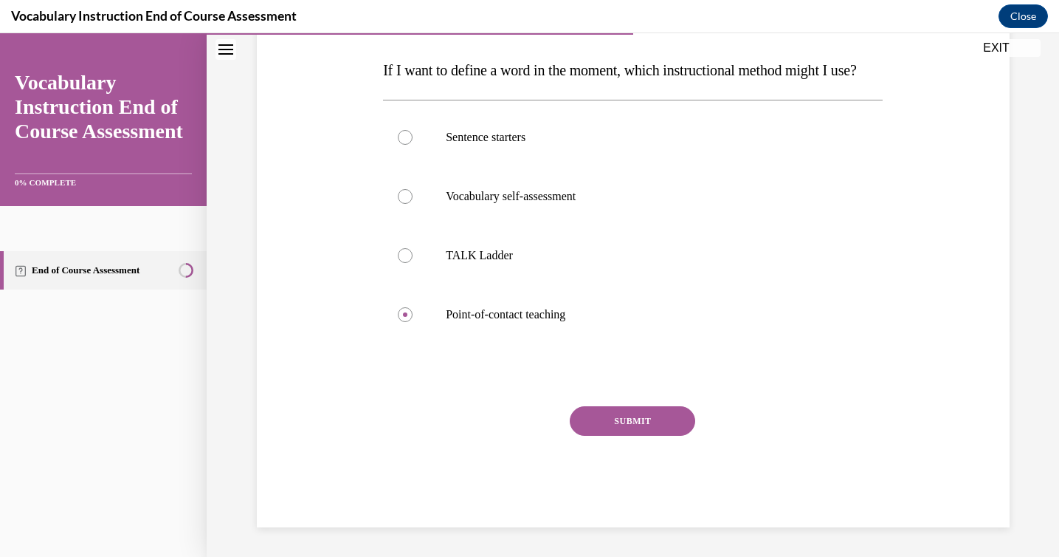
click at [611, 436] on button "SUBMIT" at bounding box center [633, 421] width 126 height 30
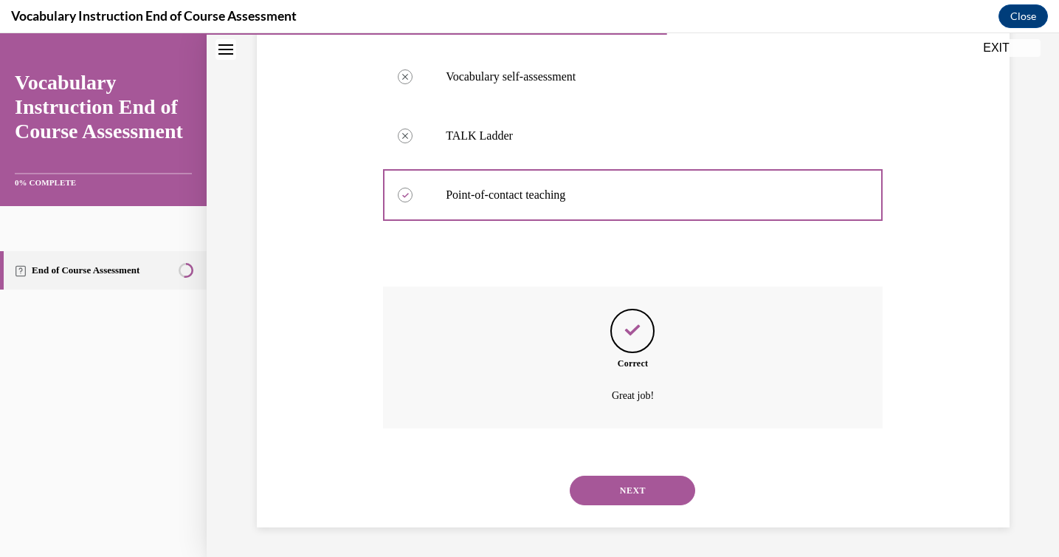
scroll to position [375, 0]
click at [638, 488] on button "NEXT" at bounding box center [633, 490] width 126 height 30
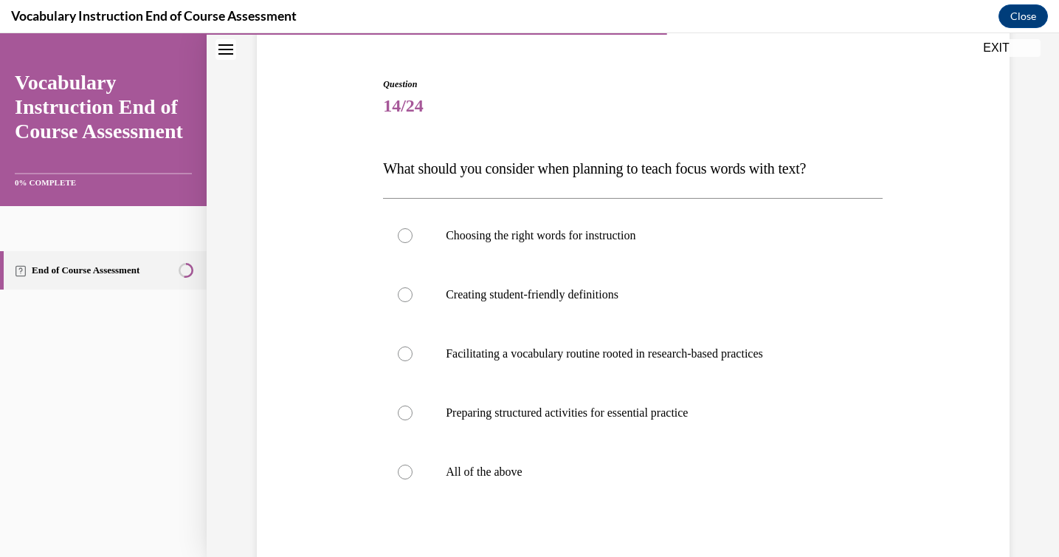
scroll to position [128, 0]
click at [461, 493] on label "All of the above" at bounding box center [633, 470] width 500 height 59
click at [413, 478] on input "All of the above" at bounding box center [405, 471] width 15 height 15
radio input "true"
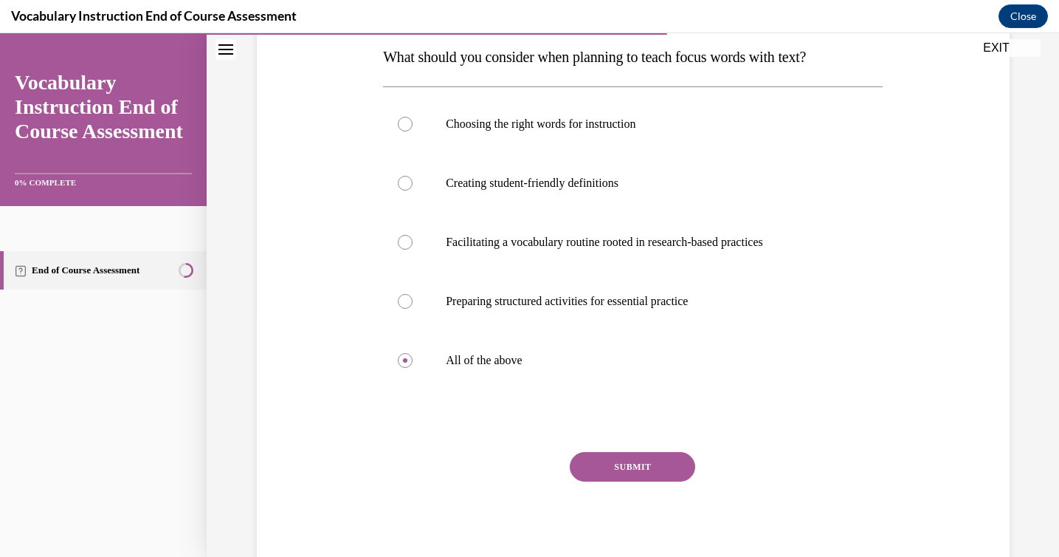
click at [622, 474] on button "SUBMIT" at bounding box center [633, 467] width 126 height 30
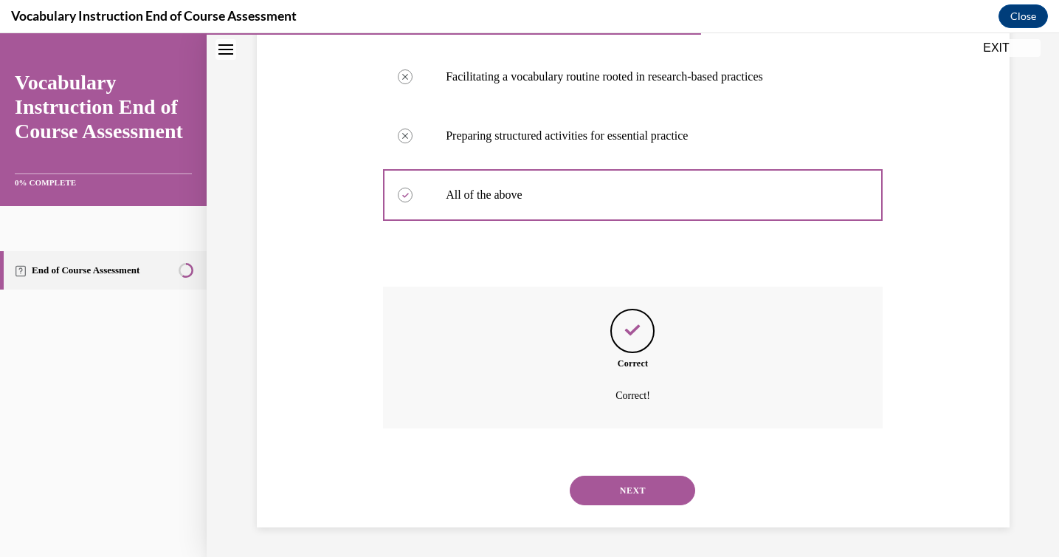
click at [639, 492] on button "NEXT" at bounding box center [633, 490] width 126 height 30
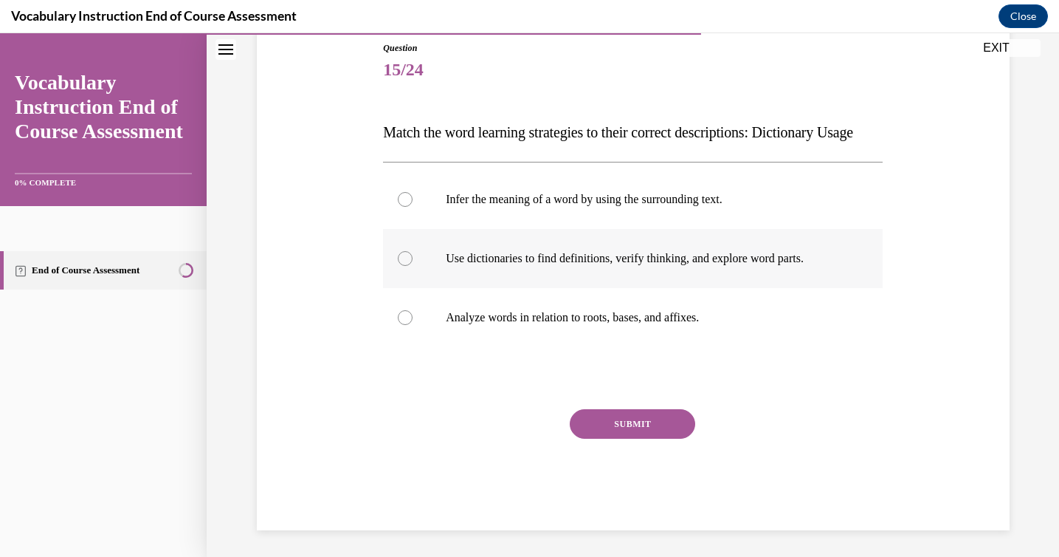
click at [563, 288] on label "Use dictionaries to find definitions, verify thinking, and explore word parts." at bounding box center [633, 258] width 500 height 59
click at [413, 266] on input "Use dictionaries to find definitions, verify thinking, and explore word parts." at bounding box center [405, 258] width 15 height 15
radio input "true"
click at [607, 439] on button "SUBMIT" at bounding box center [633, 424] width 126 height 30
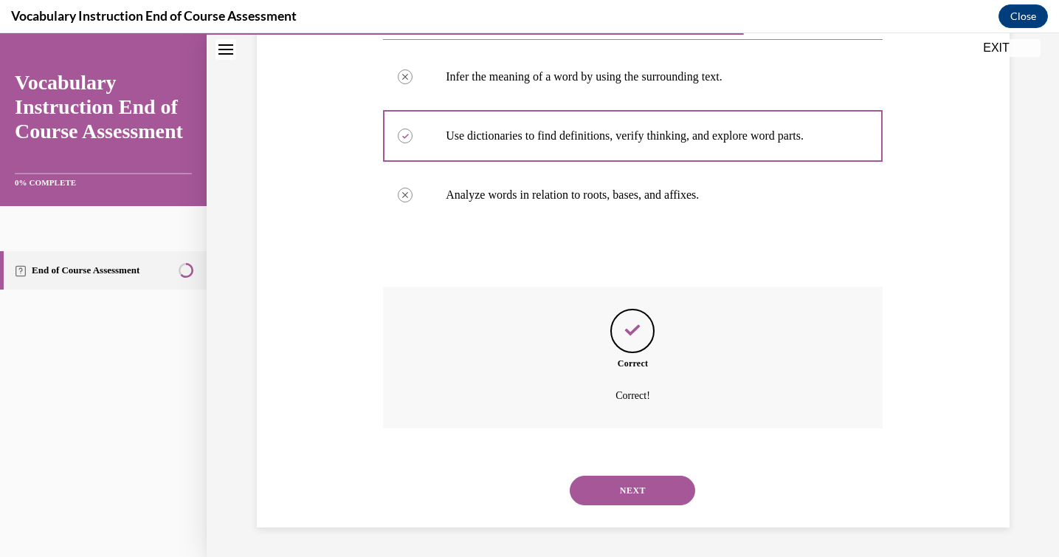
click at [614, 488] on button "NEXT" at bounding box center [633, 490] width 126 height 30
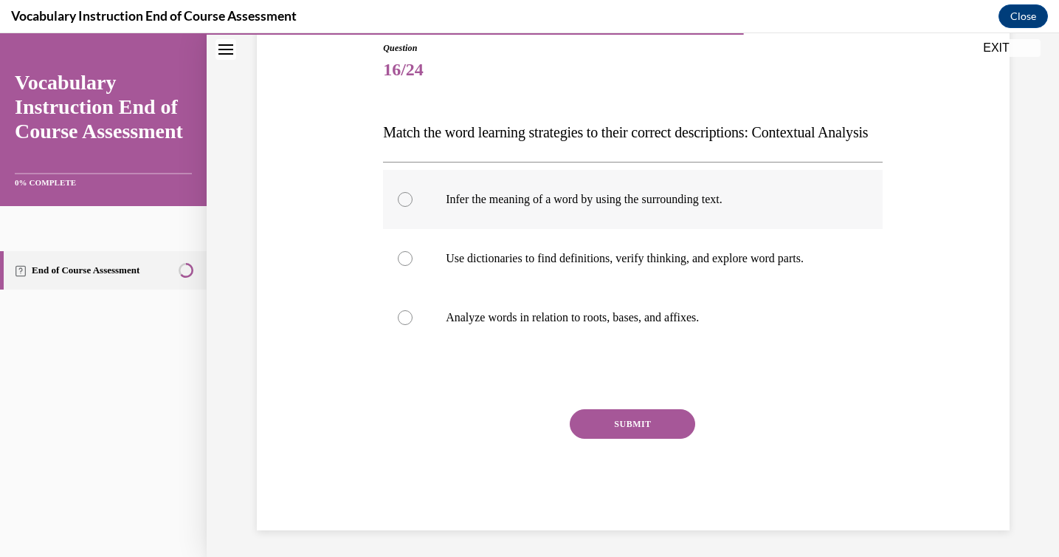
click at [569, 207] on p "Infer the meaning of a word by using the surrounding text." at bounding box center [646, 199] width 400 height 15
click at [413, 207] on input "Infer the meaning of a word by using the surrounding text." at bounding box center [405, 199] width 15 height 15
radio input "true"
click at [621, 439] on button "SUBMIT" at bounding box center [633, 424] width 126 height 30
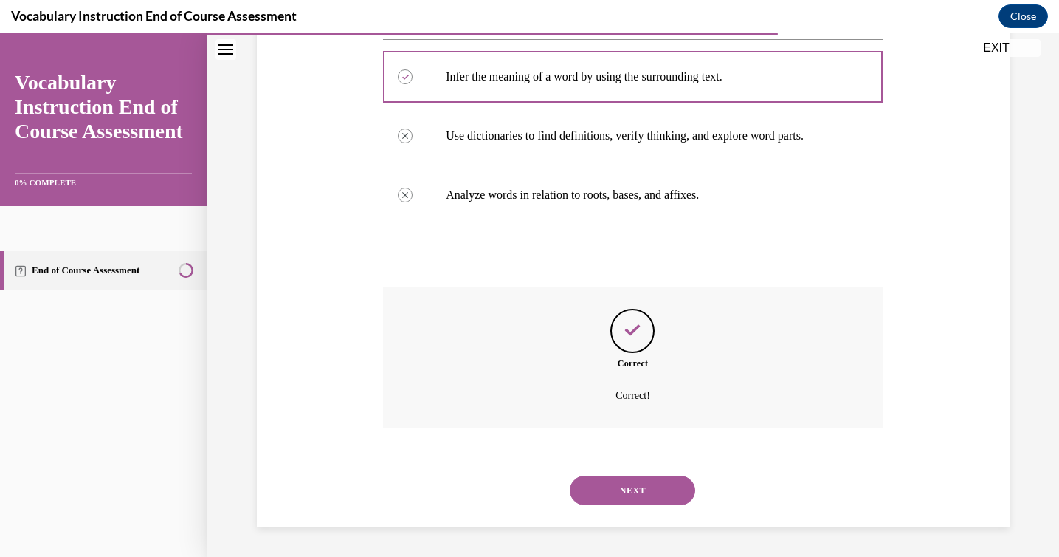
click at [636, 481] on button "NEXT" at bounding box center [633, 490] width 126 height 30
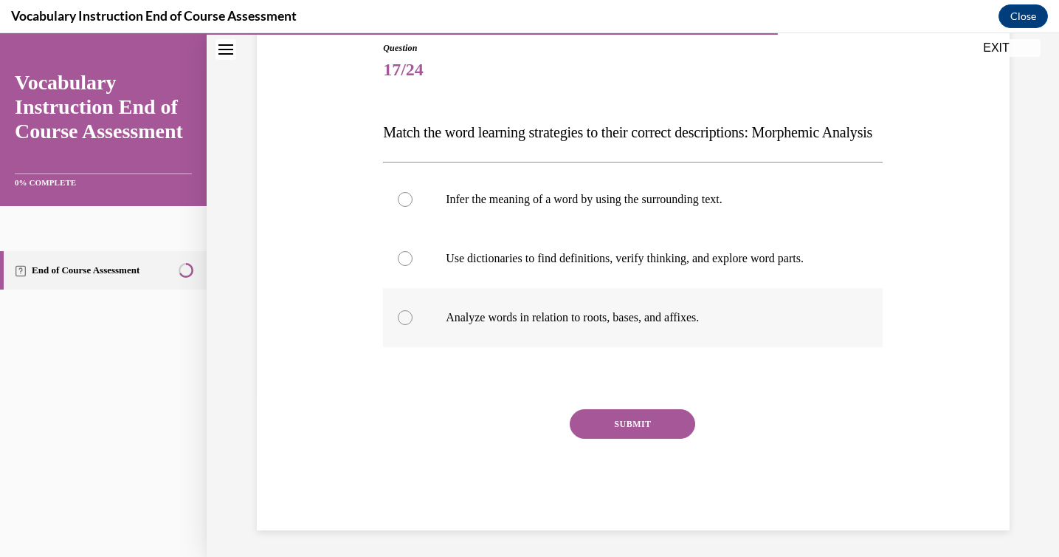
click at [574, 325] on p "Analyze words in relation to roots, bases, and affixes." at bounding box center [646, 317] width 400 height 15
click at [413, 325] on input "Analyze words in relation to roots, bases, and affixes." at bounding box center [405, 317] width 15 height 15
radio input "true"
click at [626, 439] on button "SUBMIT" at bounding box center [633, 424] width 126 height 30
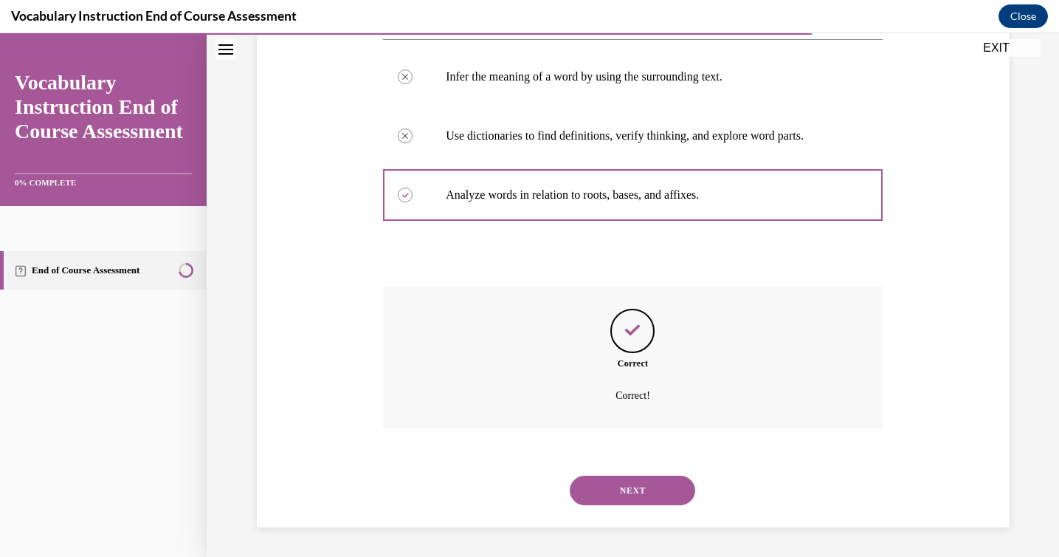
click at [620, 484] on button "NEXT" at bounding box center [633, 490] width 126 height 30
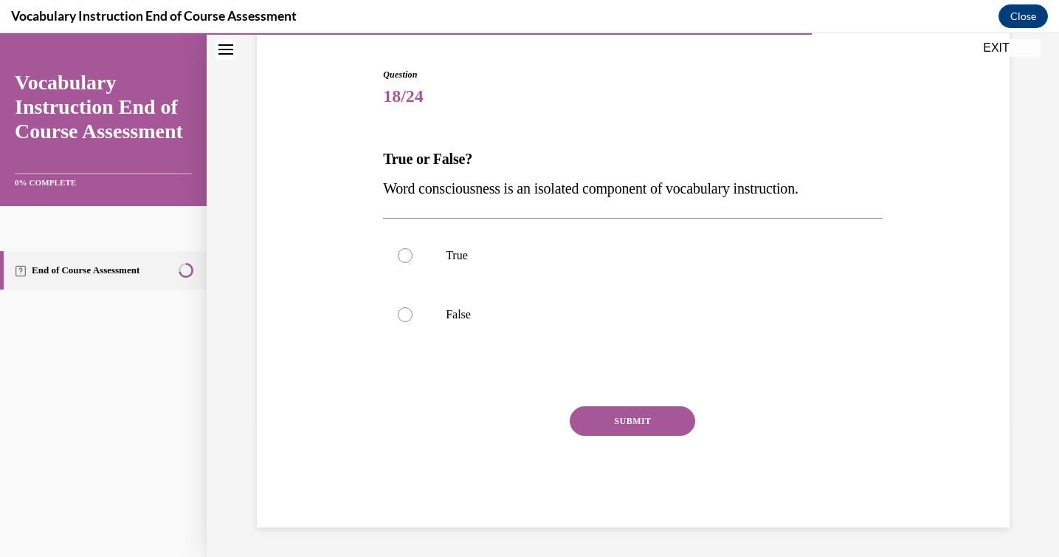
scroll to position [137, 0]
click at [489, 326] on label "False" at bounding box center [633, 314] width 500 height 59
click at [413, 322] on input "False" at bounding box center [405, 314] width 15 height 15
radio input "true"
click at [598, 445] on div "SUBMIT" at bounding box center [633, 443] width 500 height 74
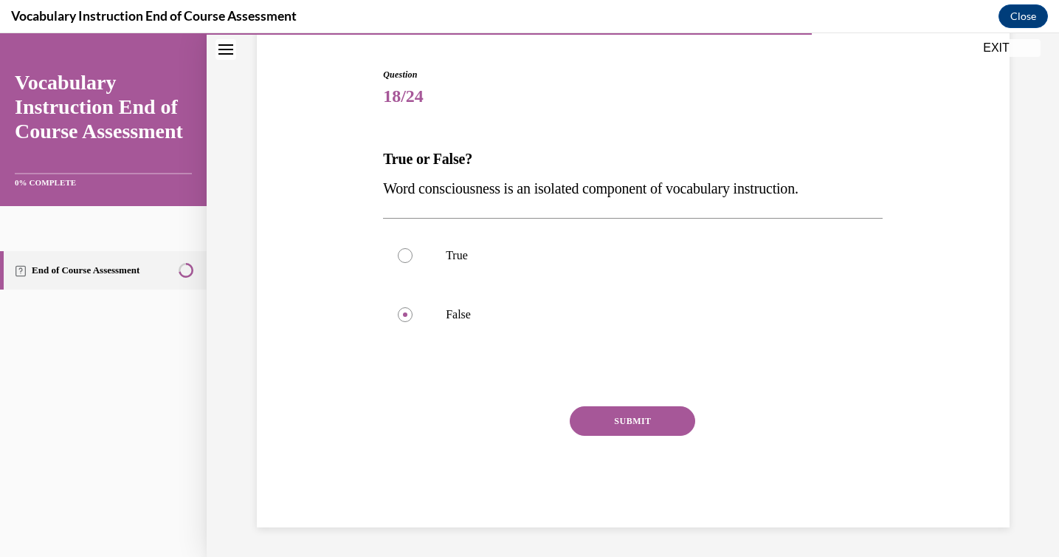
click at [598, 429] on button "SUBMIT" at bounding box center [633, 421] width 126 height 30
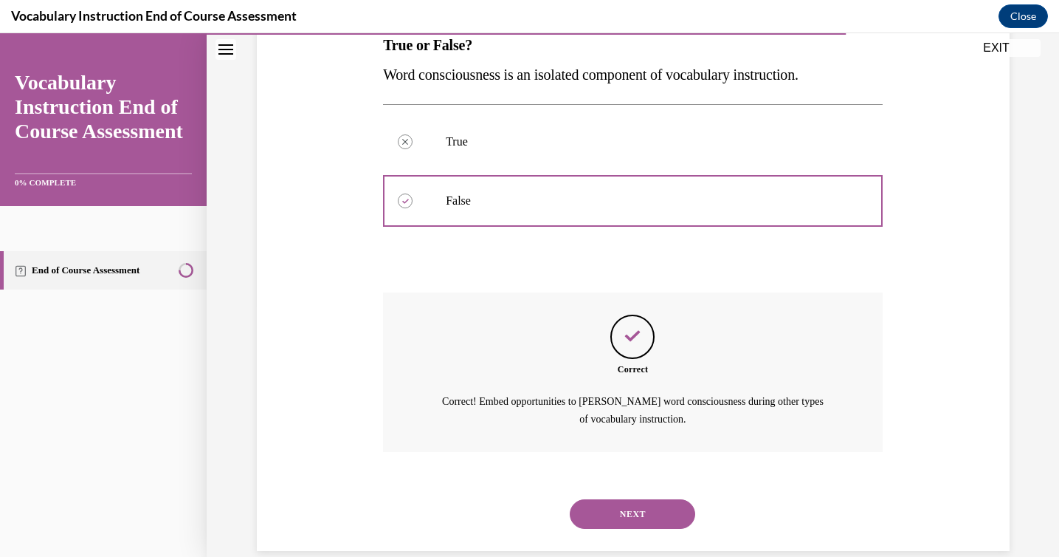
scroll to position [237, 0]
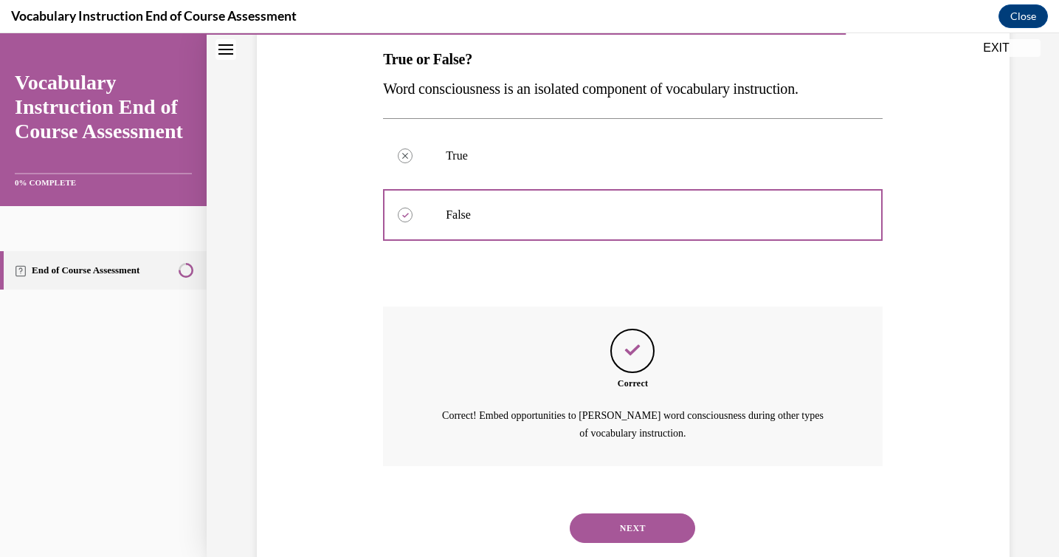
click at [633, 523] on button "NEXT" at bounding box center [633, 528] width 126 height 30
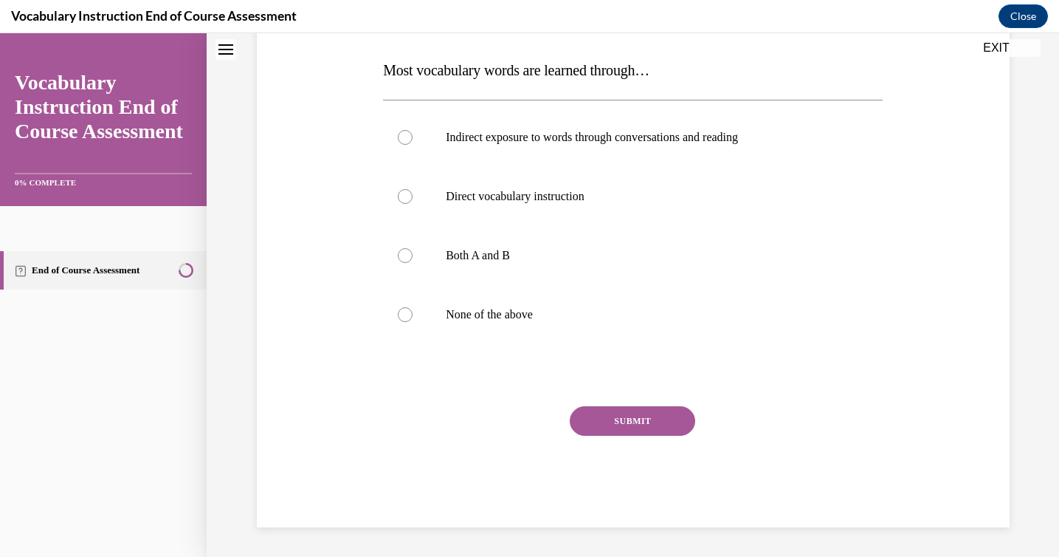
scroll to position [0, 0]
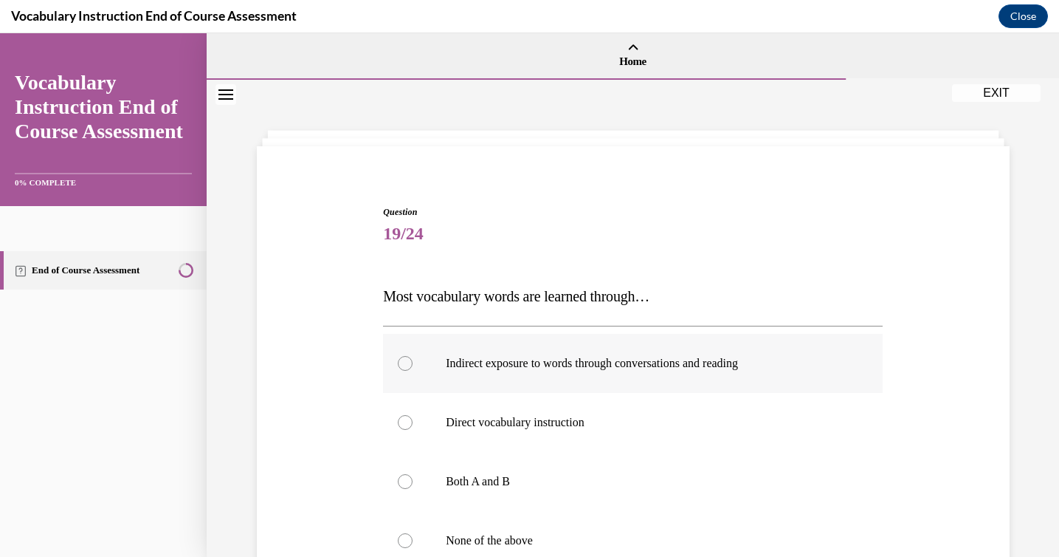
click at [609, 375] on label "Indirect exposure to words through conversations and reading" at bounding box center [633, 363] width 500 height 59
click at [413, 371] on input "Indirect exposure to words through conversations and reading" at bounding box center [405, 363] width 15 height 15
radio input "true"
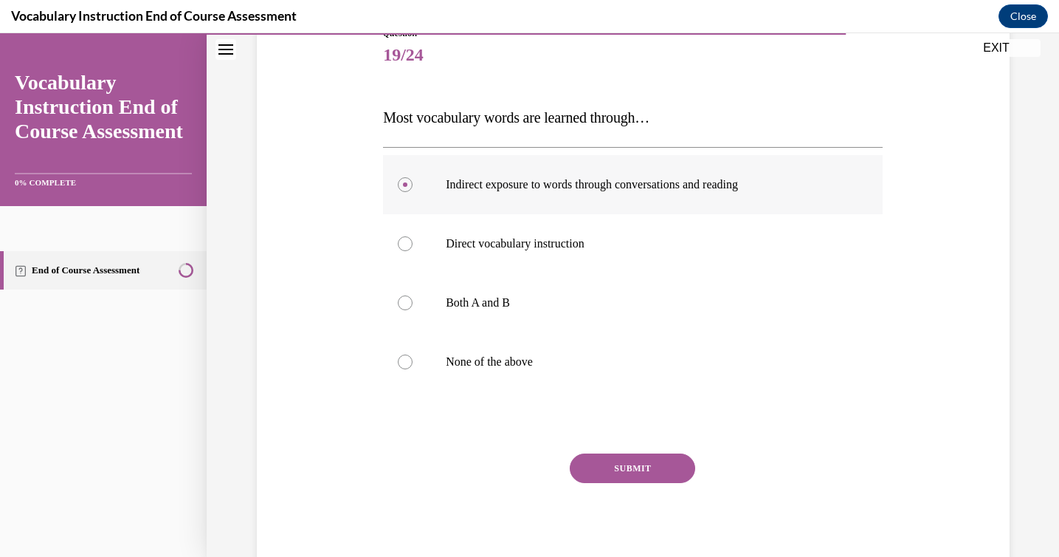
scroll to position [180, 0]
click at [624, 467] on button "SUBMIT" at bounding box center [633, 467] width 126 height 30
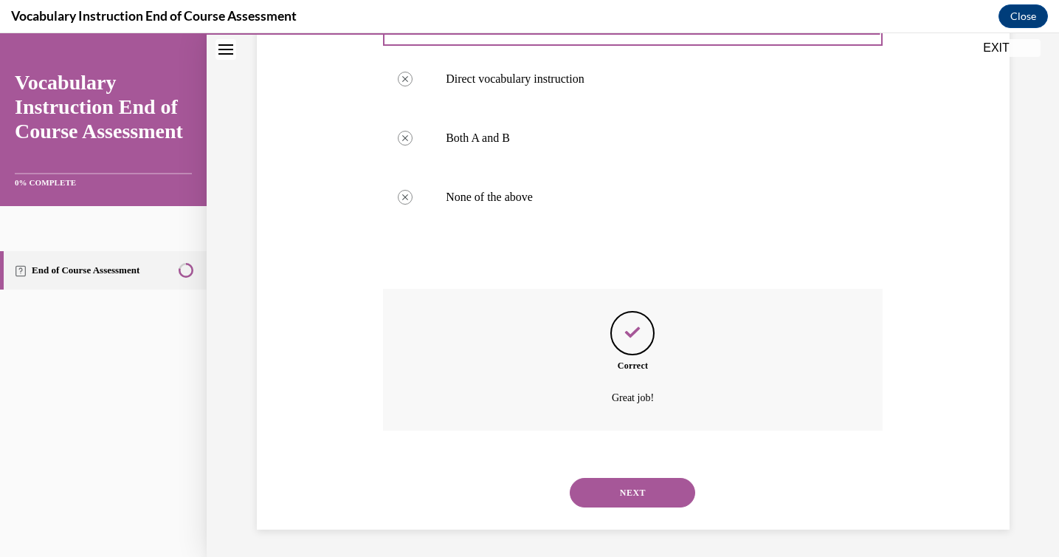
scroll to position [346, 0]
click at [639, 500] on button "NEXT" at bounding box center [633, 490] width 126 height 30
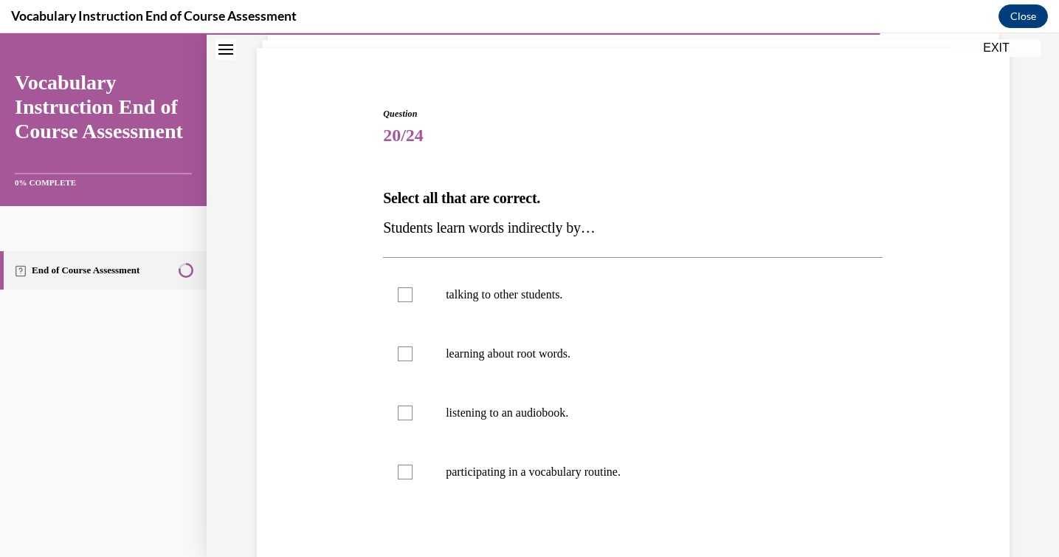
scroll to position [100, 0]
click at [615, 269] on label "talking to other students." at bounding box center [633, 292] width 500 height 59
click at [413, 285] on input "talking to other students." at bounding box center [405, 292] width 15 height 15
checkbox input "true"
click at [595, 423] on label "listening to an audiobook." at bounding box center [633, 410] width 500 height 59
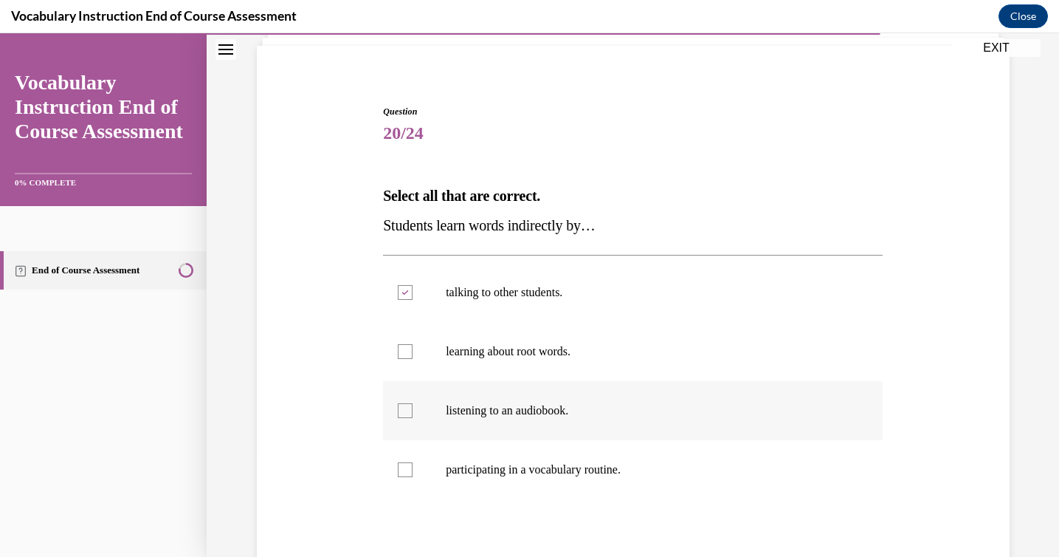
click at [413, 418] on input "listening to an audiobook." at bounding box center [405, 410] width 15 height 15
checkbox input "true"
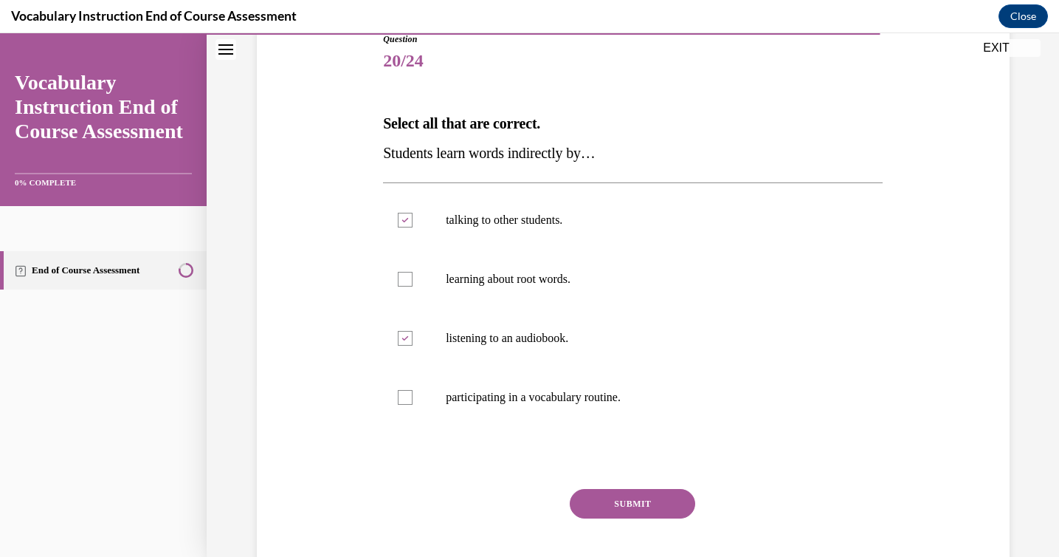
click at [619, 504] on button "SUBMIT" at bounding box center [633, 504] width 126 height 30
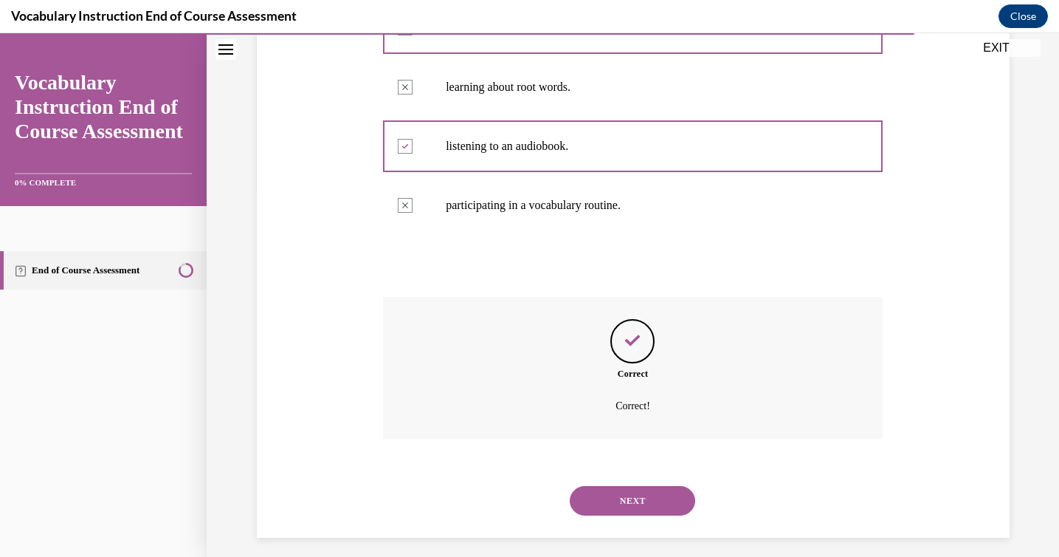
scroll to position [375, 0]
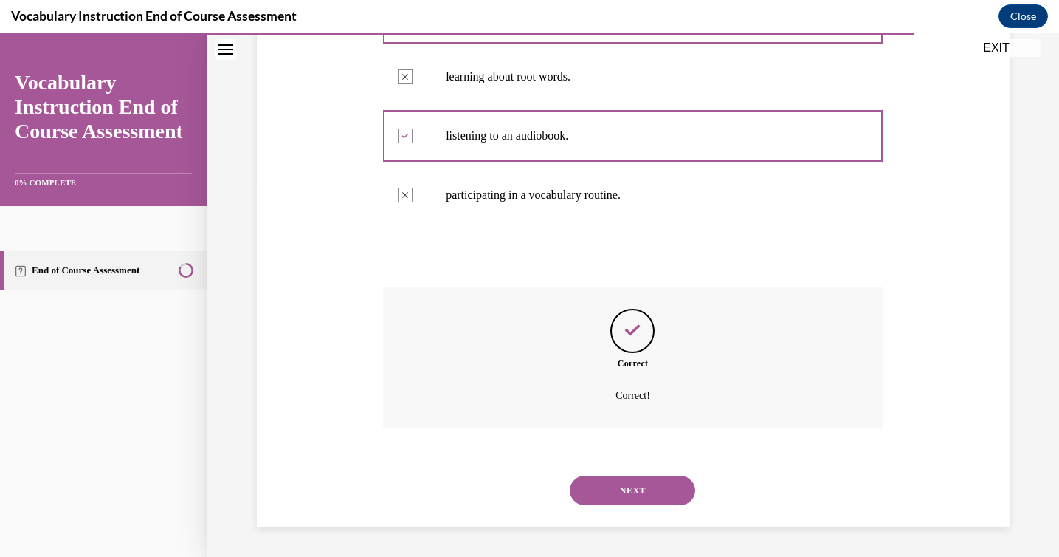
click at [619, 504] on button "NEXT" at bounding box center [633, 490] width 126 height 30
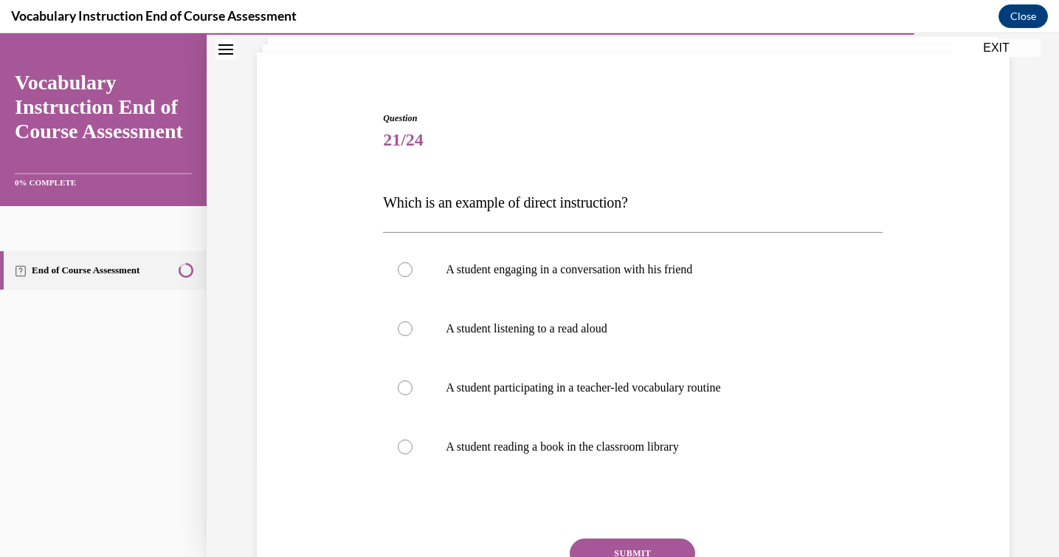
scroll to position [104, 0]
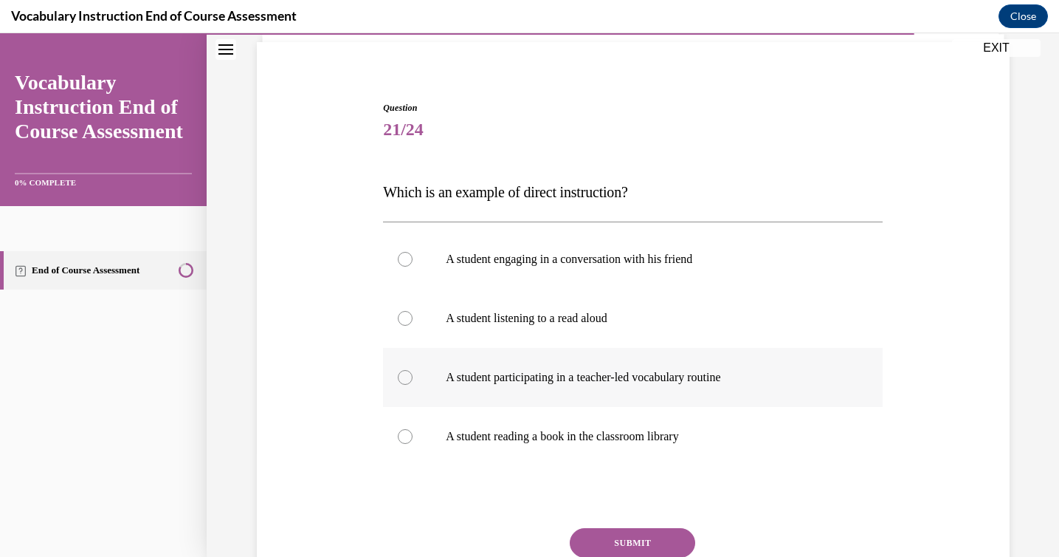
click at [602, 391] on label "A student participating in a teacher-led vocabulary routine" at bounding box center [633, 377] width 500 height 59
click at [413, 385] on input "A student participating in a teacher-led vocabulary routine" at bounding box center [405, 377] width 15 height 15
radio input "true"
click at [614, 540] on button "SUBMIT" at bounding box center [633, 543] width 126 height 30
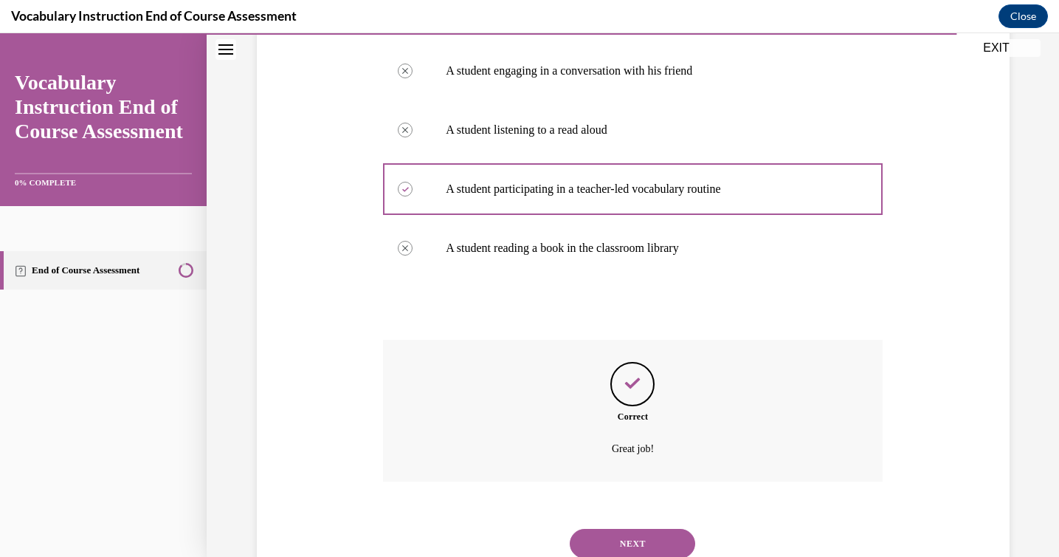
scroll to position [346, 0]
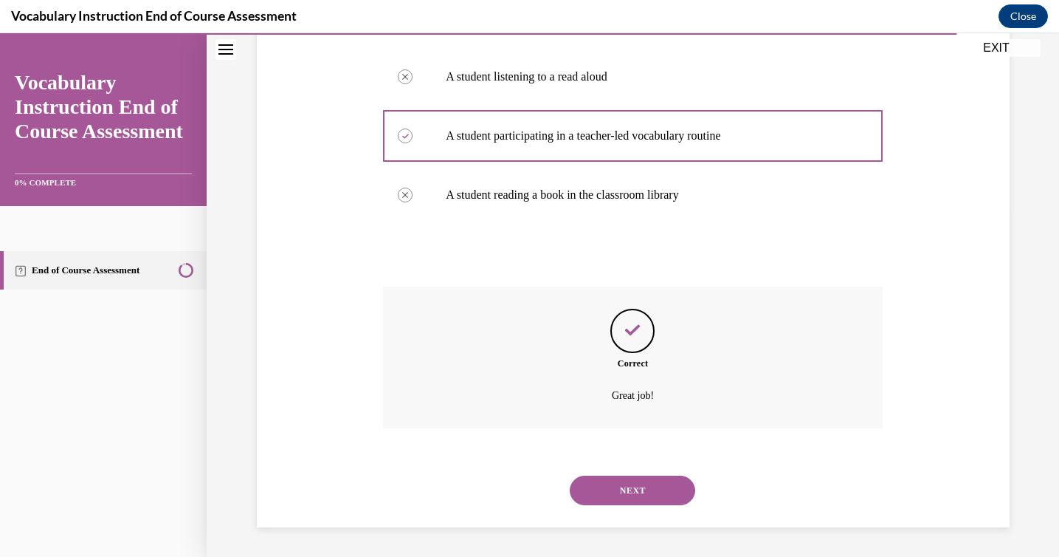
click at [629, 481] on button "NEXT" at bounding box center [633, 490] width 126 height 30
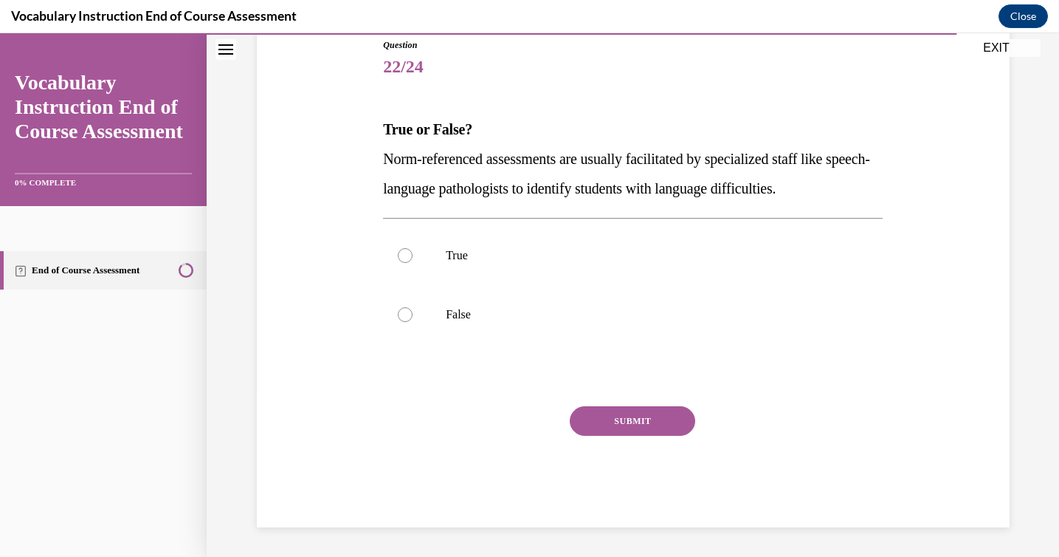
scroll to position [164, 0]
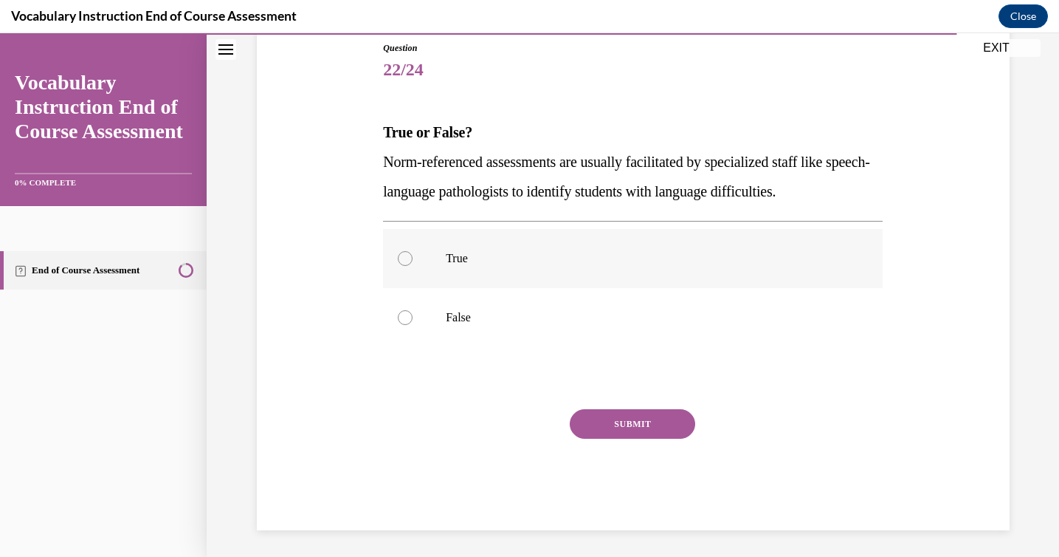
click at [549, 264] on p "True" at bounding box center [646, 258] width 400 height 15
click at [413, 264] on input "True" at bounding box center [405, 258] width 15 height 15
radio input "true"
click at [658, 433] on button "SUBMIT" at bounding box center [633, 424] width 126 height 30
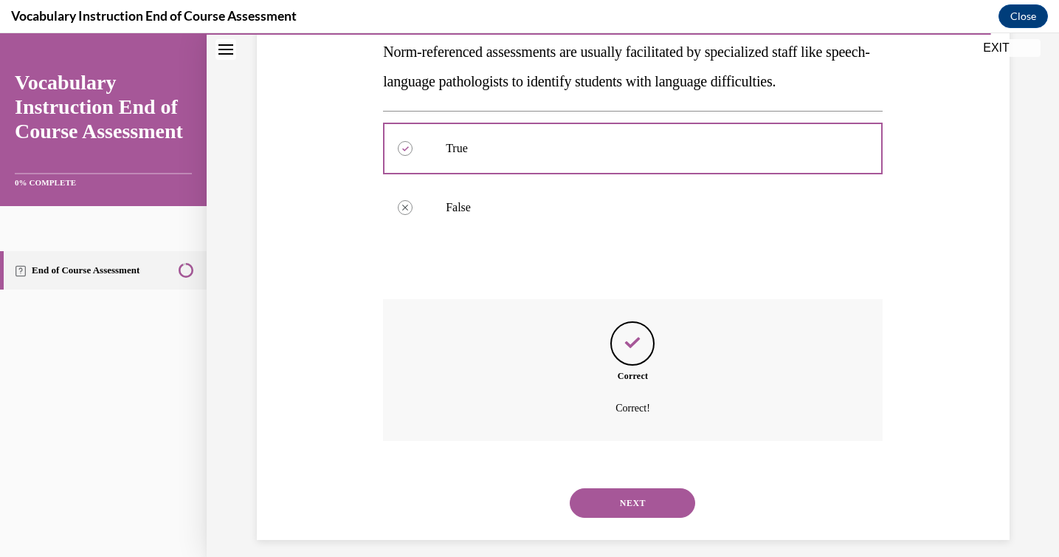
scroll to position [286, 0]
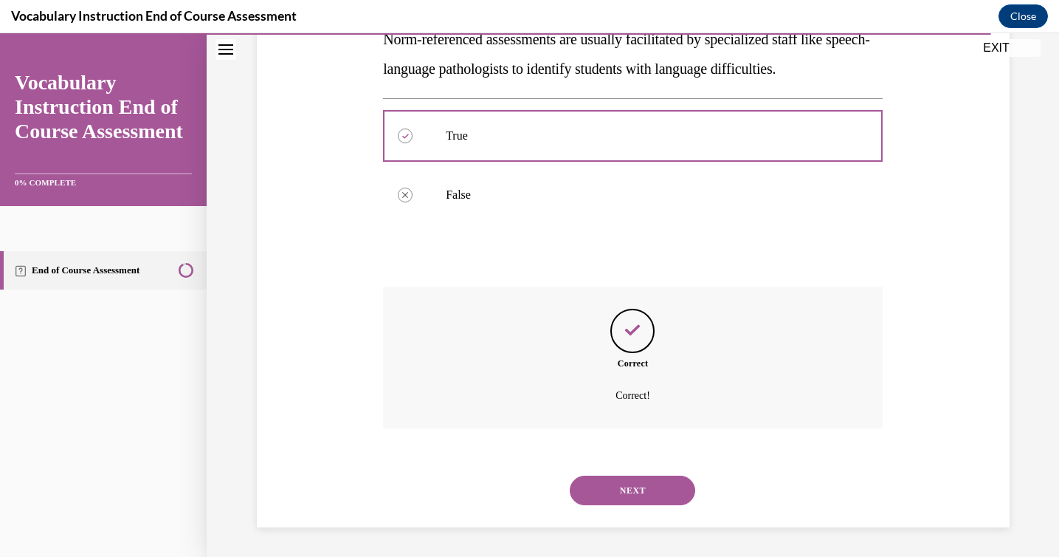
click at [627, 498] on button "NEXT" at bounding box center [633, 490] width 126 height 30
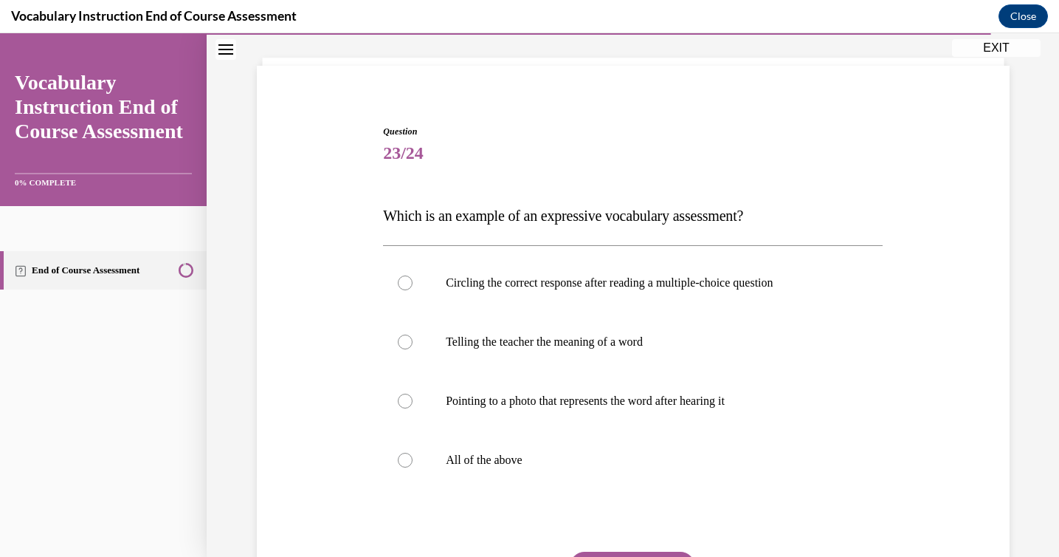
scroll to position [83, 0]
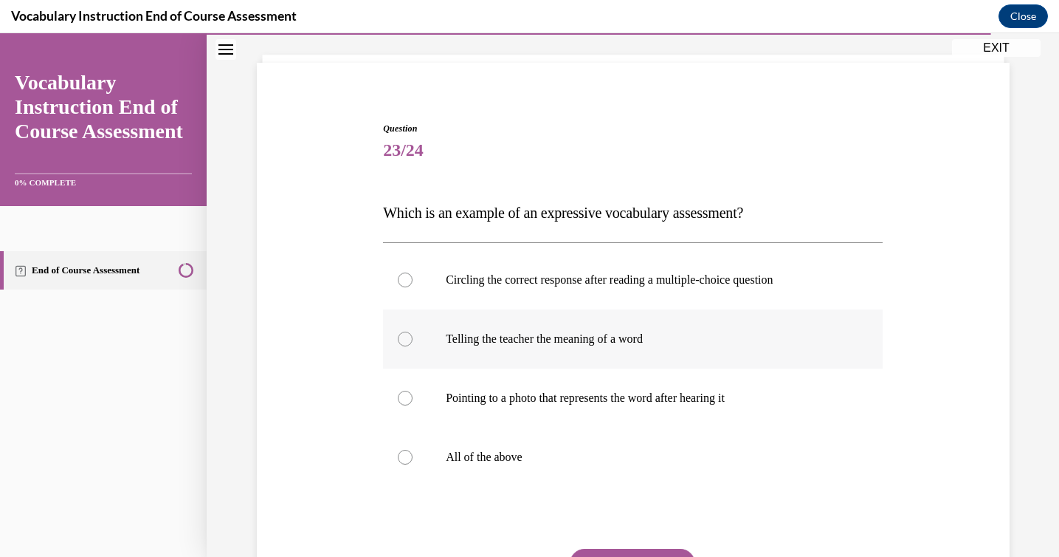
click at [611, 343] on p "Telling the teacher the meaning of a word" at bounding box center [646, 338] width 400 height 15
click at [413, 343] on input "Telling the teacher the meaning of a word" at bounding box center [405, 338] width 15 height 15
radio input "true"
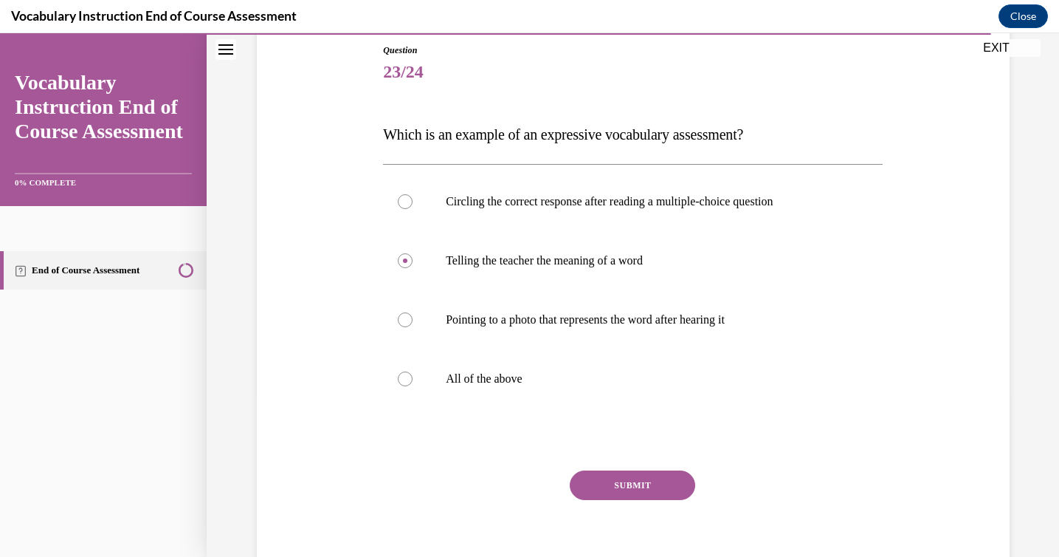
click at [631, 492] on button "SUBMIT" at bounding box center [633, 485] width 126 height 30
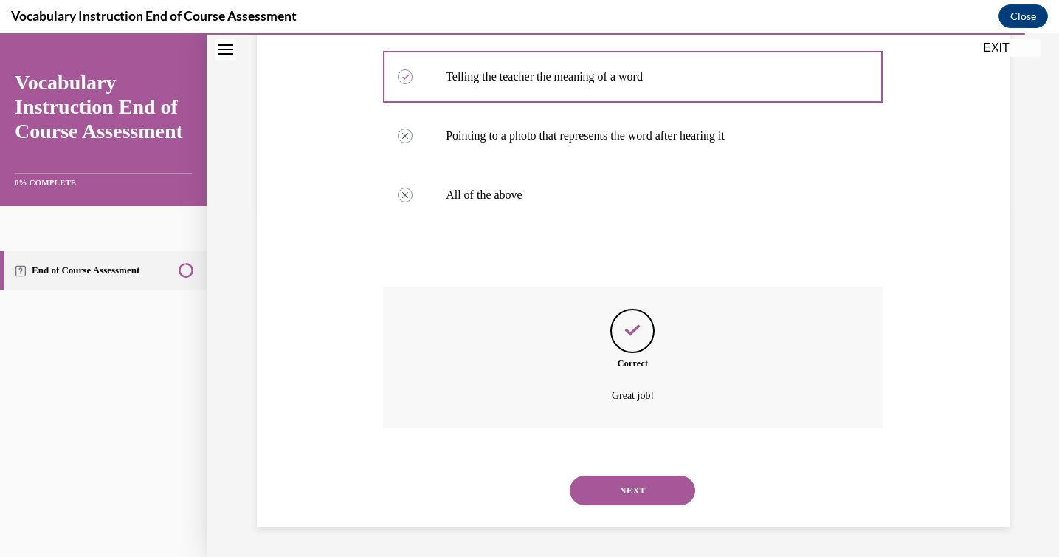
click at [631, 492] on button "NEXT" at bounding box center [633, 490] width 126 height 30
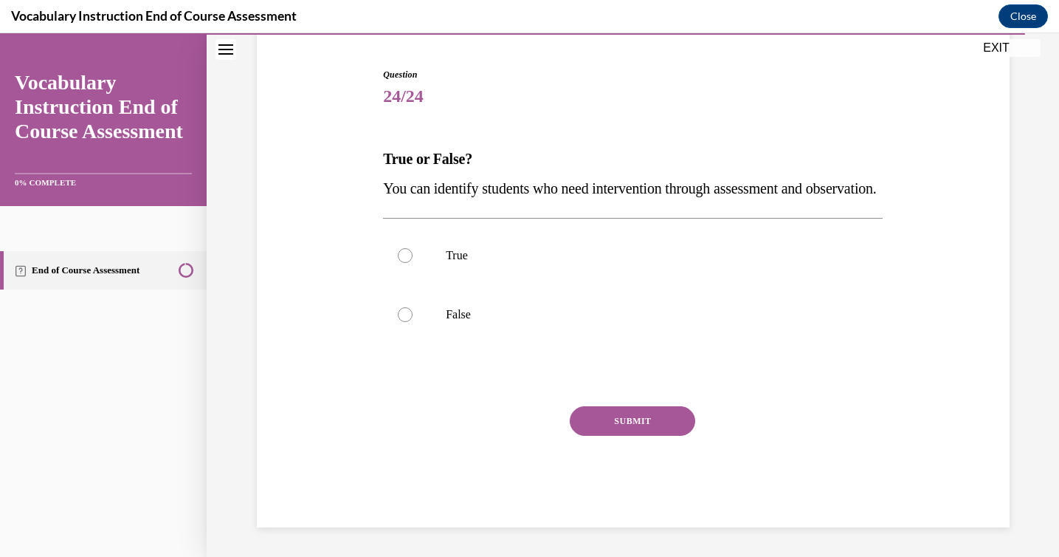
scroll to position [164, 0]
click at [611, 279] on label "True" at bounding box center [633, 255] width 500 height 59
click at [413, 263] on input "True" at bounding box center [405, 255] width 15 height 15
radio input "true"
click at [645, 424] on button "SUBMIT" at bounding box center [633, 421] width 126 height 30
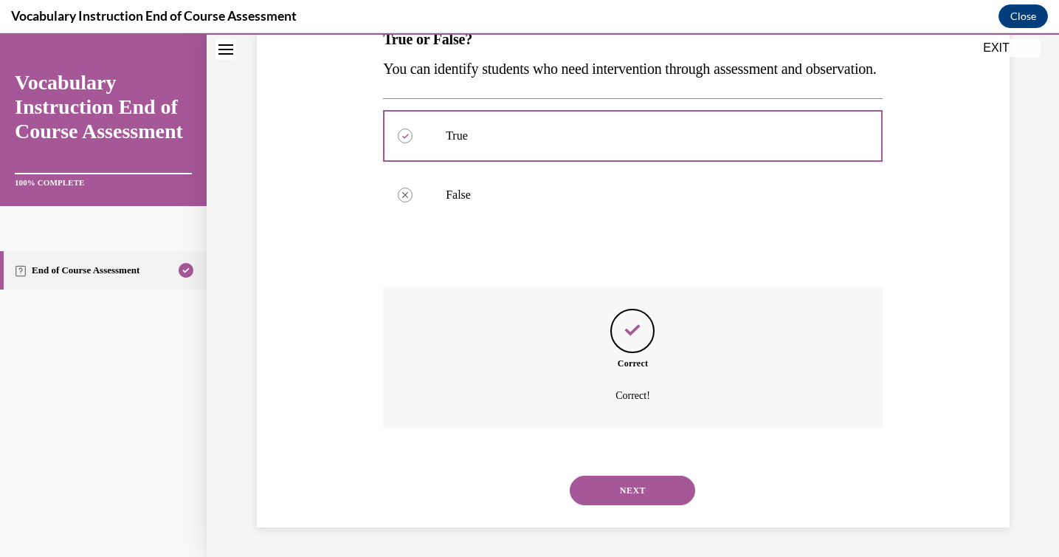
scroll to position [286, 0]
click at [635, 501] on button "NEXT" at bounding box center [633, 490] width 126 height 30
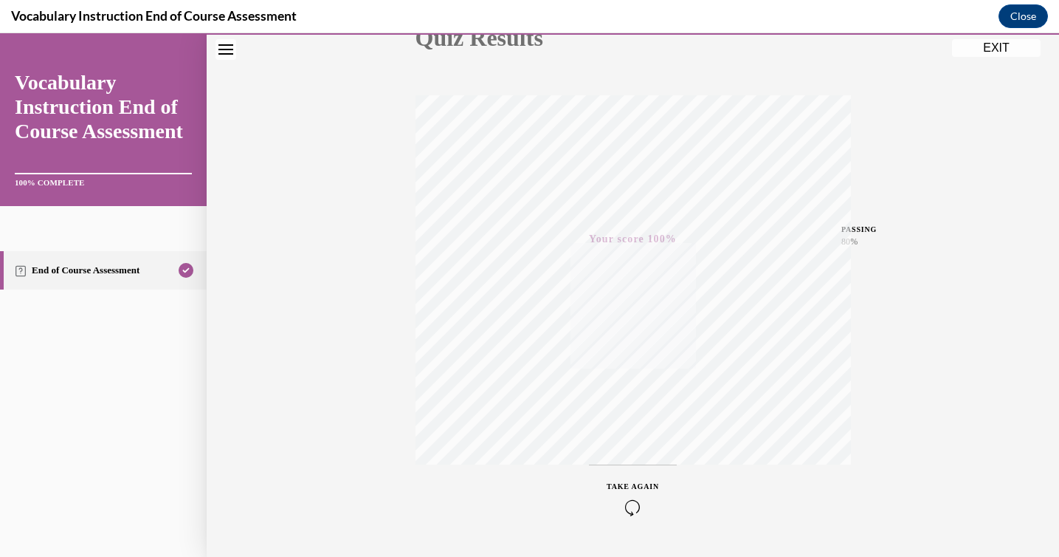
scroll to position [233, 0]
click at [989, 52] on button "EXIT" at bounding box center [996, 48] width 89 height 18
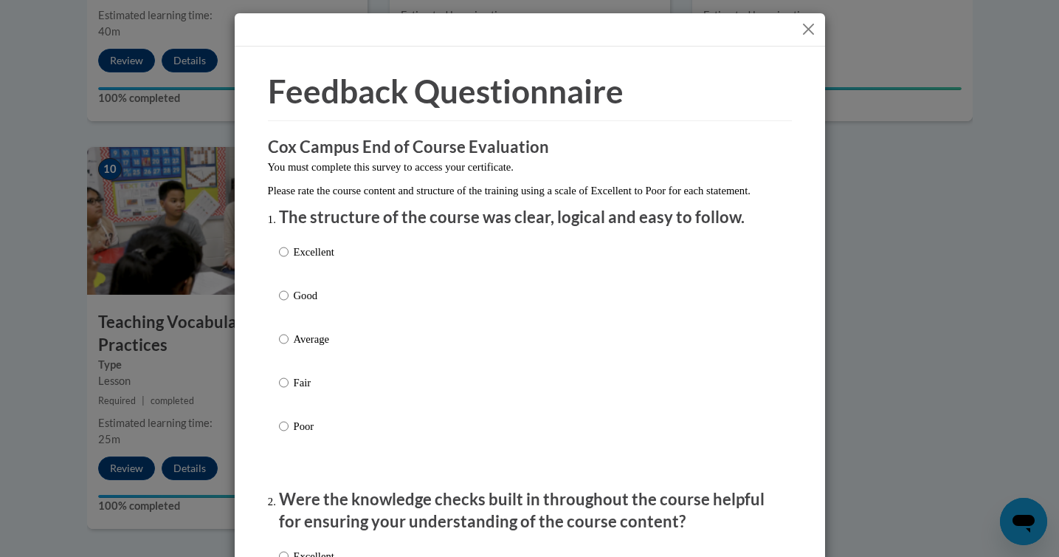
click at [312, 260] on p "Excellent" at bounding box center [314, 252] width 41 height 16
click at [289, 260] on input "Excellent" at bounding box center [284, 252] width 10 height 16
radio input "true"
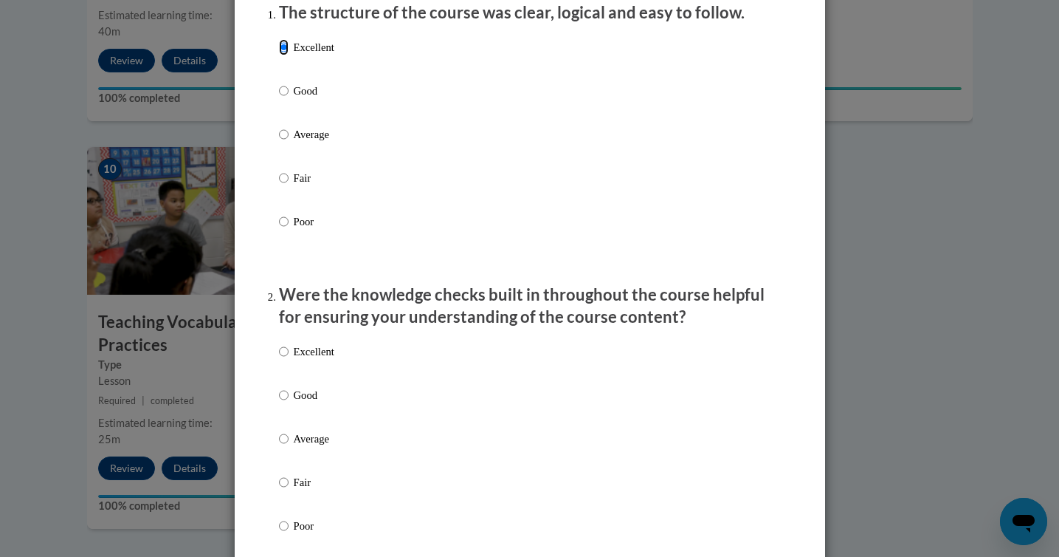
scroll to position [222, 0]
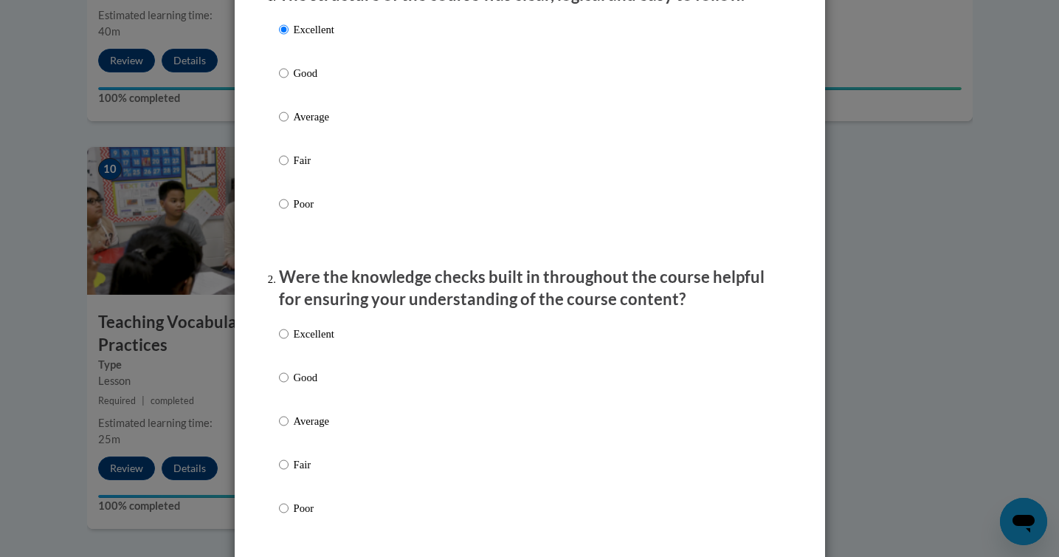
click at [315, 342] on p "Excellent" at bounding box center [314, 334] width 41 height 16
click at [289, 342] on input "Excellent" at bounding box center [284, 334] width 10 height 16
radio input "true"
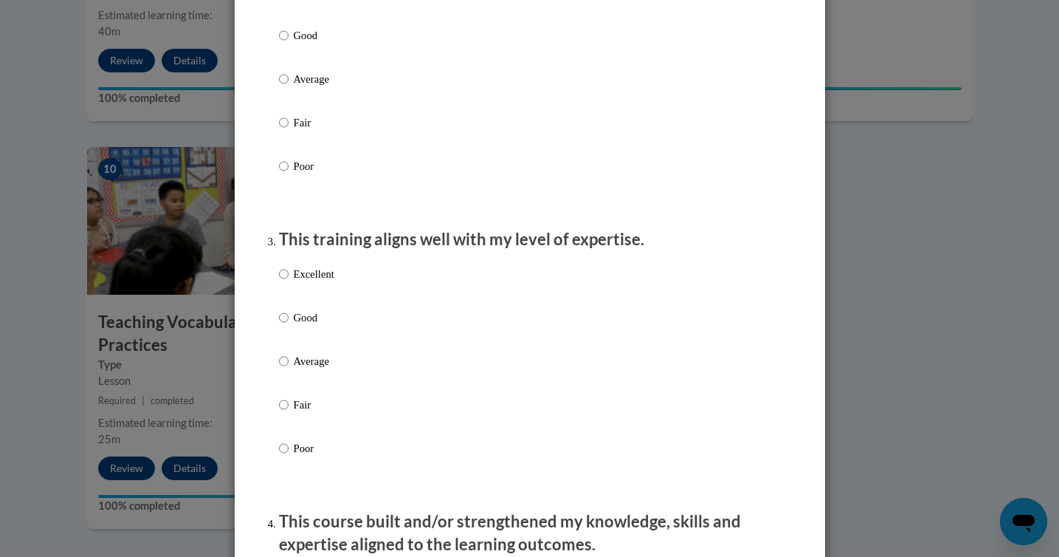
scroll to position [566, 0]
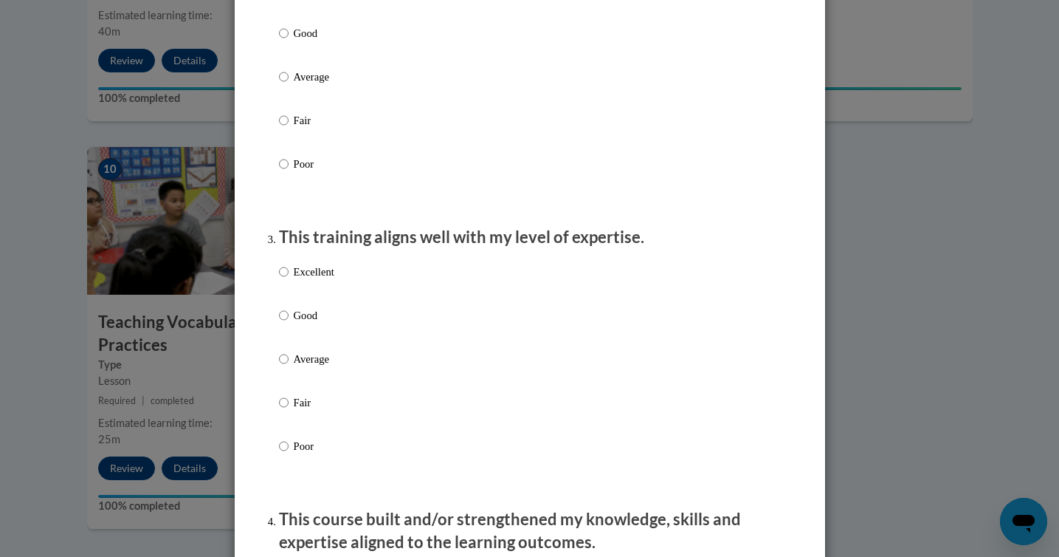
click at [315, 280] on p "Excellent" at bounding box center [314, 272] width 41 height 16
click at [289, 280] on input "Excellent" at bounding box center [284, 272] width 10 height 16
radio input "true"
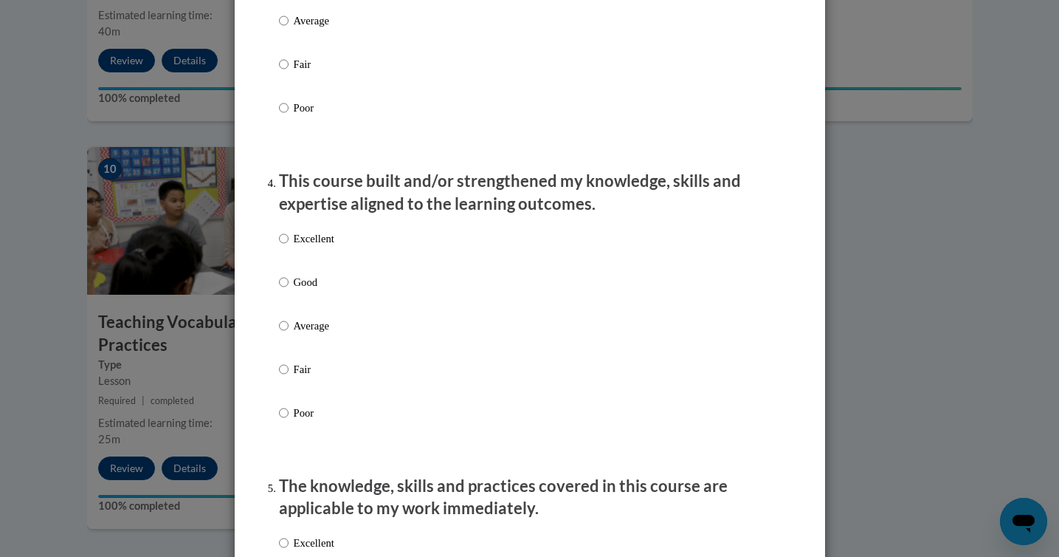
scroll to position [909, 0]
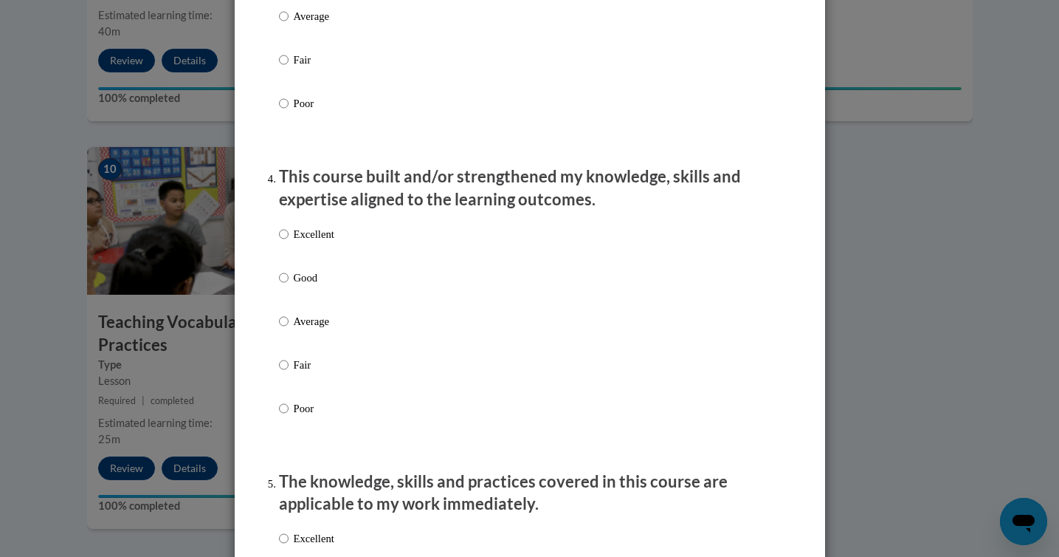
click at [305, 242] on p "Excellent" at bounding box center [314, 234] width 41 height 16
click at [289, 242] on input "Excellent" at bounding box center [284, 234] width 10 height 16
radio input "true"
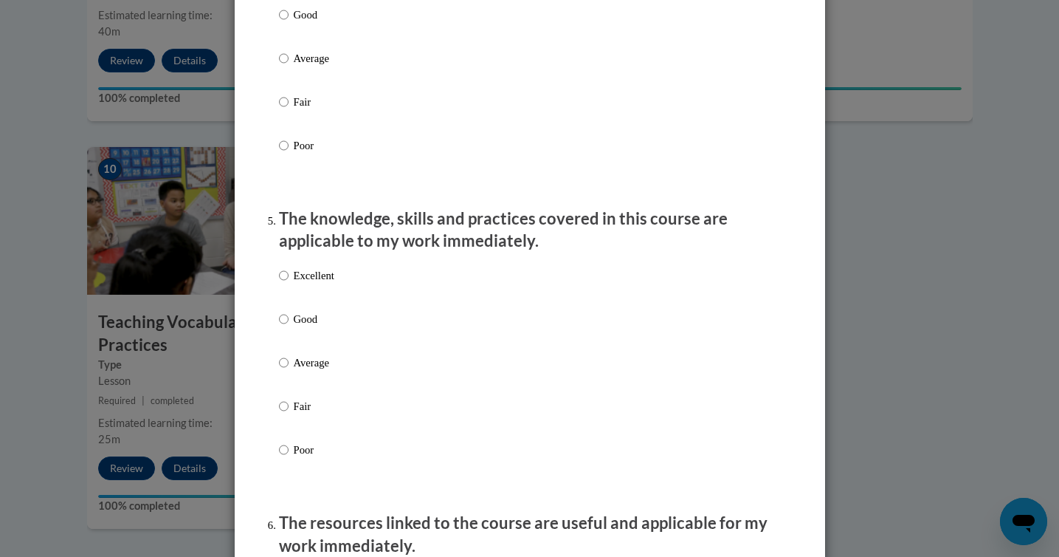
click at [306, 284] on p "Excellent" at bounding box center [314, 275] width 41 height 16
click at [289, 284] on input "Excellent" at bounding box center [284, 275] width 10 height 16
radio input "true"
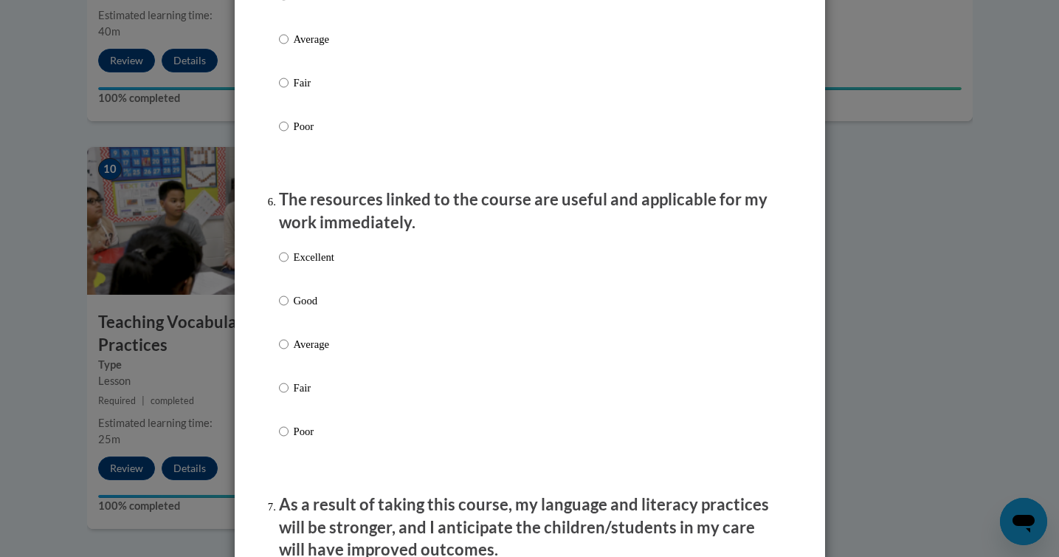
scroll to position [1502, 0]
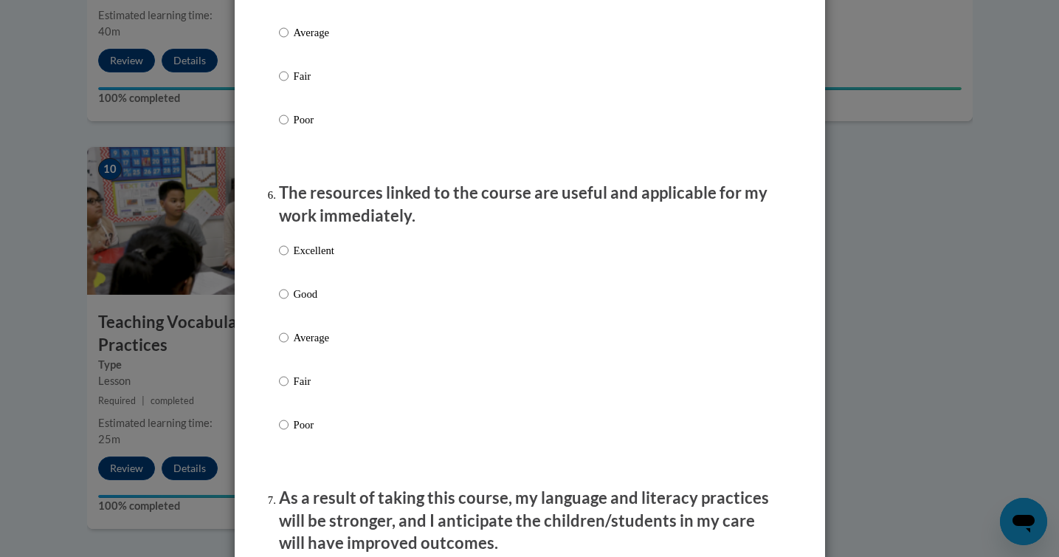
click at [300, 258] on p "Excellent" at bounding box center [314, 250] width 41 height 16
click at [289, 258] on input "Excellent" at bounding box center [284, 250] width 10 height 16
radio input "true"
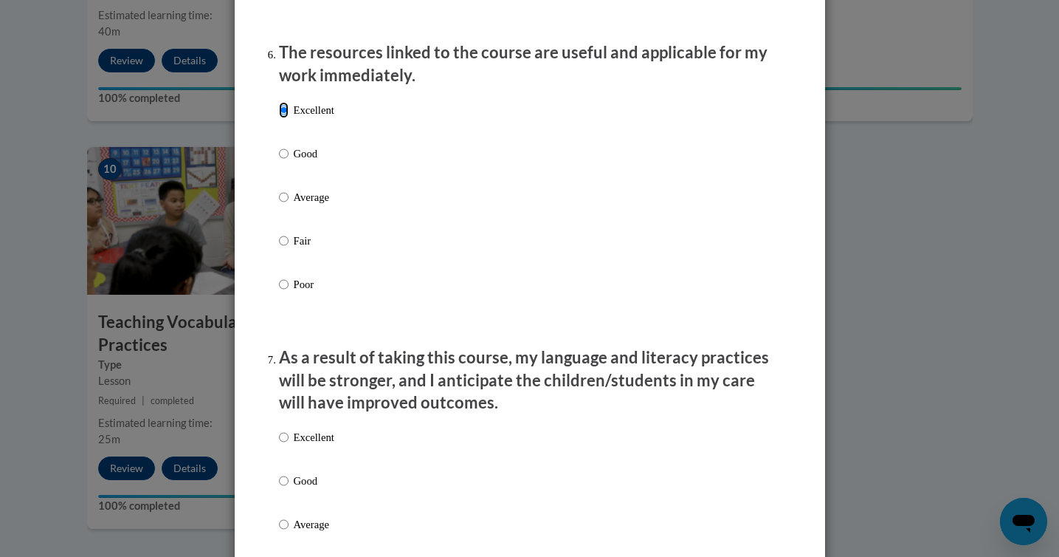
scroll to position [1668, 0]
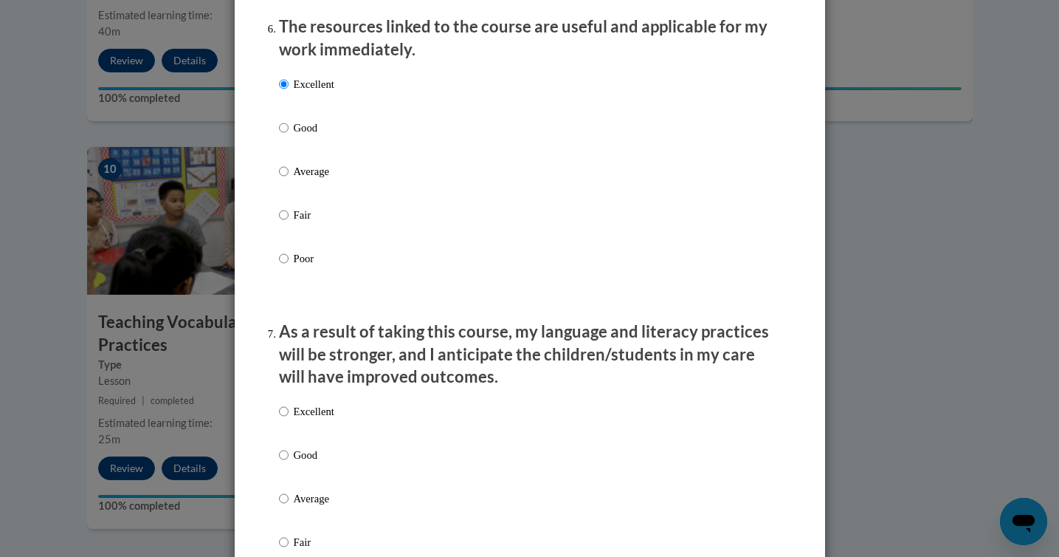
click at [304, 419] on p "Excellent" at bounding box center [314, 411] width 41 height 16
click at [289, 419] on input "Excellent" at bounding box center [284, 411] width 10 height 16
radio input "true"
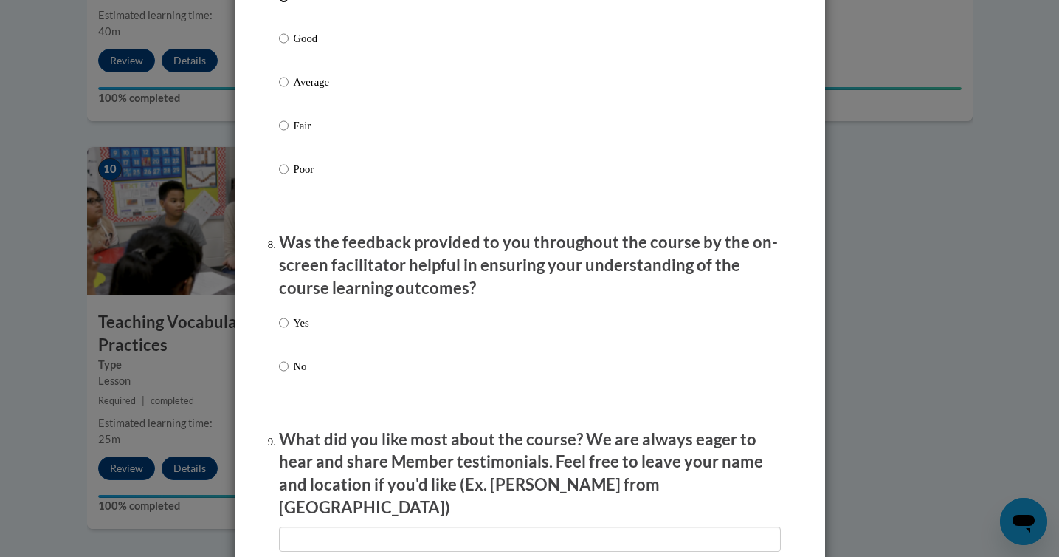
scroll to position [2088, 0]
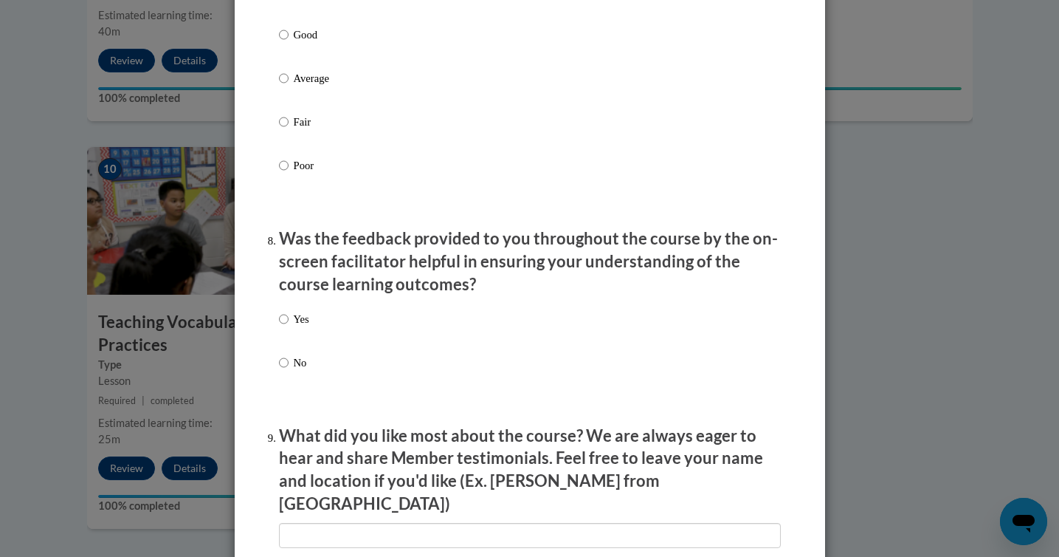
click at [299, 327] on p "Yes" at bounding box center [302, 319] width 16 height 16
click at [289, 327] on input "Yes" at bounding box center [284, 319] width 10 height 16
radio input "true"
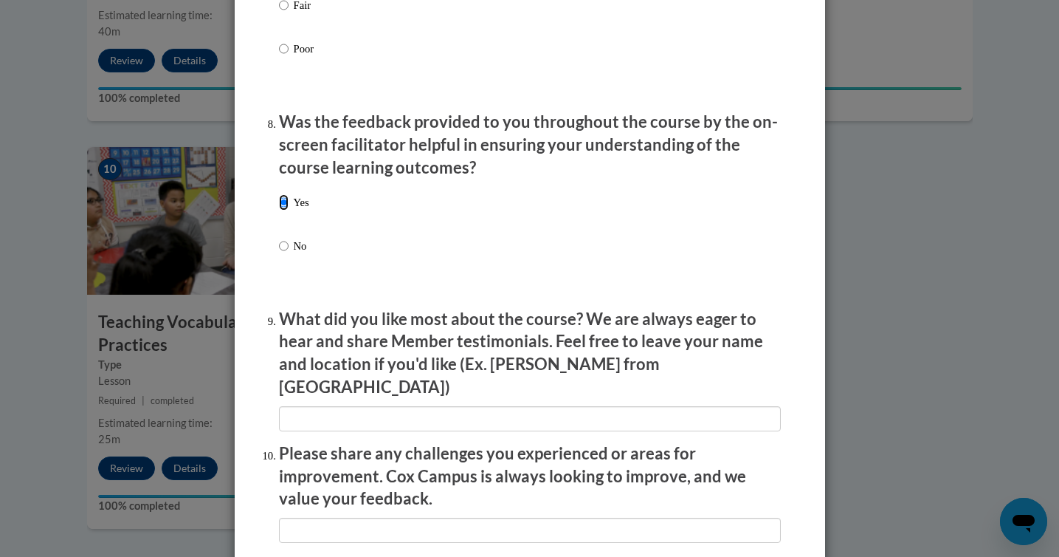
scroll to position [2207, 0]
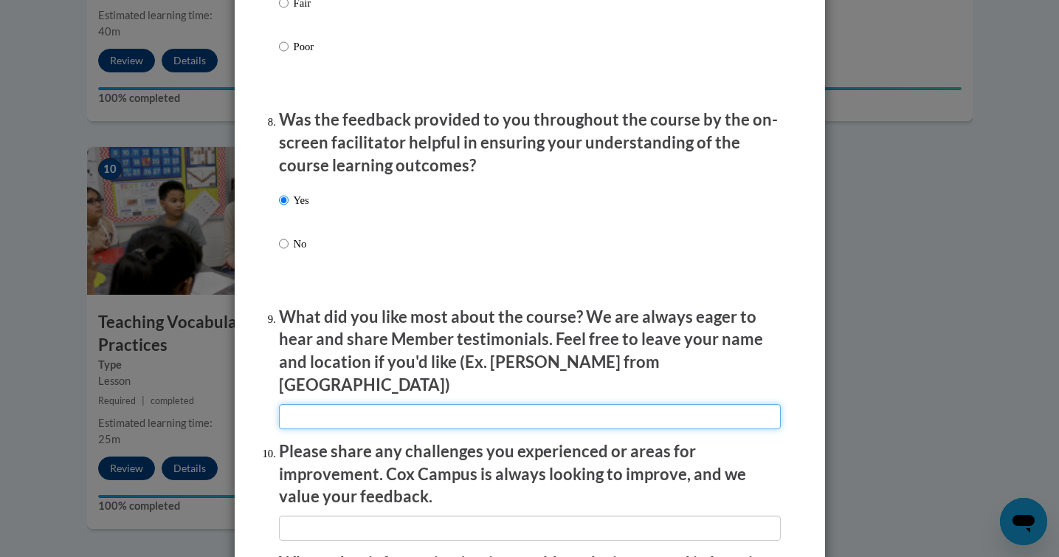
click at [349, 415] on input "textbox" at bounding box center [530, 416] width 502 height 25
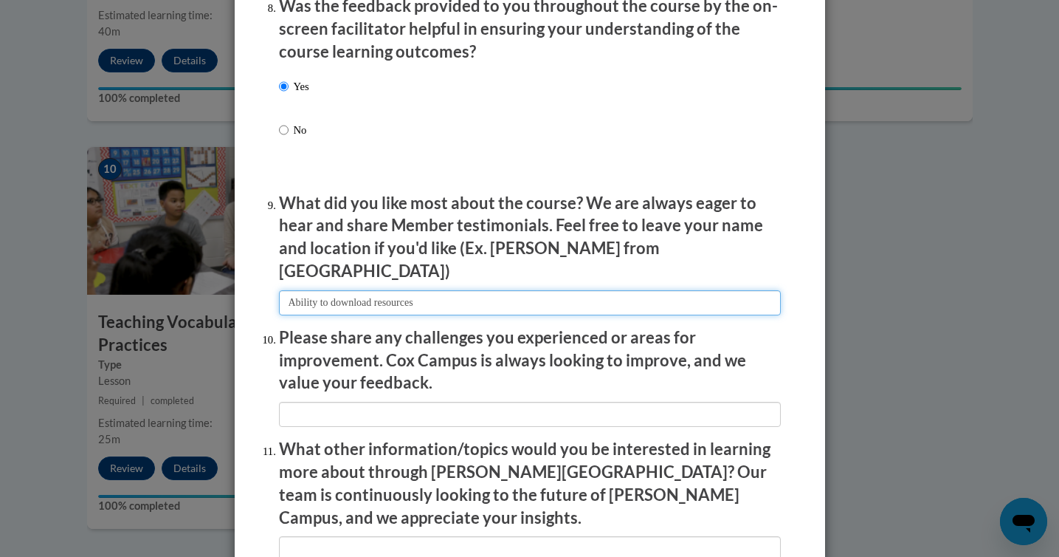
scroll to position [2323, 0]
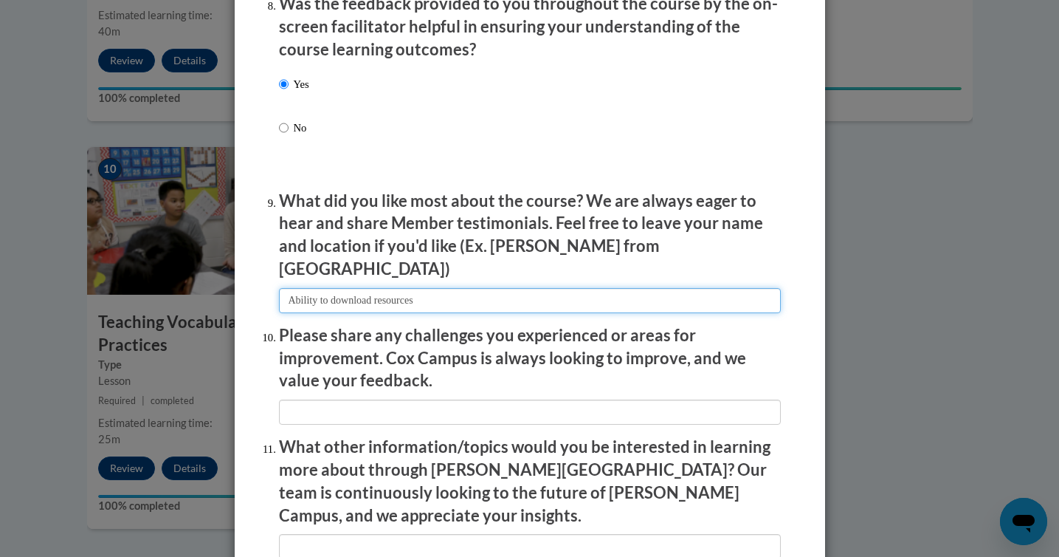
type input "Ability to download resources"
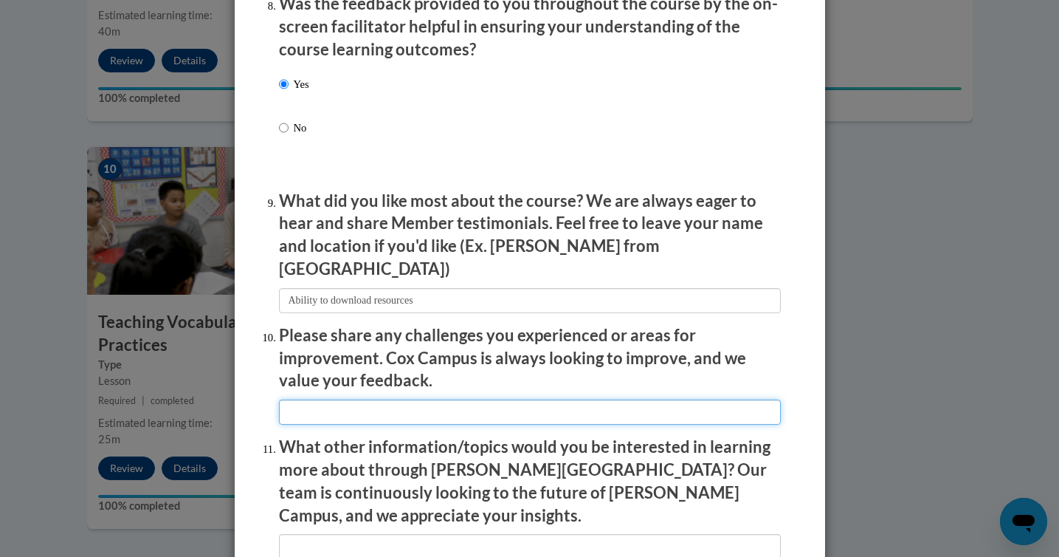
click at [328, 402] on input "textbox" at bounding box center [530, 411] width 502 height 25
type input "S"
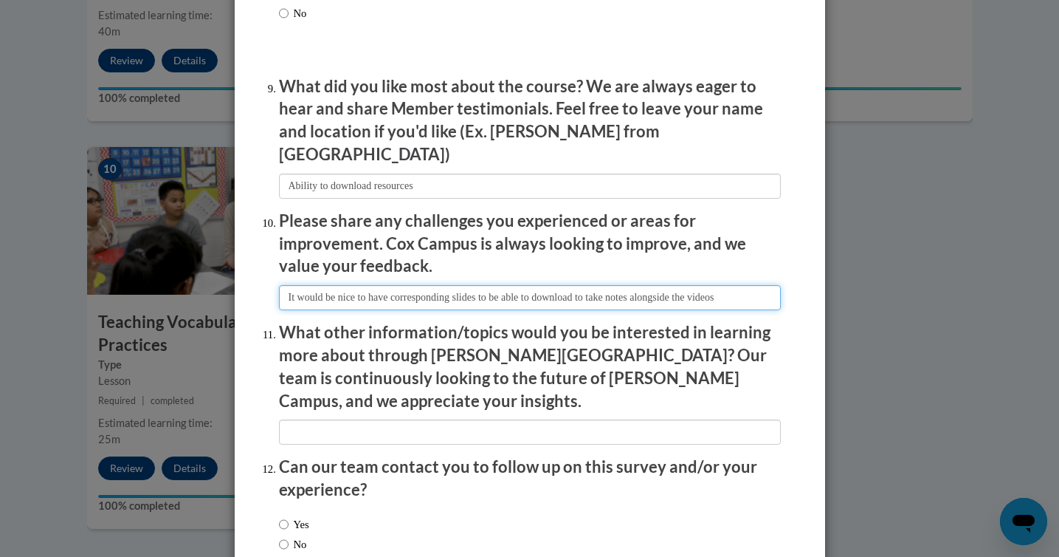
scroll to position [2453, 0]
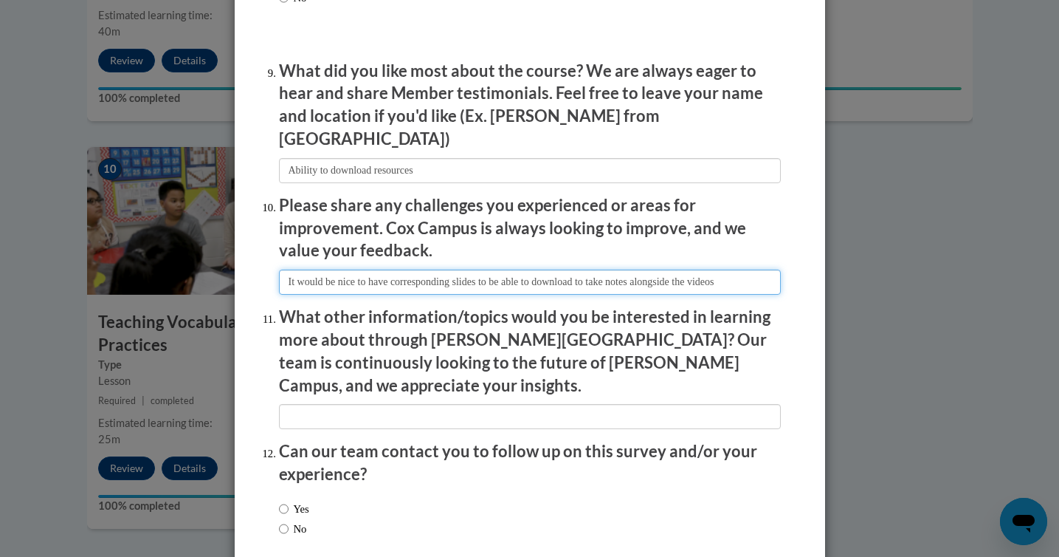
type input "It would be nice to have corresponding slides to be able to download to take no…"
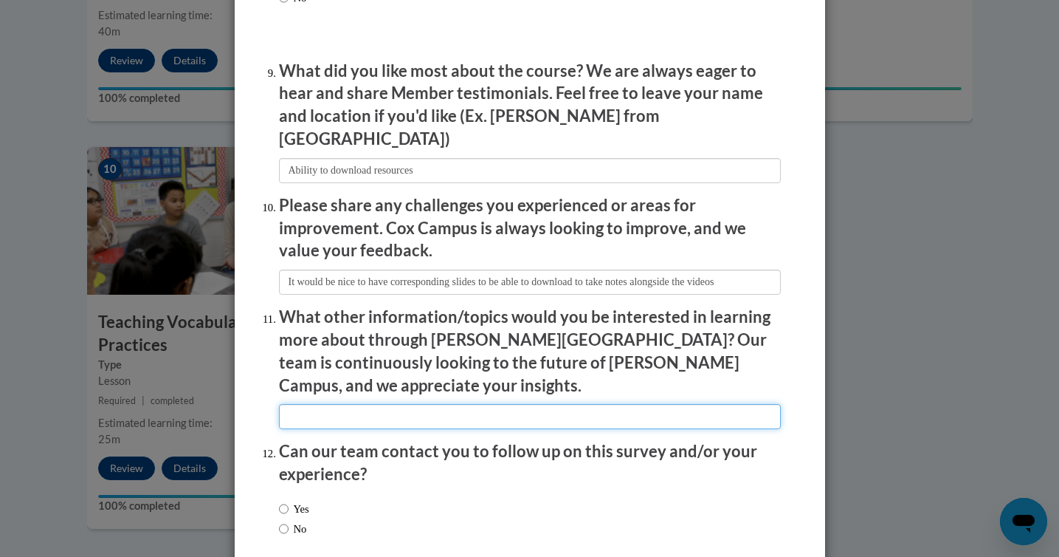
click at [323, 404] on input "textbox" at bounding box center [530, 416] width 502 height 25
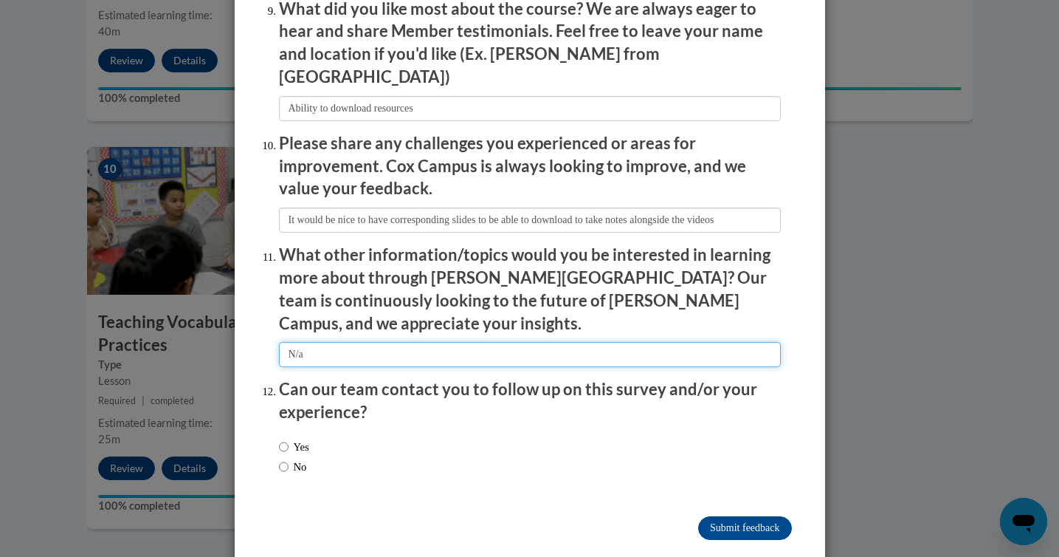
type input "N/a"
click at [286, 458] on input "No" at bounding box center [284, 466] width 10 height 16
radio input "true"
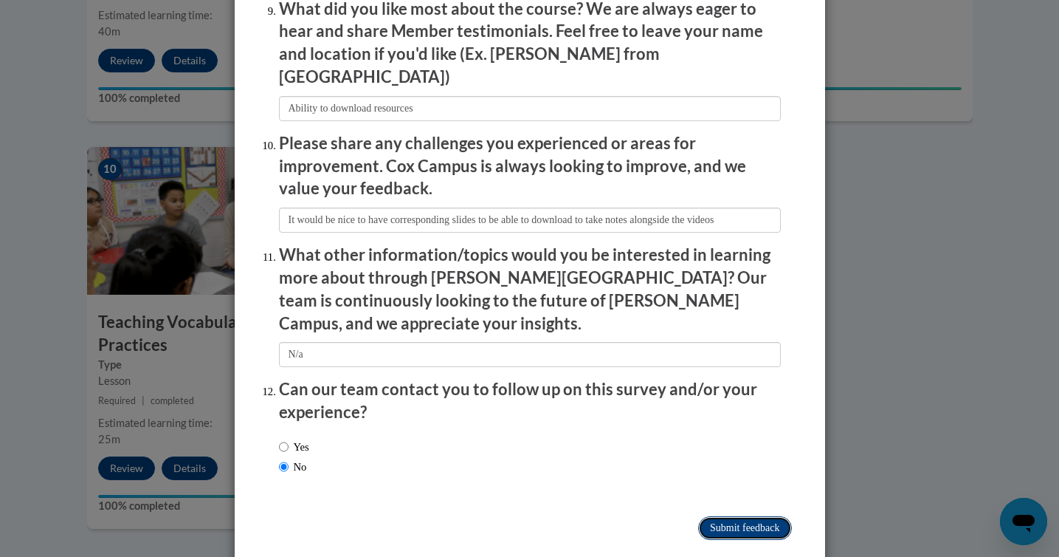
click at [698, 516] on input "Submit feedback" at bounding box center [744, 528] width 93 height 24
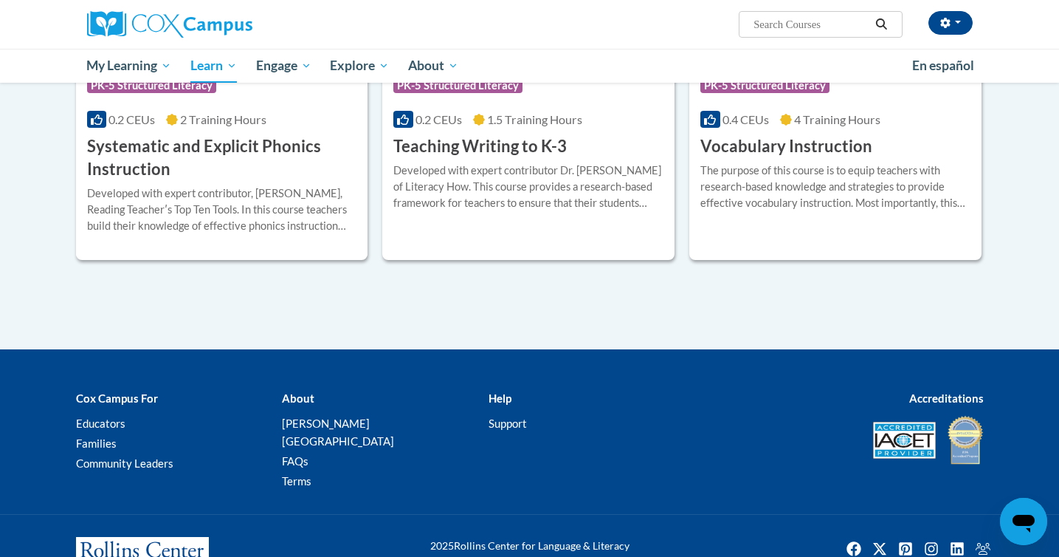
scroll to position [1799, 0]
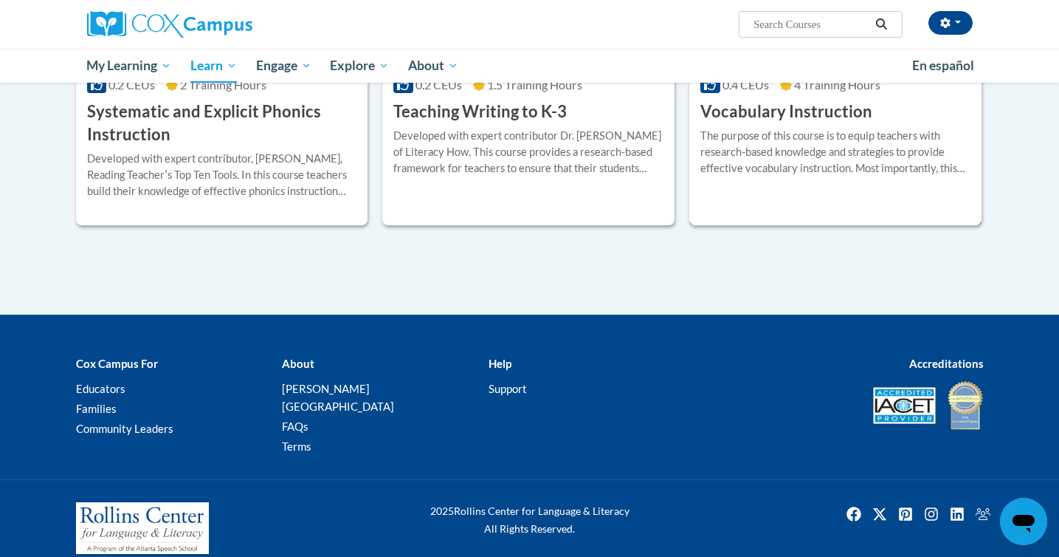
click at [826, 128] on div "The purpose of this course is to equip teachers with research-based knowledge a…" at bounding box center [836, 152] width 270 height 49
